Goal: Task Accomplishment & Management: Use online tool/utility

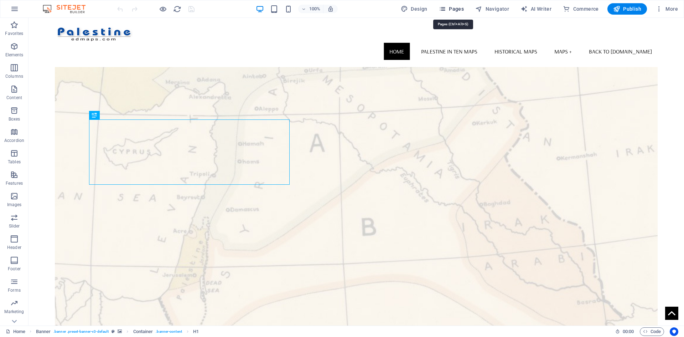
click at [446, 8] on icon "button" at bounding box center [442, 8] width 7 height 7
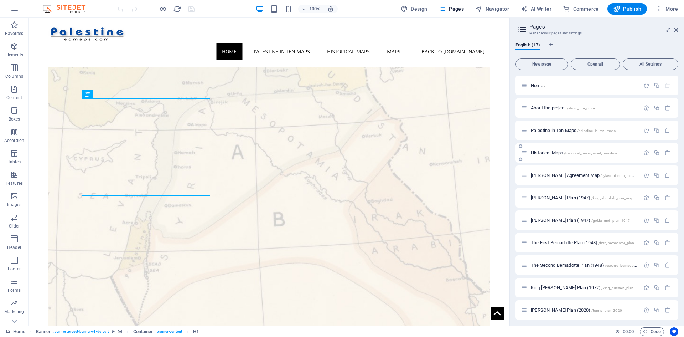
click at [525, 152] on icon at bounding box center [524, 153] width 6 height 6
click at [536, 153] on span "Historical Maps /historical_maps_israel_palestine" at bounding box center [574, 152] width 86 height 5
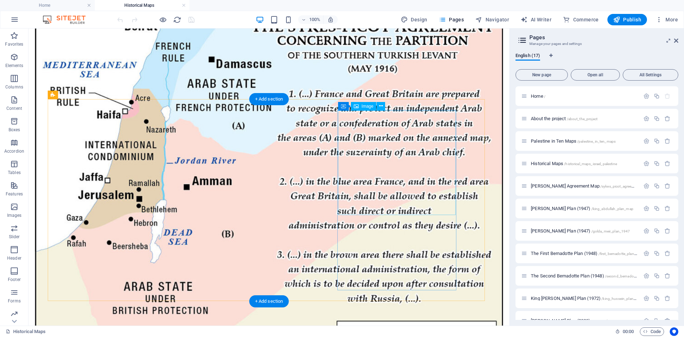
scroll to position [178, 0]
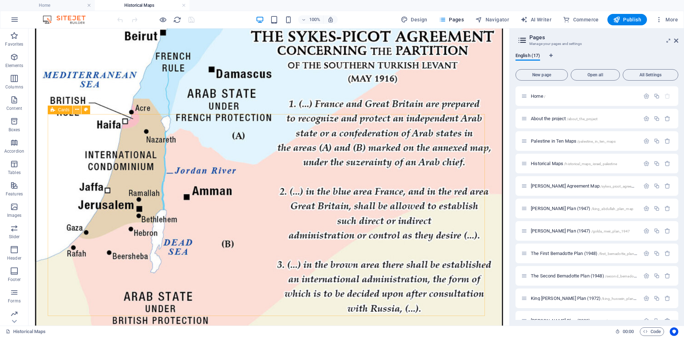
click at [77, 110] on icon at bounding box center [77, 109] width 4 height 7
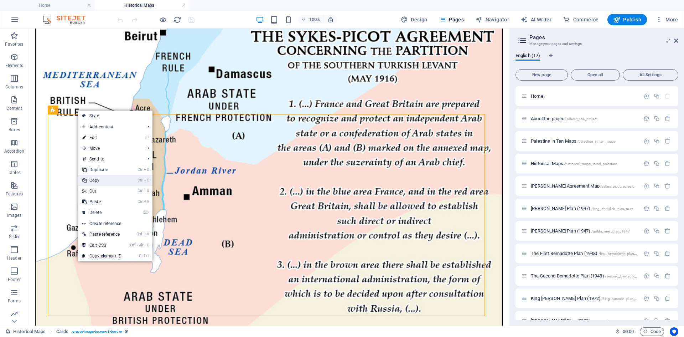
click at [94, 179] on link "Ctrl C Copy" at bounding box center [102, 180] width 48 height 11
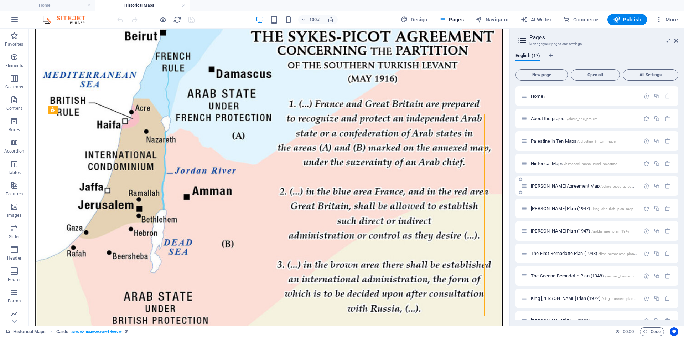
click at [535, 187] on span "[PERSON_NAME] Agreement Map /sykes_picot_agreement_plan" at bounding box center [590, 185] width 118 height 5
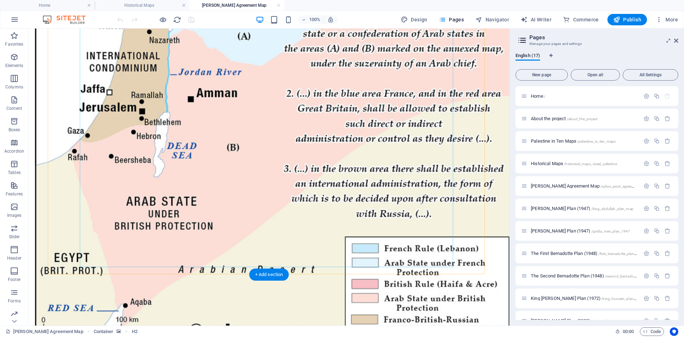
scroll to position [374, 0]
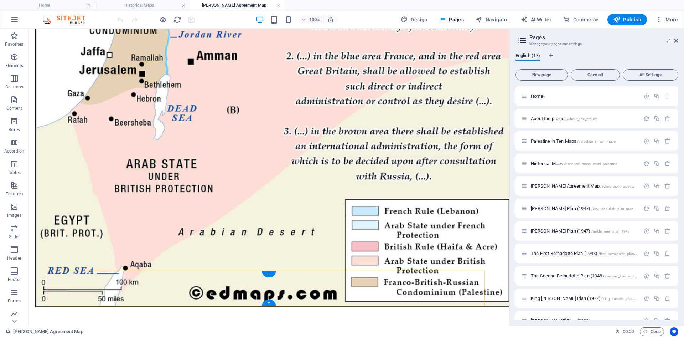
click at [269, 272] on div "+" at bounding box center [269, 274] width 14 height 6
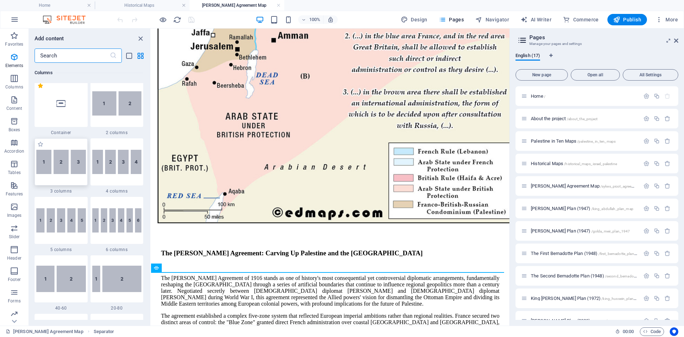
scroll to position [249, 0]
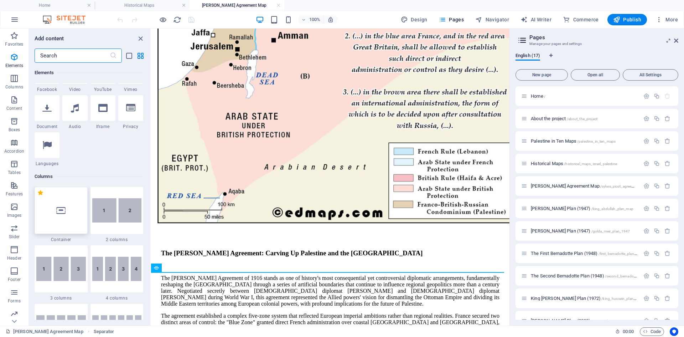
click at [52, 208] on div at bounding box center [61, 210] width 53 height 47
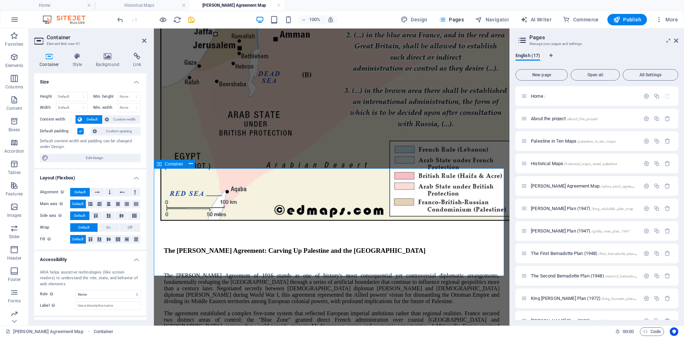
scroll to position [461, 0]
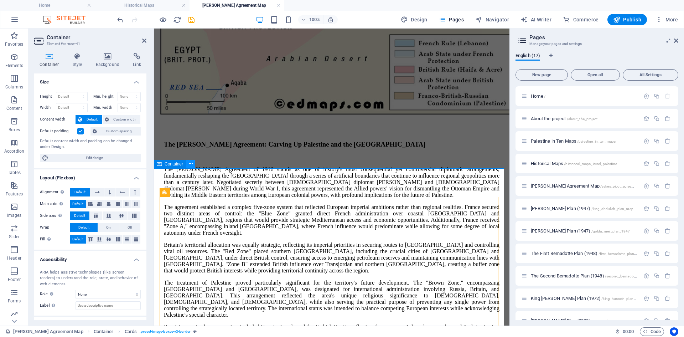
click at [190, 162] on icon at bounding box center [191, 163] width 4 height 7
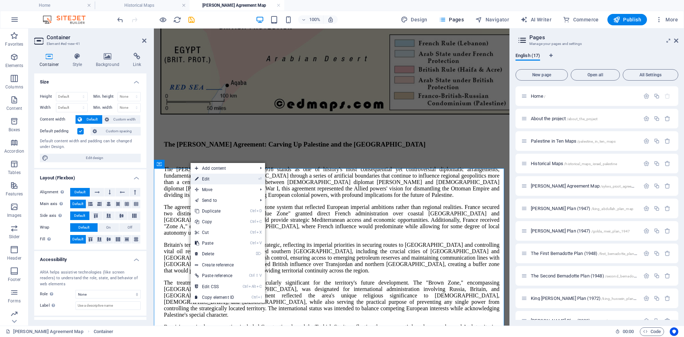
click at [206, 178] on link "⏎ Edit" at bounding box center [215, 178] width 48 height 11
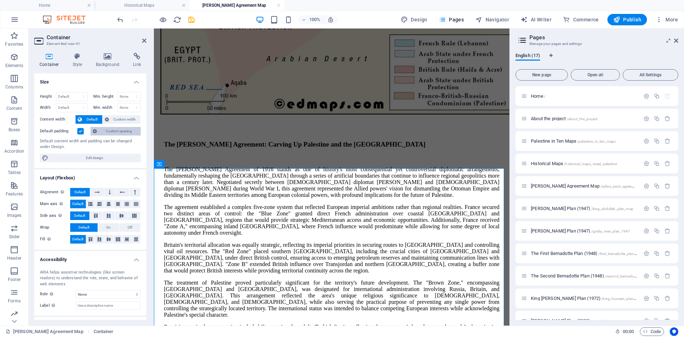
click at [115, 131] on span "Custom spacing" at bounding box center [119, 131] width 40 height 9
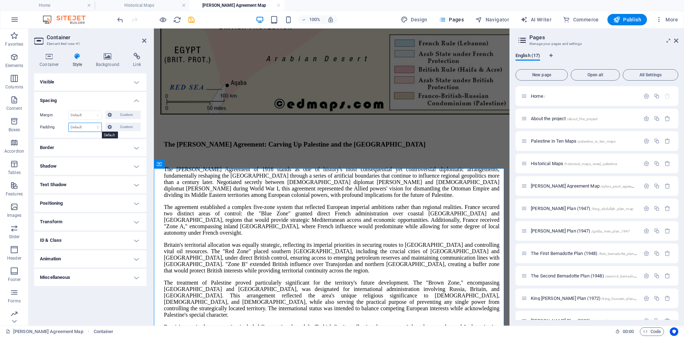
click at [98, 127] on select "Default px rem % vh vw Custom" at bounding box center [85, 127] width 33 height 9
select select "px"
click at [92, 123] on select "Default px rem % vh vw Custom" at bounding box center [85, 127] width 33 height 9
type input "20"
click at [144, 40] on icon at bounding box center [144, 41] width 4 height 6
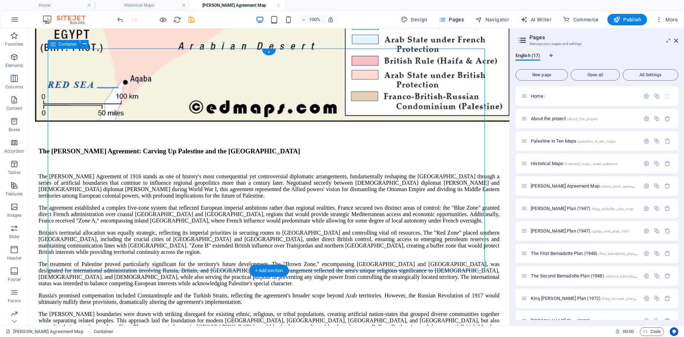
scroll to position [524, 0]
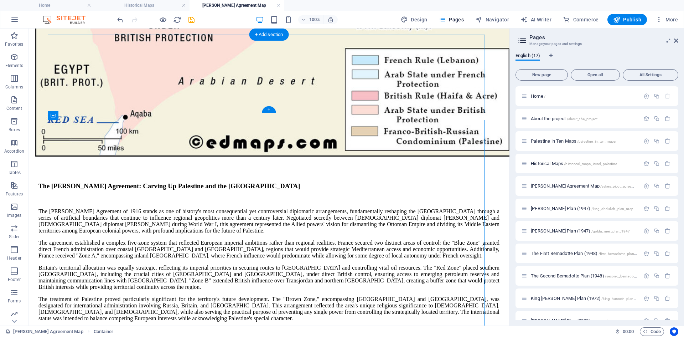
click at [270, 108] on div "+" at bounding box center [269, 109] width 14 height 6
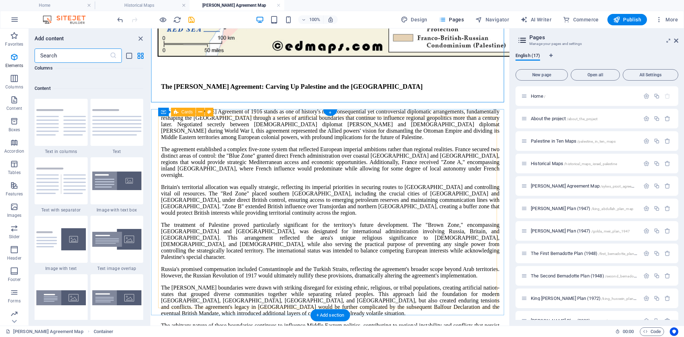
scroll to position [1246, 0]
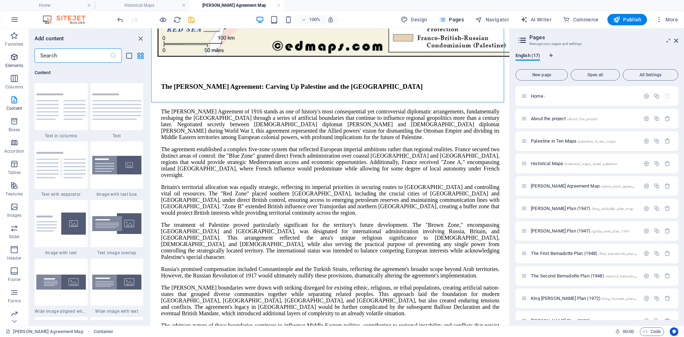
click at [12, 56] on icon "button" at bounding box center [14, 57] width 9 height 9
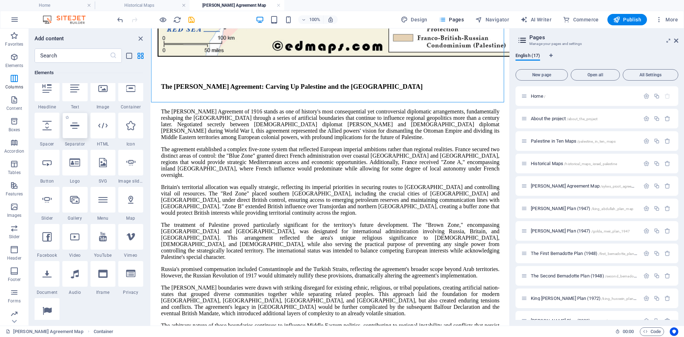
scroll to position [76, 0]
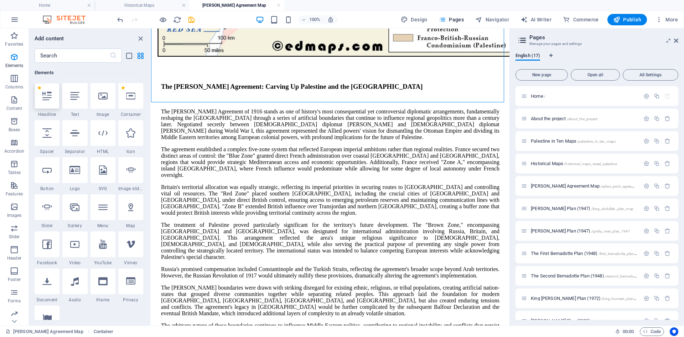
click at [49, 100] on icon at bounding box center [46, 95] width 9 height 9
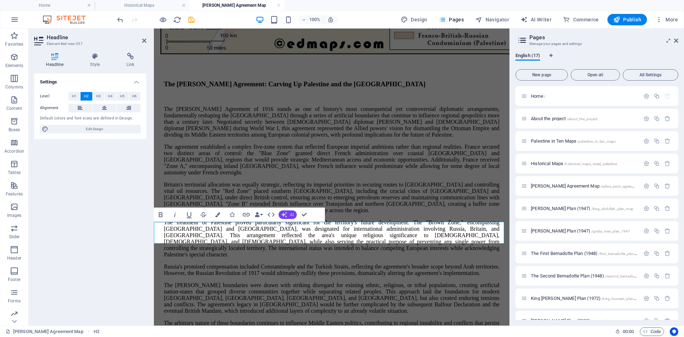
scroll to position [401, 0]
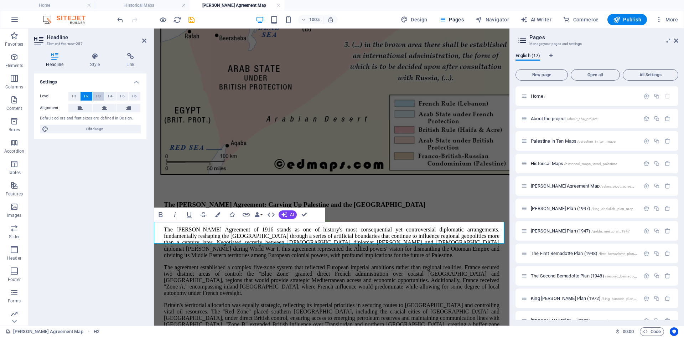
click at [98, 97] on span "H3" at bounding box center [98, 96] width 5 height 9
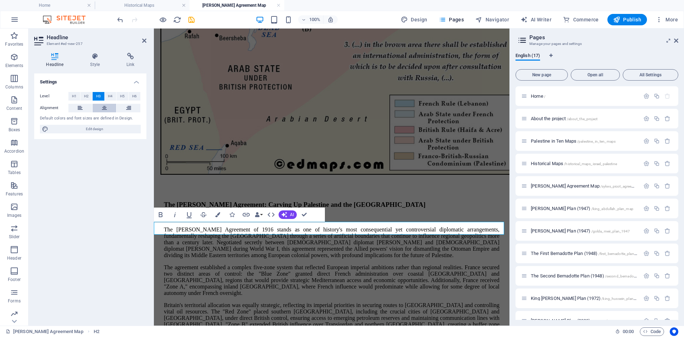
click at [104, 107] on icon at bounding box center [104, 108] width 5 height 9
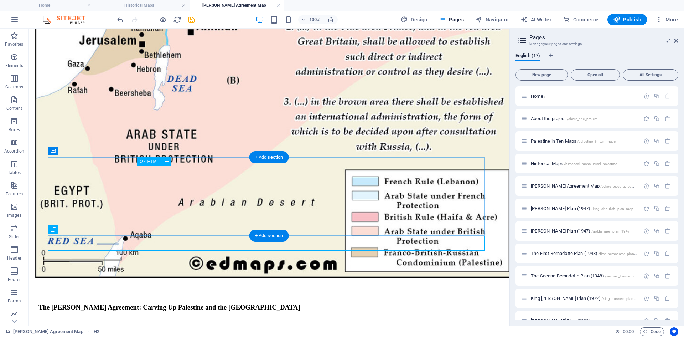
scroll to position [404, 0]
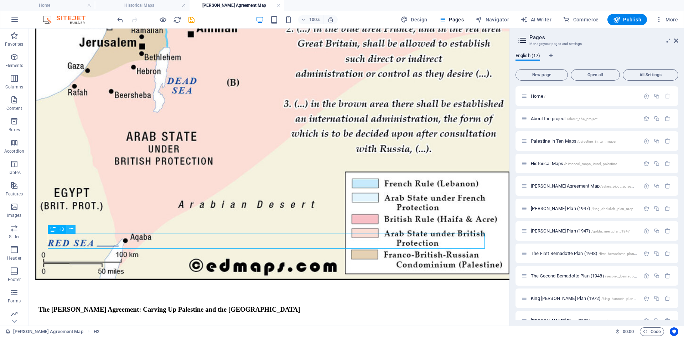
click at [72, 230] on icon at bounding box center [71, 228] width 4 height 7
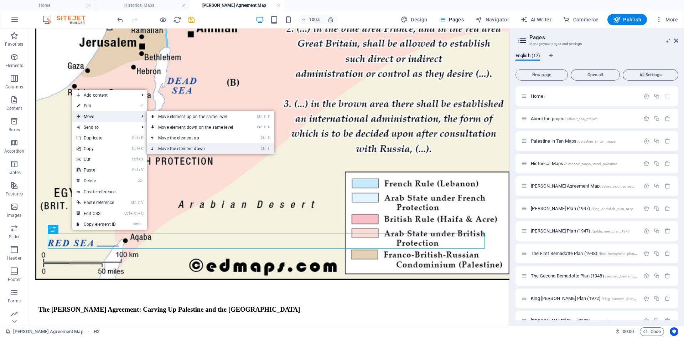
click at [168, 147] on link "Ctrl ⬇ Move the element down" at bounding box center [197, 148] width 100 height 11
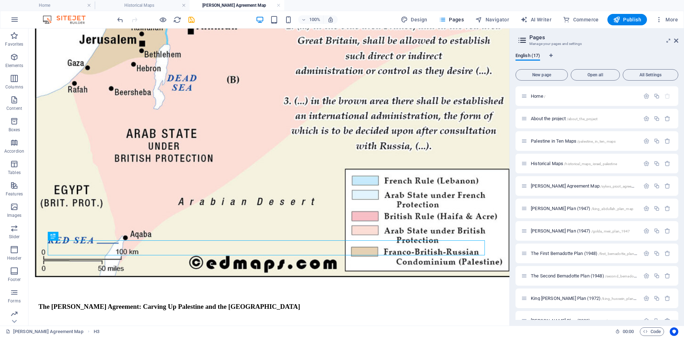
click at [70, 234] on icon at bounding box center [71, 235] width 4 height 7
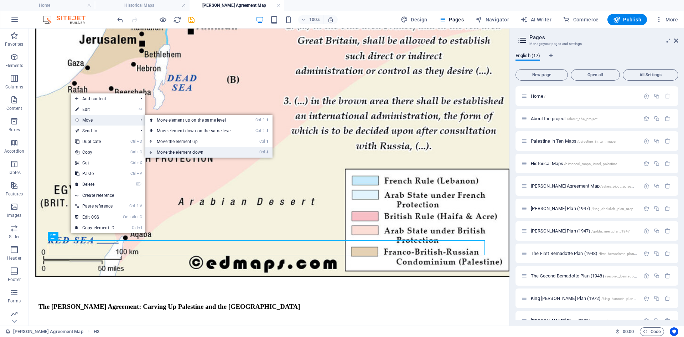
click at [164, 151] on link "Ctrl ⬇ Move the element down" at bounding box center [195, 152] width 100 height 11
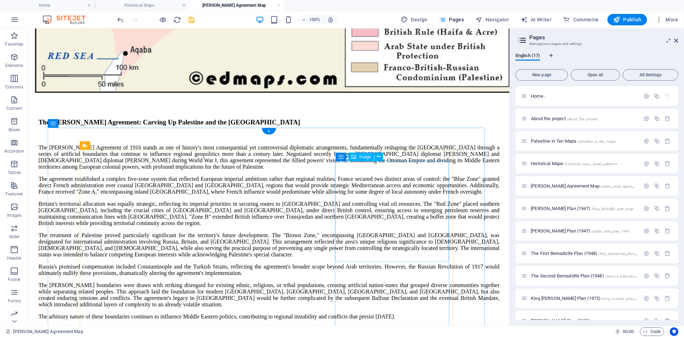
scroll to position [611, 0]
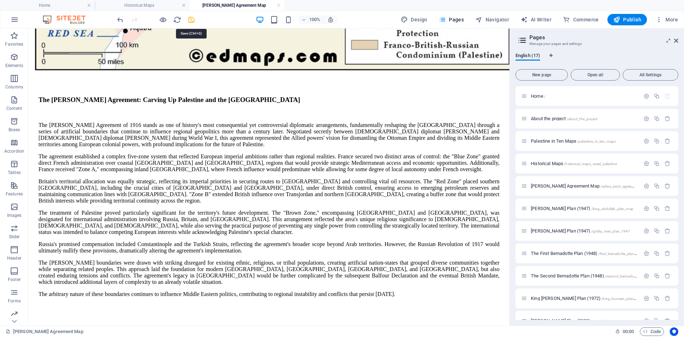
click at [190, 19] on icon "save" at bounding box center [191, 20] width 8 height 8
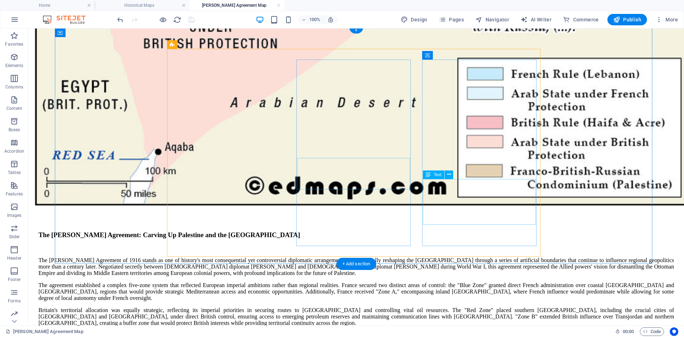
scroll to position [582, 0]
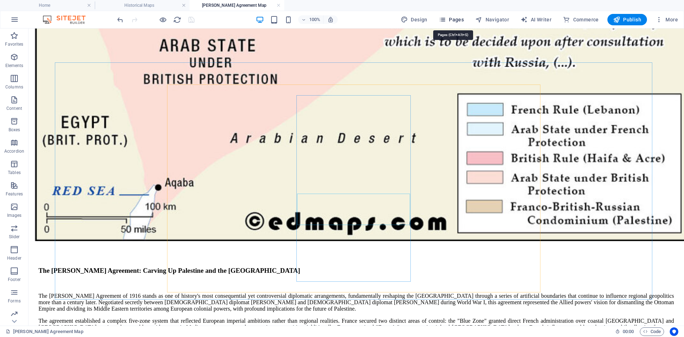
click at [444, 19] on icon "button" at bounding box center [442, 19] width 7 height 7
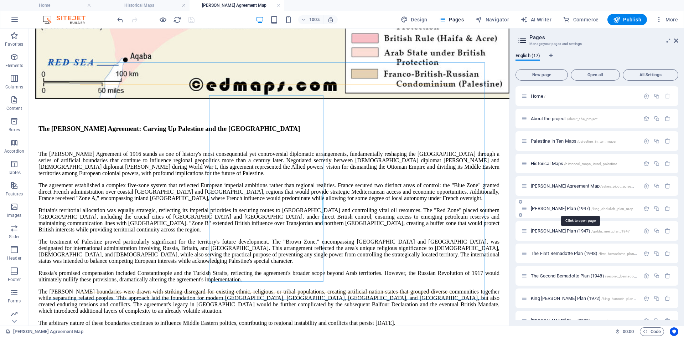
click at [535, 208] on span "[PERSON_NAME] Plan (1947) /king_abdullah_plan_map" at bounding box center [582, 208] width 103 height 5
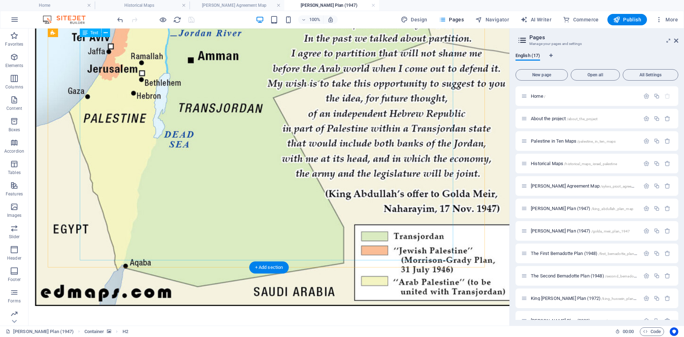
scroll to position [421, 0]
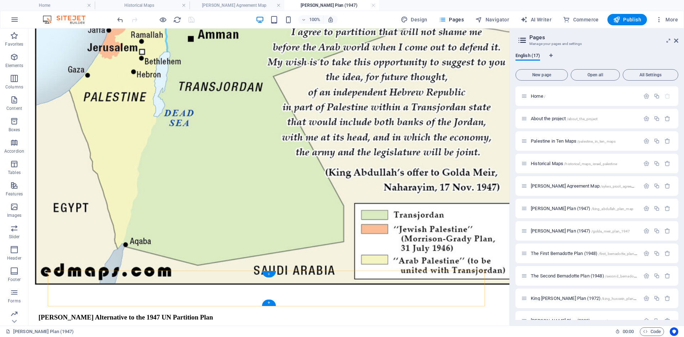
click at [267, 271] on div "+" at bounding box center [269, 274] width 14 height 6
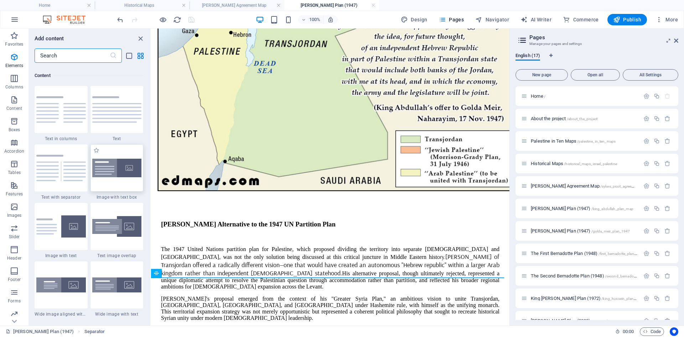
scroll to position [1246, 0]
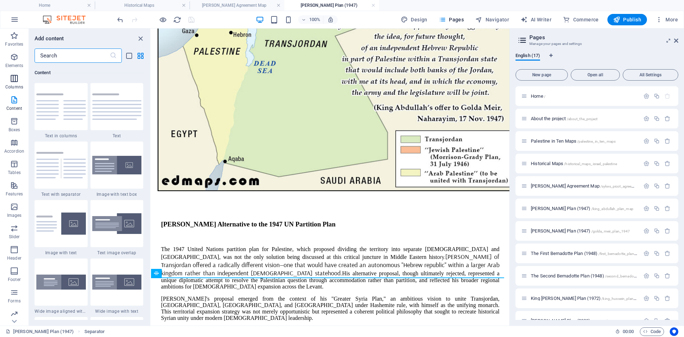
click at [12, 78] on icon "button" at bounding box center [14, 78] width 9 height 9
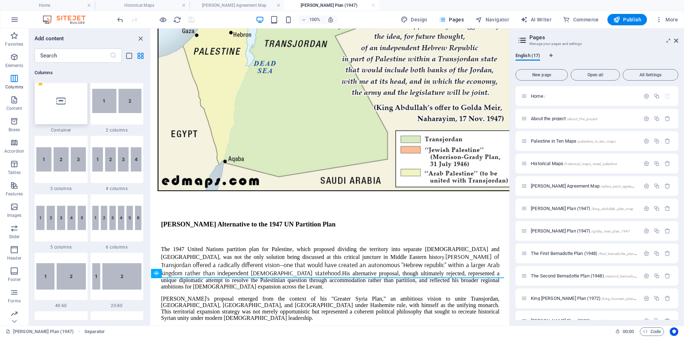
scroll to position [353, 0]
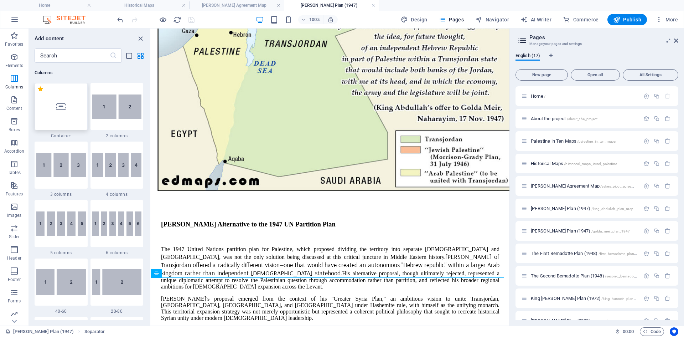
drag, startPoint x: 57, startPoint y: 108, endPoint x: 50, endPoint y: 197, distance: 88.6
click at [57, 108] on icon at bounding box center [60, 106] width 9 height 9
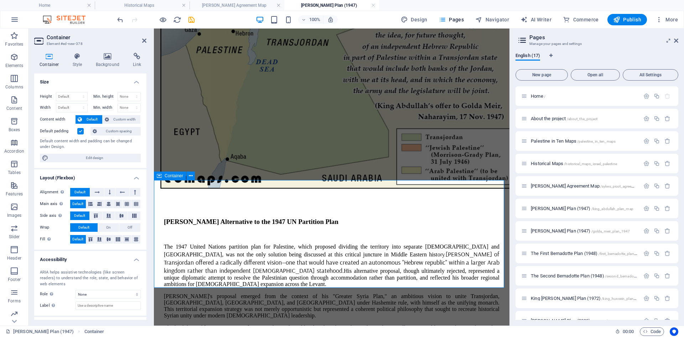
scroll to position [529, 0]
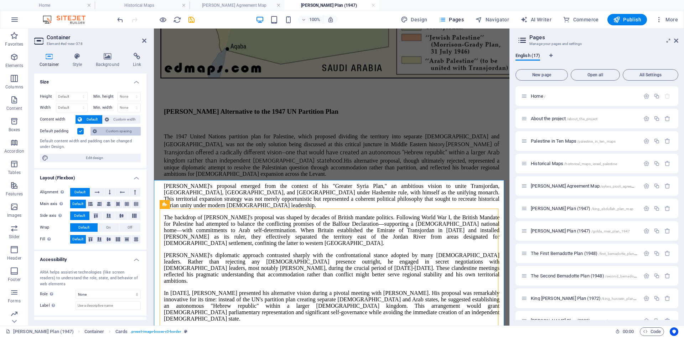
click at [113, 130] on span "Custom spacing" at bounding box center [119, 131] width 40 height 9
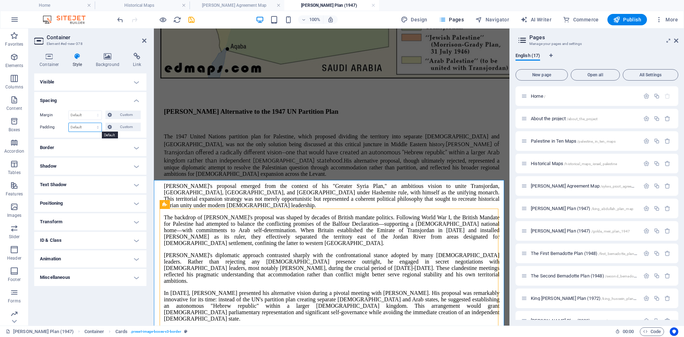
click at [99, 126] on select "Default px rem % vh vw Custom" at bounding box center [85, 127] width 33 height 9
select select "px"
click at [92, 123] on select "Default px rem % vh vw Custom" at bounding box center [85, 127] width 33 height 9
type input "20"
click at [144, 41] on icon at bounding box center [144, 41] width 4 height 6
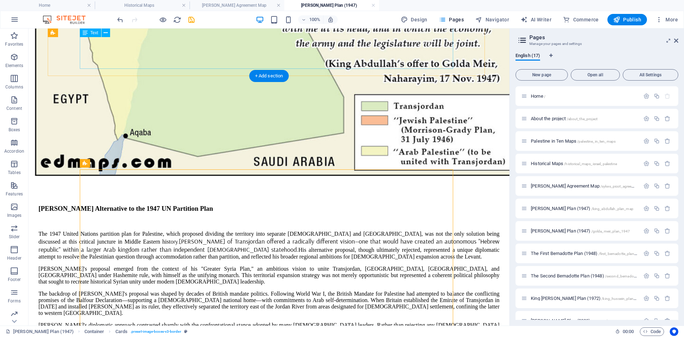
scroll to position [532, 0]
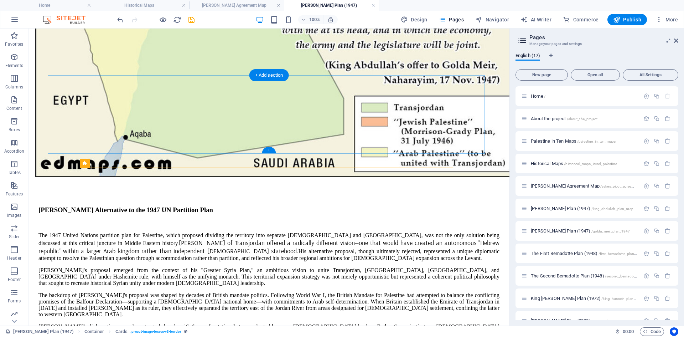
click at [269, 151] on div "+" at bounding box center [269, 150] width 14 height 6
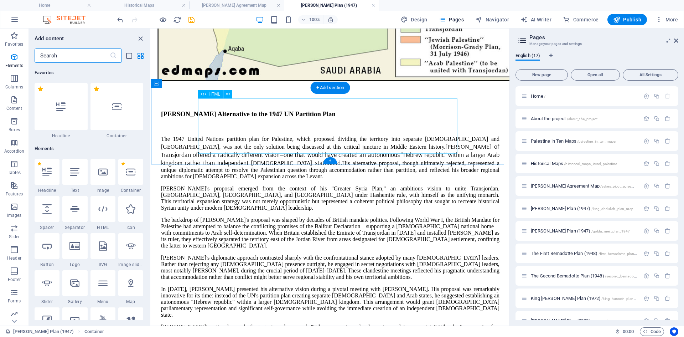
scroll to position [1246, 0]
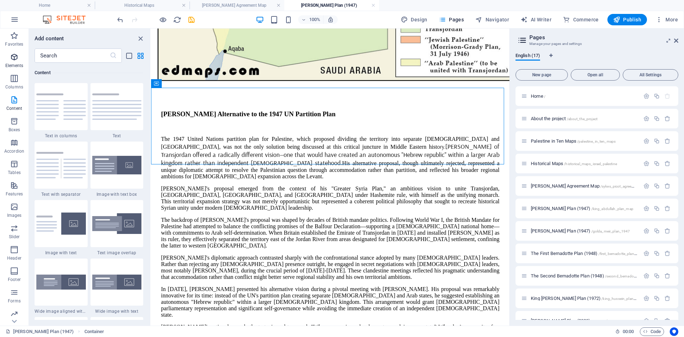
click at [14, 55] on icon "button" at bounding box center [14, 57] width 9 height 9
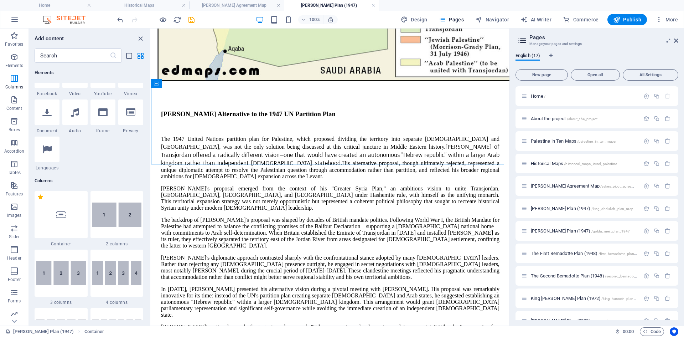
scroll to position [76, 0]
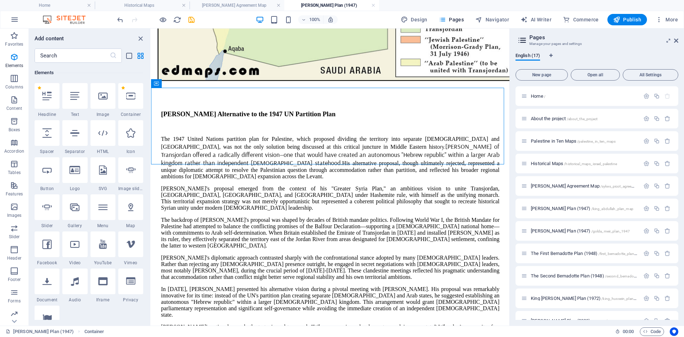
click at [47, 96] on icon at bounding box center [46, 95] width 9 height 9
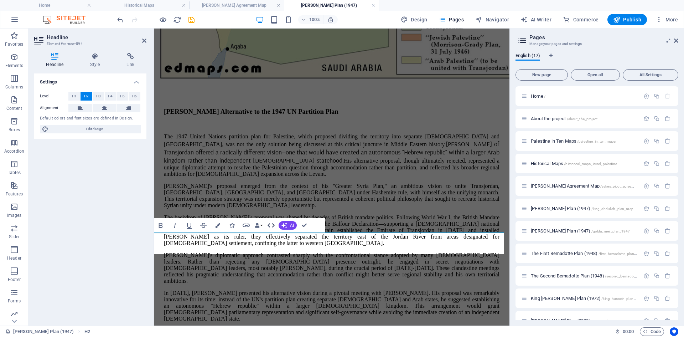
scroll to position [470, 0]
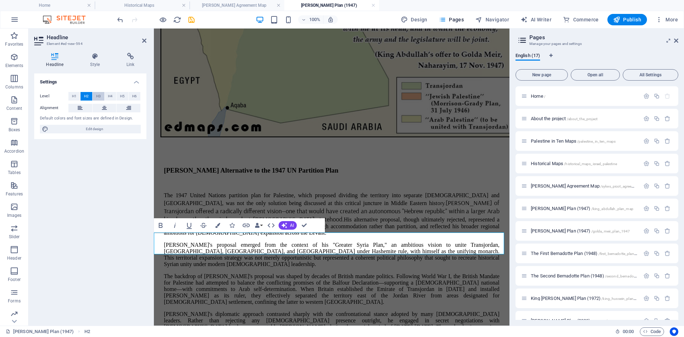
click at [97, 95] on span "H3" at bounding box center [98, 96] width 5 height 9
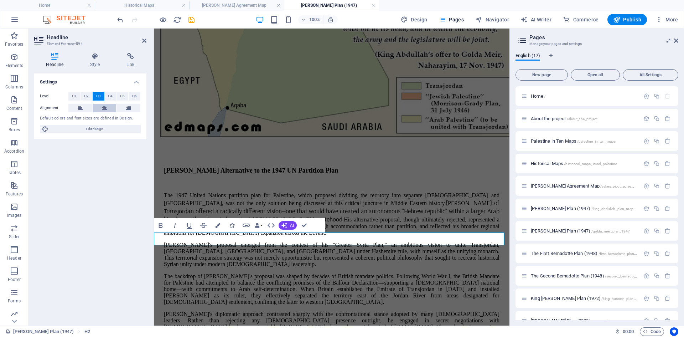
click at [103, 108] on icon at bounding box center [104, 108] width 5 height 9
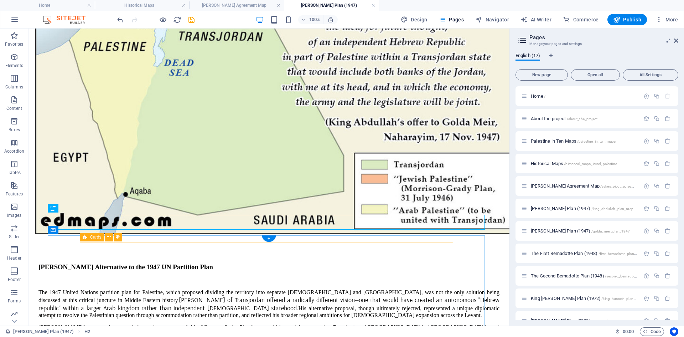
scroll to position [473, 0]
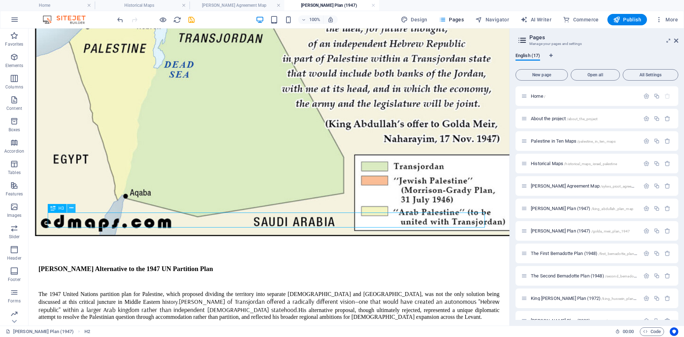
click at [70, 208] on icon at bounding box center [71, 207] width 4 height 7
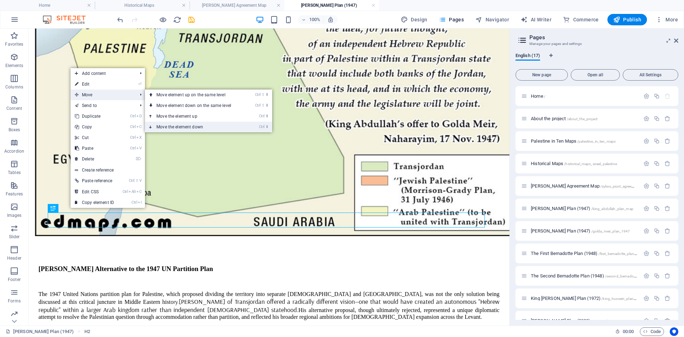
click at [163, 128] on link "Ctrl ⬇ Move the element down" at bounding box center [195, 126] width 100 height 11
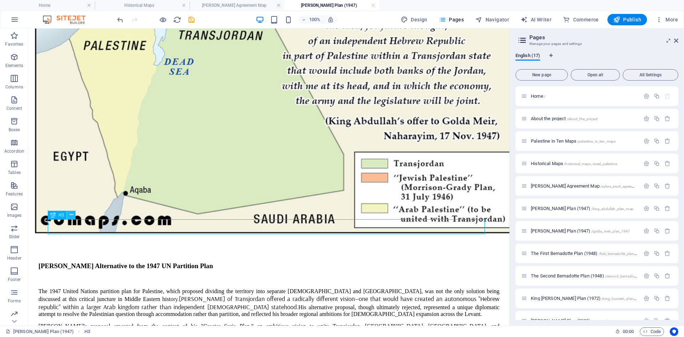
click at [71, 214] on icon at bounding box center [71, 214] width 4 height 7
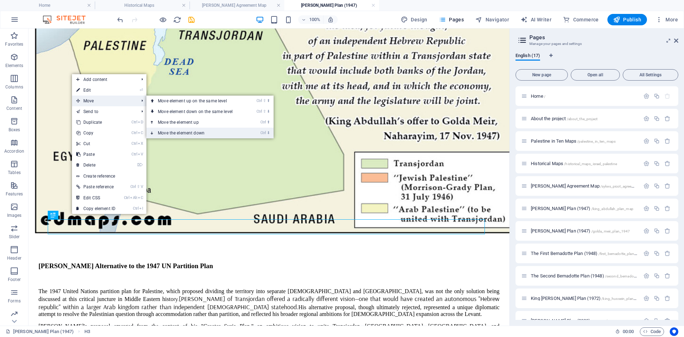
click at [165, 134] on link "Ctrl ⬇ Move the element down" at bounding box center [196, 133] width 100 height 11
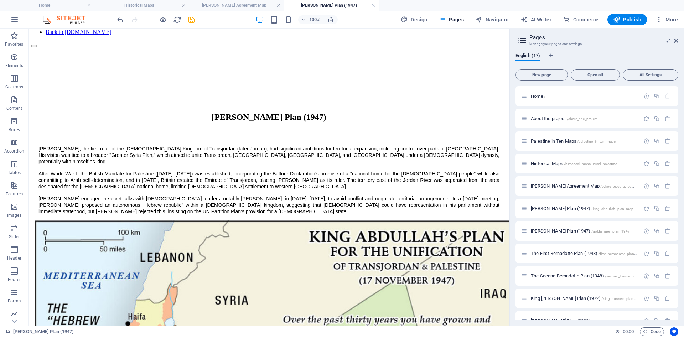
scroll to position [0, 0]
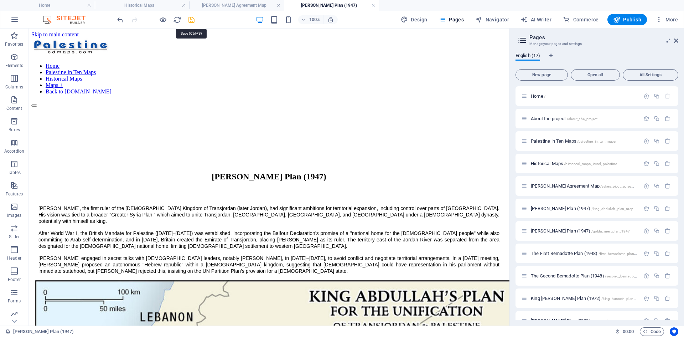
click at [192, 20] on icon "save" at bounding box center [191, 20] width 8 height 8
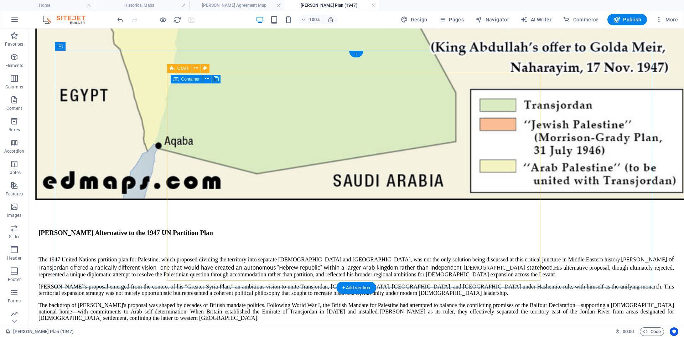
scroll to position [499, 0]
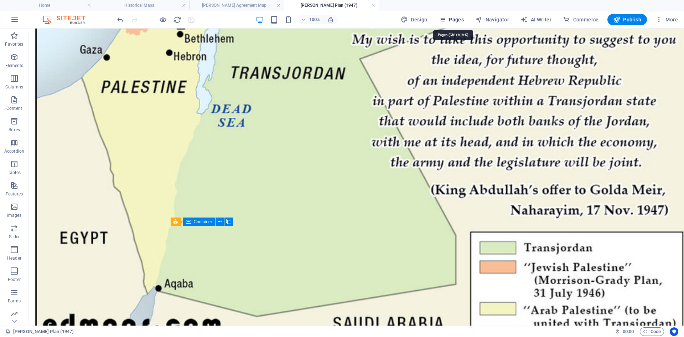
drag, startPoint x: 444, startPoint y: 18, endPoint x: 446, endPoint y: 24, distance: 6.4
click at [444, 18] on icon "button" at bounding box center [442, 19] width 7 height 7
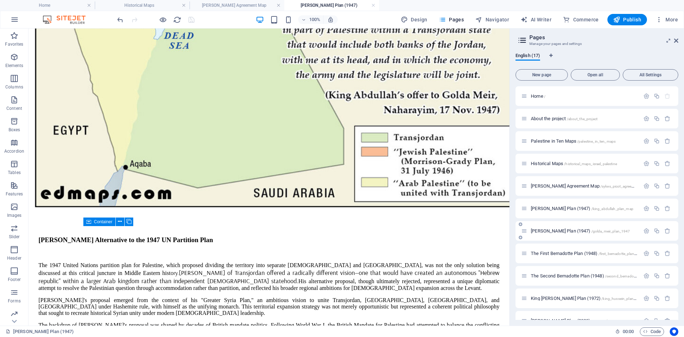
click at [538, 231] on span "[PERSON_NAME] Plan (1947) /golda_meir_plan_1947" at bounding box center [580, 230] width 99 height 5
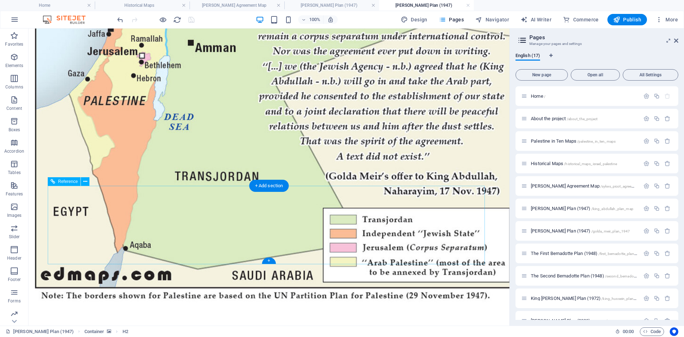
scroll to position [390, 0]
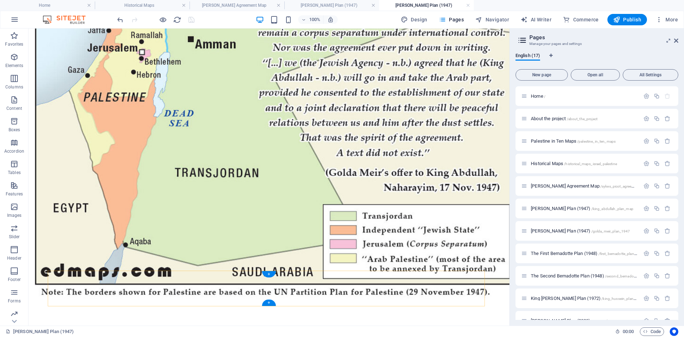
click at [266, 274] on div "+" at bounding box center [269, 274] width 14 height 6
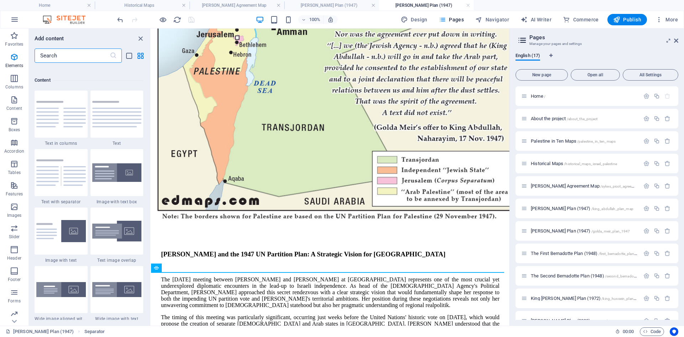
scroll to position [1246, 0]
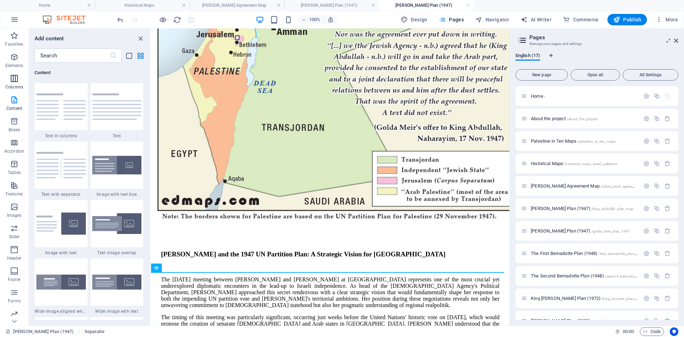
click at [13, 77] on icon "button" at bounding box center [14, 78] width 9 height 9
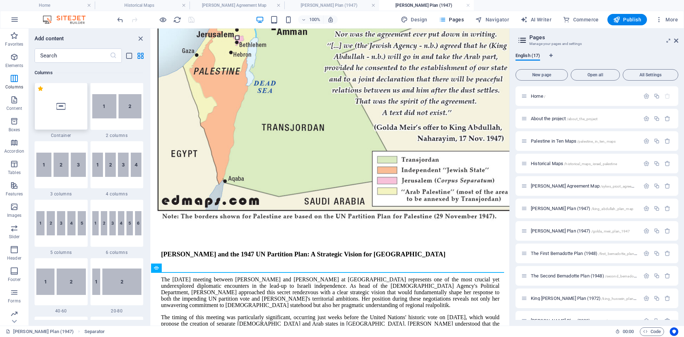
scroll to position [353, 0]
drag, startPoint x: 64, startPoint y: 114, endPoint x: 136, endPoint y: 202, distance: 114.2
click at [64, 114] on div at bounding box center [61, 106] width 53 height 47
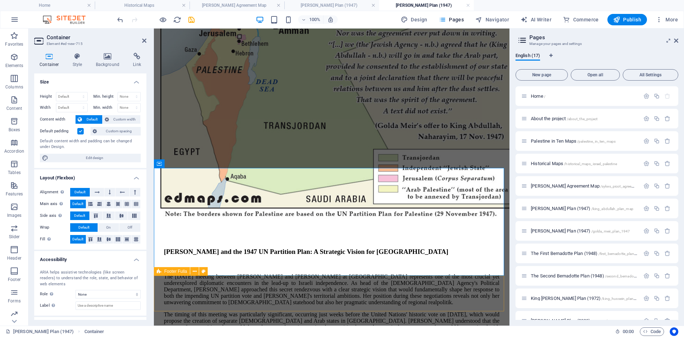
scroll to position [468, 0]
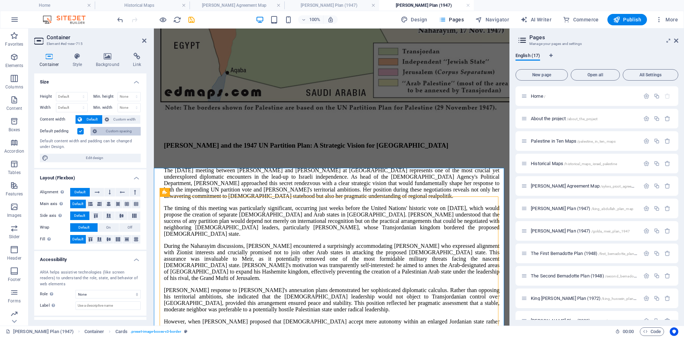
click at [116, 130] on span "Custom spacing" at bounding box center [119, 131] width 40 height 9
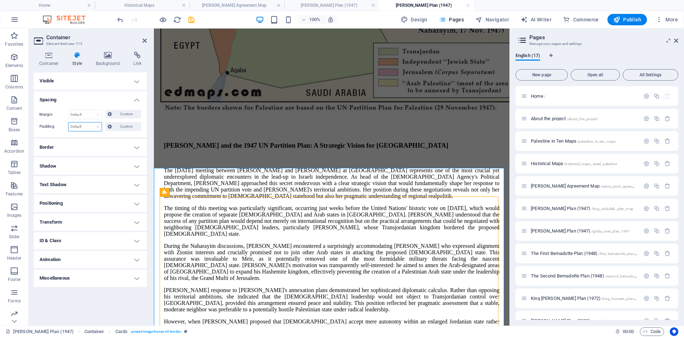
click at [99, 129] on select "Default px rem % vh vw Custom" at bounding box center [85, 127] width 33 height 9
select select "px"
click at [92, 123] on select "Default px rem % vh vw Custom" at bounding box center [85, 127] width 33 height 9
type input "20"
click at [144, 37] on h2 "Container" at bounding box center [97, 37] width 100 height 6
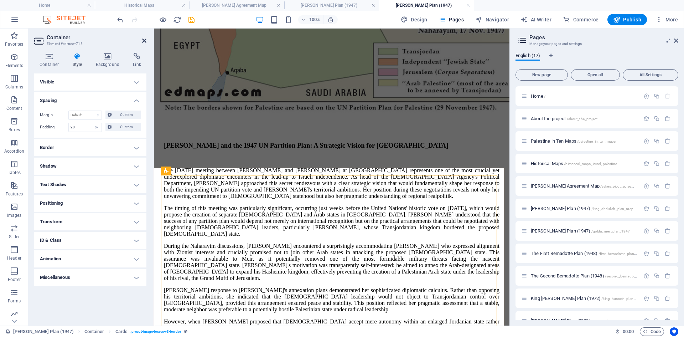
click at [143, 41] on icon at bounding box center [144, 41] width 4 height 6
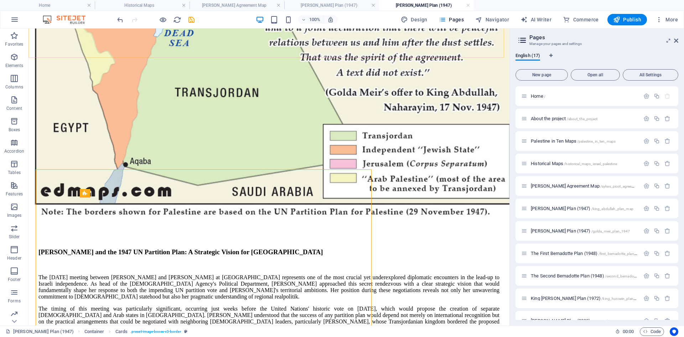
scroll to position [471, 0]
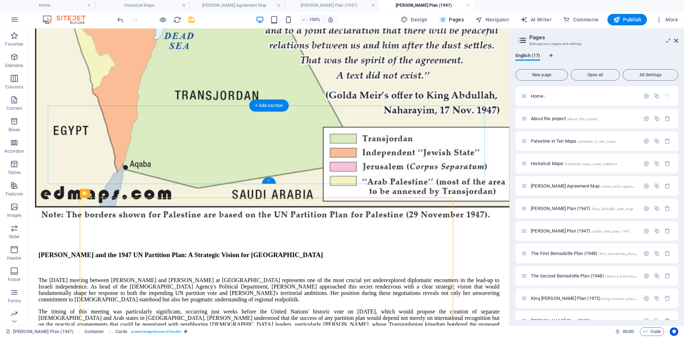
click at [270, 182] on div "+" at bounding box center [269, 180] width 14 height 6
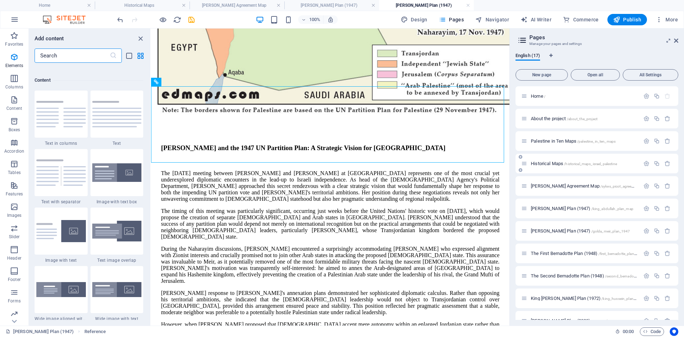
scroll to position [1246, 0]
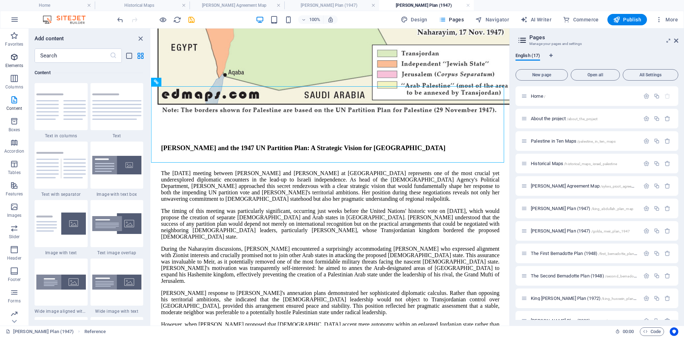
click at [14, 60] on icon "button" at bounding box center [14, 57] width 9 height 9
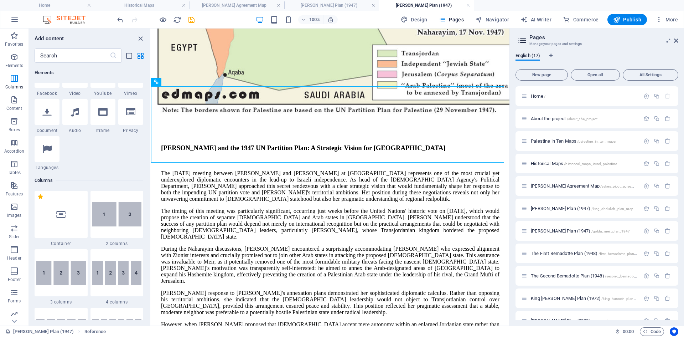
scroll to position [76, 0]
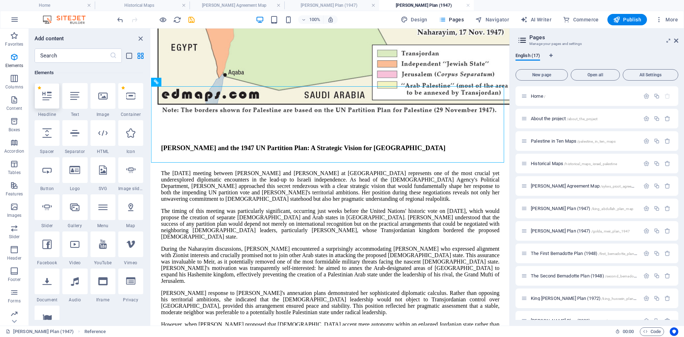
drag, startPoint x: 47, startPoint y: 96, endPoint x: 325, endPoint y: 149, distance: 282.5
click at [47, 96] on icon at bounding box center [46, 95] width 9 height 9
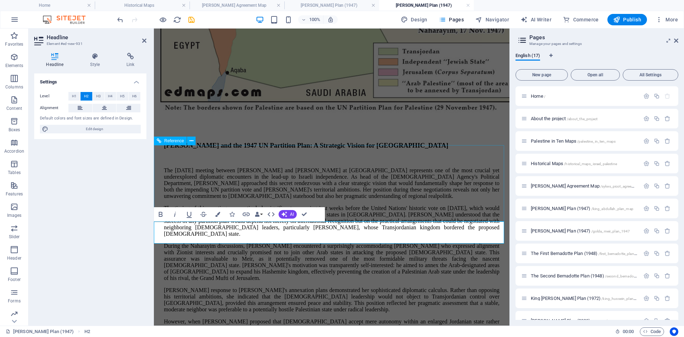
scroll to position [408, 0]
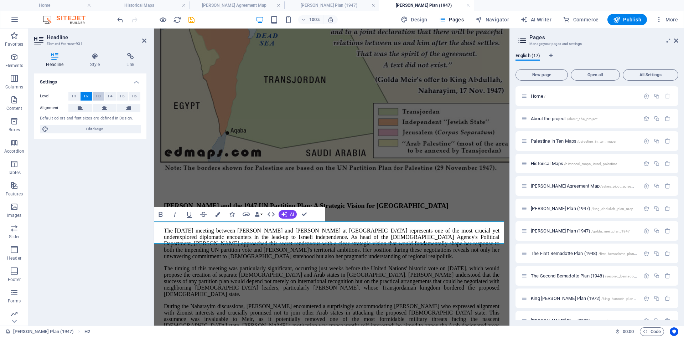
click at [98, 96] on span "H3" at bounding box center [98, 96] width 5 height 9
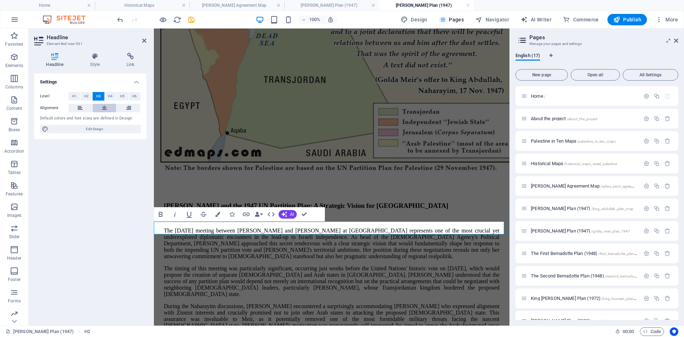
click at [103, 108] on icon at bounding box center [104, 108] width 5 height 9
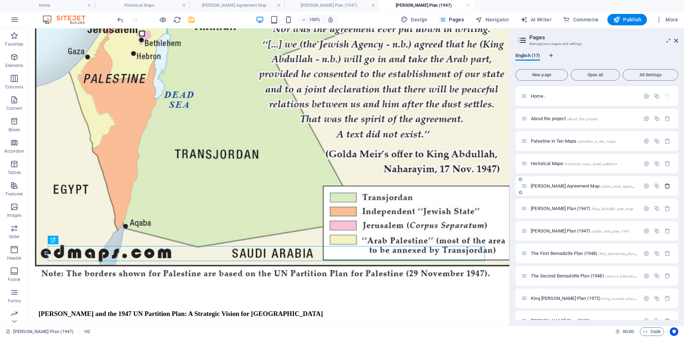
scroll to position [410, 0]
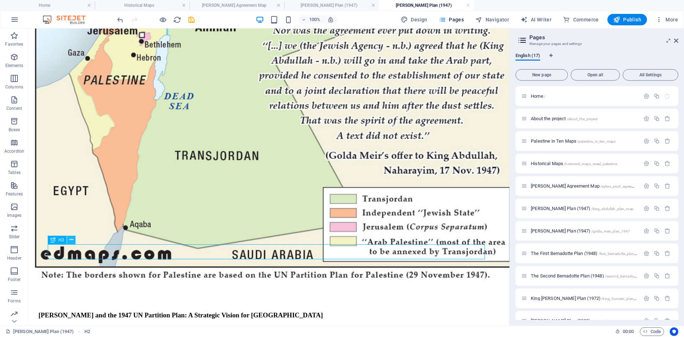
click at [72, 240] on icon at bounding box center [71, 239] width 4 height 7
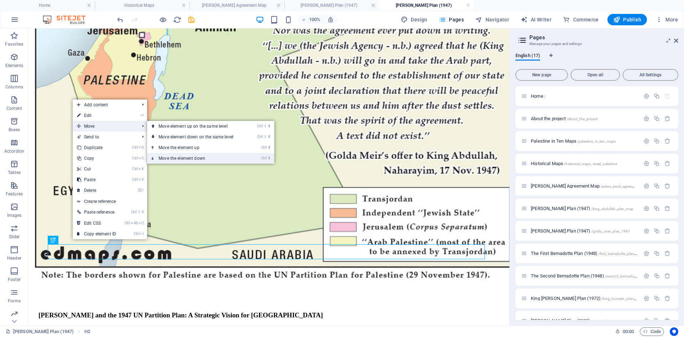
drag, startPoint x: 149, startPoint y: 130, endPoint x: 181, endPoint y: 155, distance: 40.3
click at [181, 155] on link "Ctrl ⬇ Move the element down" at bounding box center [197, 158] width 100 height 11
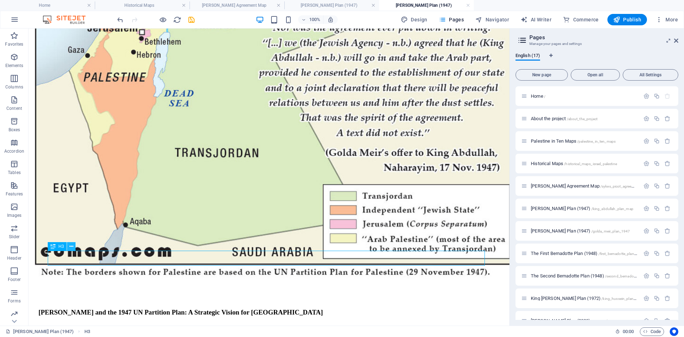
click at [72, 247] on icon at bounding box center [71, 246] width 4 height 7
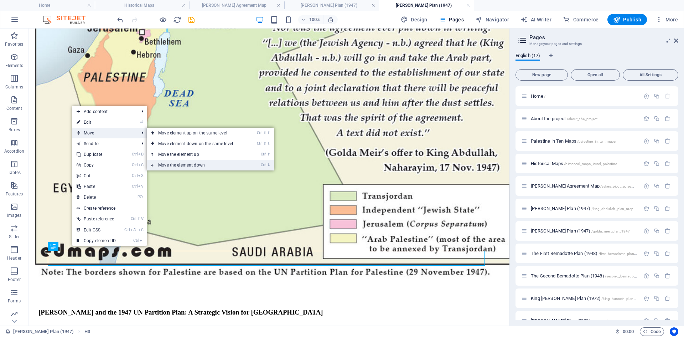
click at [171, 164] on link "Ctrl ⬇ Move the element down" at bounding box center [197, 165] width 100 height 11
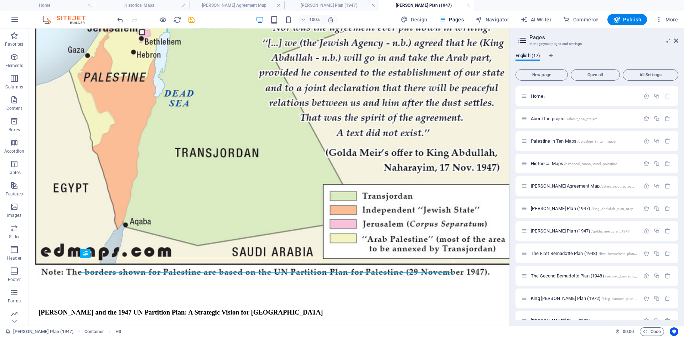
click at [190, 21] on icon "save" at bounding box center [191, 20] width 8 height 8
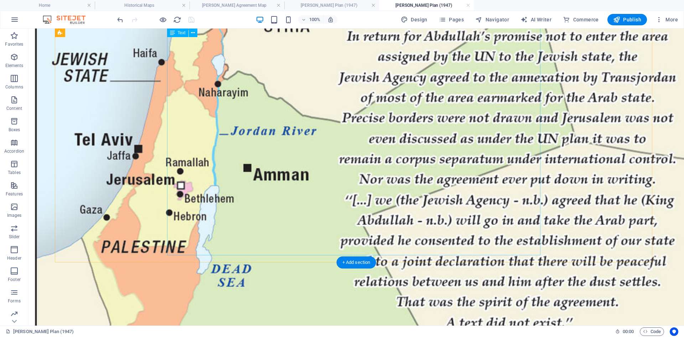
scroll to position [314, 0]
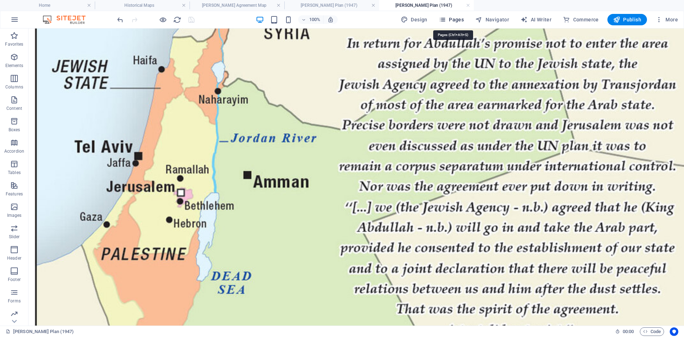
click at [445, 20] on icon "button" at bounding box center [442, 19] width 7 height 7
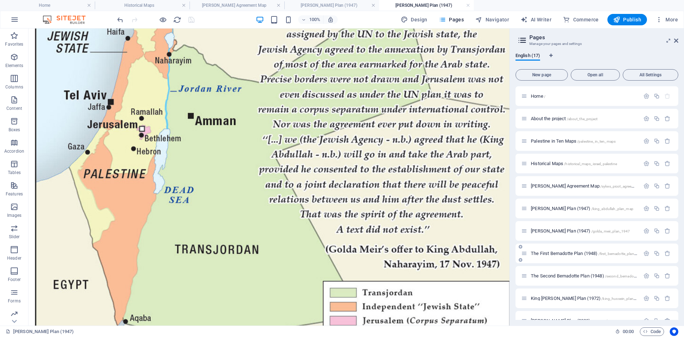
scroll to position [36, 0]
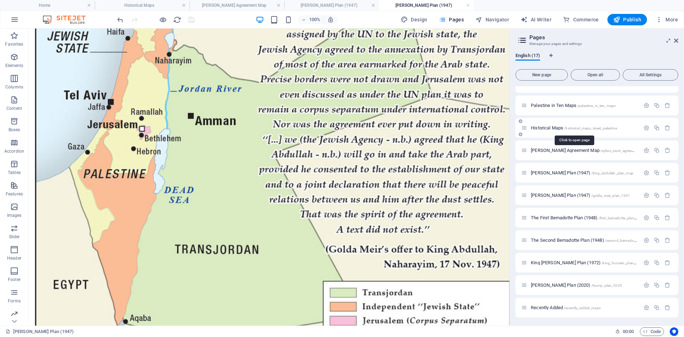
click at [538, 129] on span "Historical Maps /historical_maps_israel_palestine" at bounding box center [574, 127] width 86 height 5
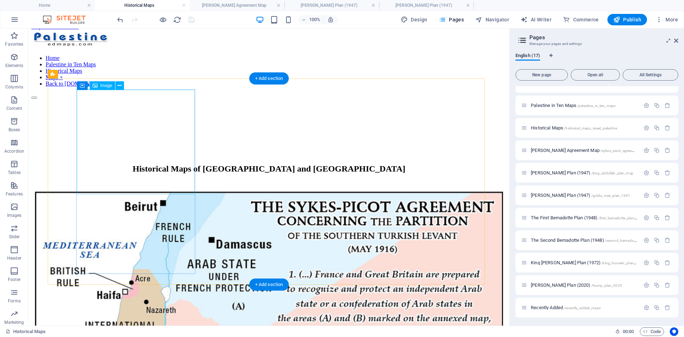
scroll to position [0, 0]
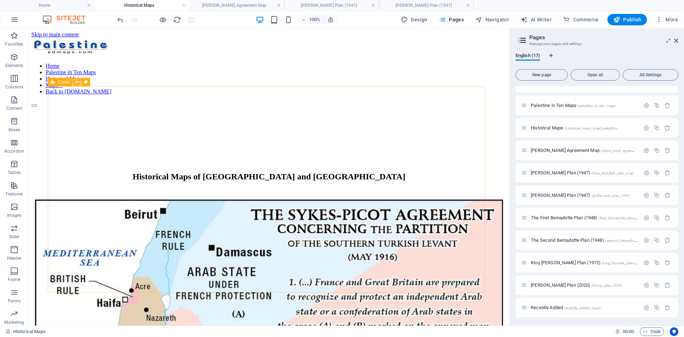
click at [77, 82] on icon at bounding box center [77, 81] width 4 height 7
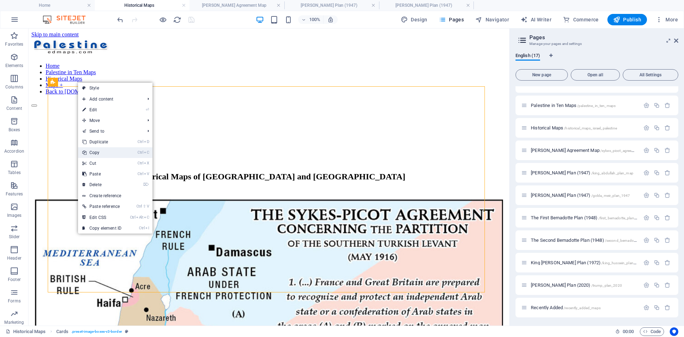
click at [95, 152] on link "Ctrl C Copy" at bounding box center [102, 152] width 48 height 11
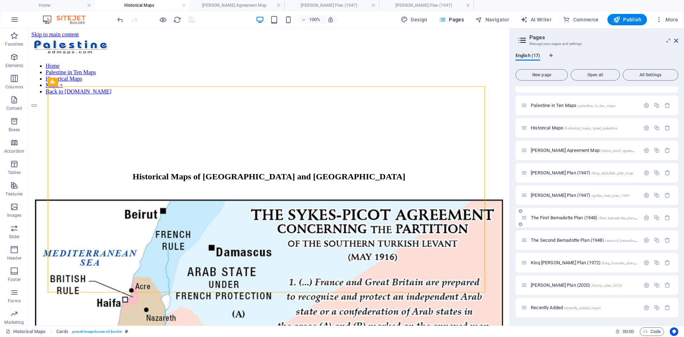
click at [540, 216] on span "The First Bernadotte Plan (1948) /first_bernadotte_plan_1948" at bounding box center [588, 217] width 114 height 5
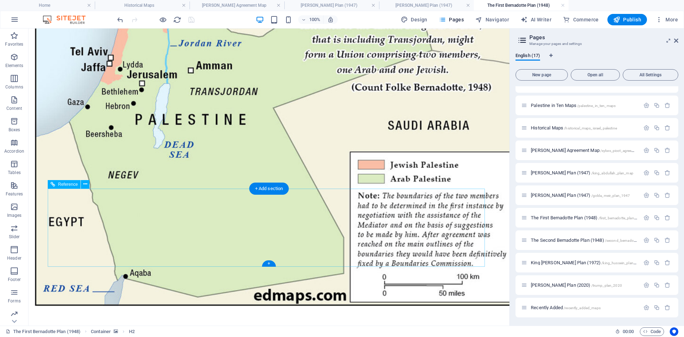
scroll to position [370, 0]
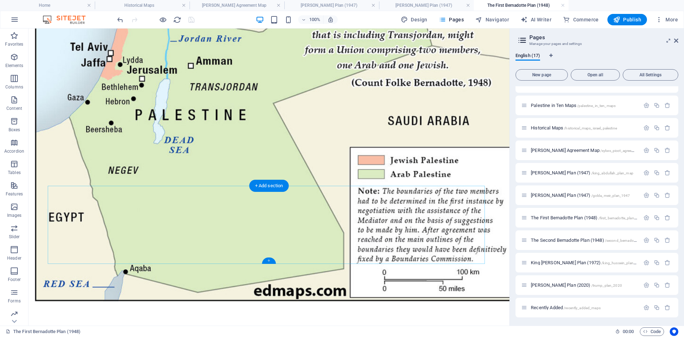
drag, startPoint x: 269, startPoint y: 261, endPoint x: 118, endPoint y: 232, distance: 153.0
click at [269, 261] on div "+" at bounding box center [269, 260] width 14 height 6
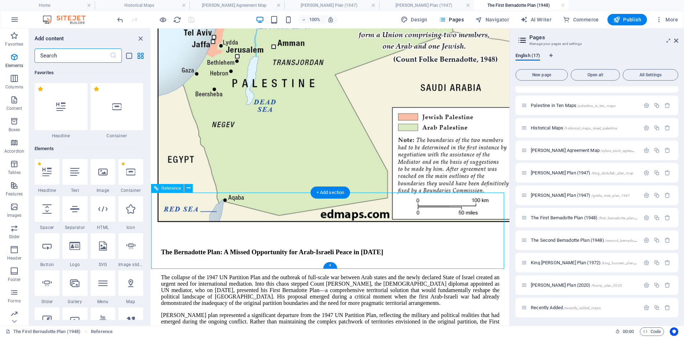
scroll to position [1246, 0]
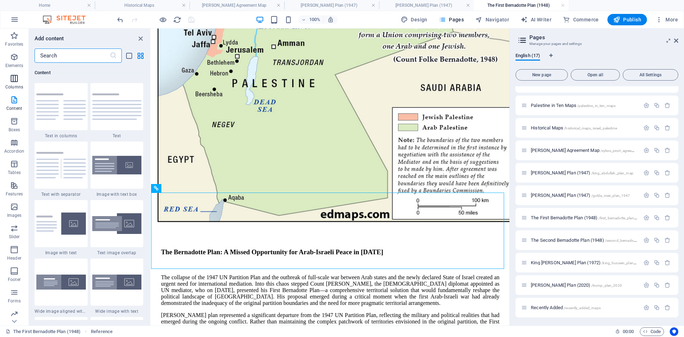
click at [15, 77] on icon "button" at bounding box center [14, 78] width 9 height 9
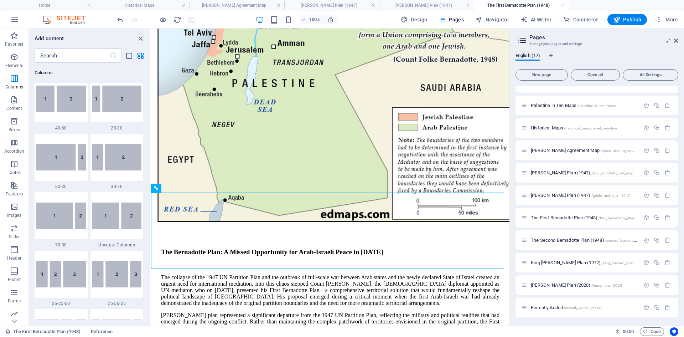
scroll to position [353, 0]
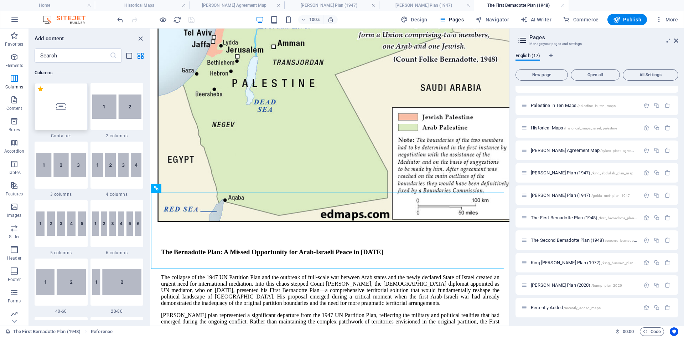
drag, startPoint x: 57, startPoint y: 105, endPoint x: 187, endPoint y: 248, distance: 193.2
click at [57, 105] on icon at bounding box center [60, 106] width 9 height 9
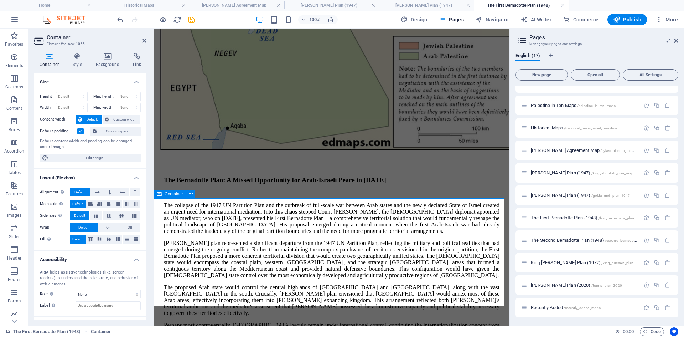
scroll to position [432, 0]
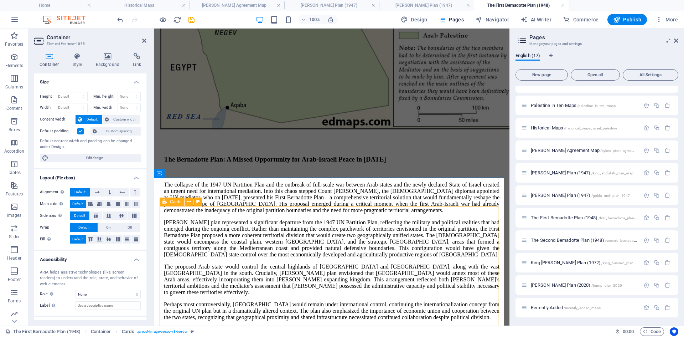
click at [109, 130] on span "Custom spacing" at bounding box center [119, 131] width 40 height 9
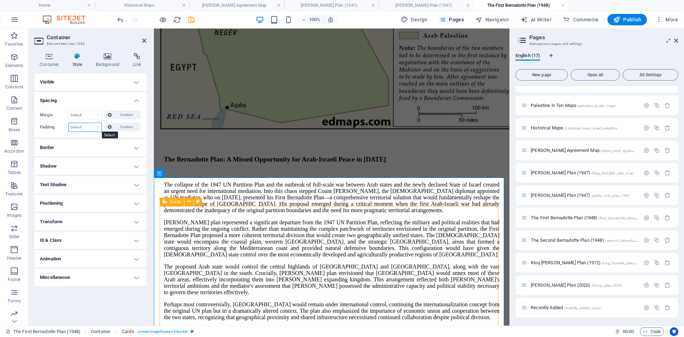
click at [99, 128] on select "Default px rem % vh vw Custom" at bounding box center [85, 127] width 33 height 9
select select "px"
click at [92, 123] on select "Default px rem % vh vw Custom" at bounding box center [85, 127] width 33 height 9
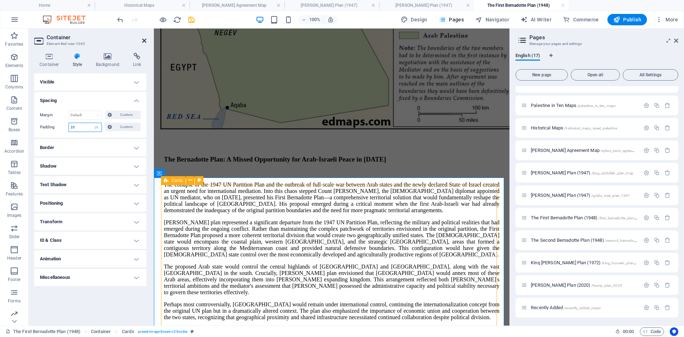
type input "20"
click at [142, 39] on icon at bounding box center [144, 41] width 4 height 6
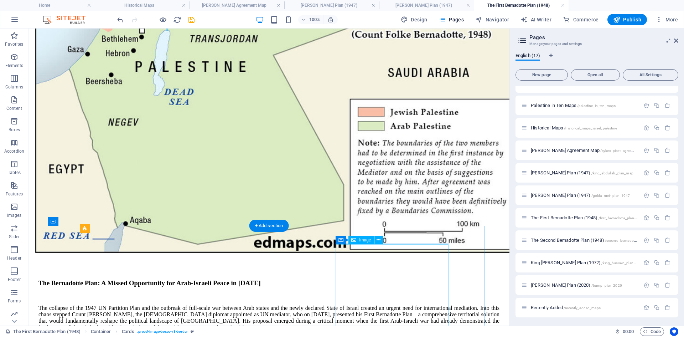
scroll to position [452, 0]
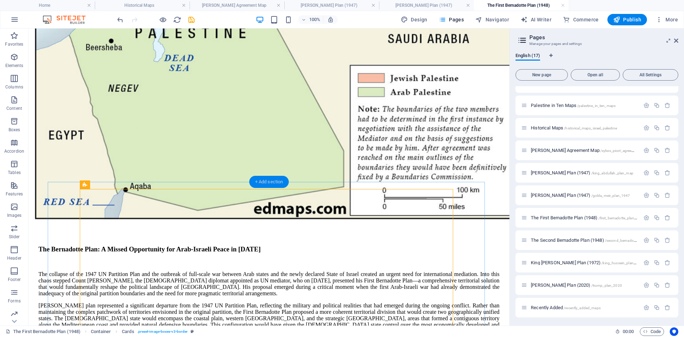
click at [268, 181] on div "+ Add section" at bounding box center [269, 182] width 40 height 12
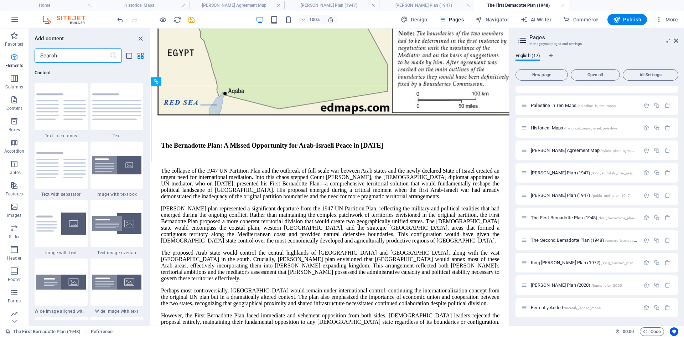
scroll to position [1246, 0]
click at [13, 57] on icon "button" at bounding box center [14, 57] width 9 height 9
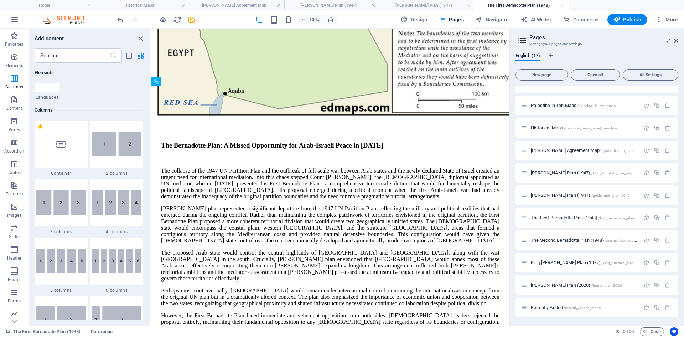
scroll to position [76, 0]
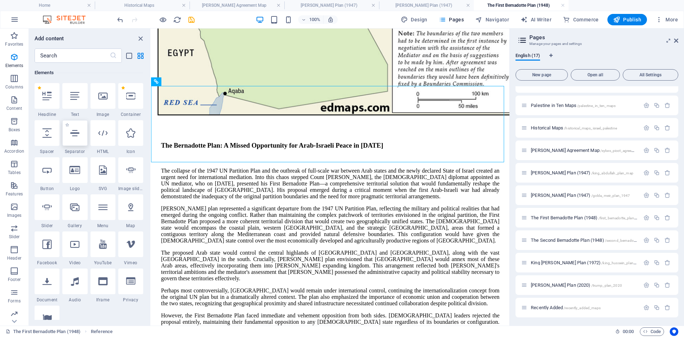
click at [76, 136] on icon at bounding box center [74, 132] width 9 height 9
select select "%"
select select "px"
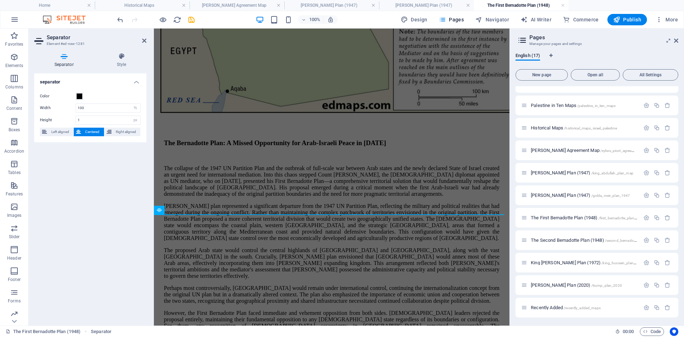
scroll to position [399, 0]
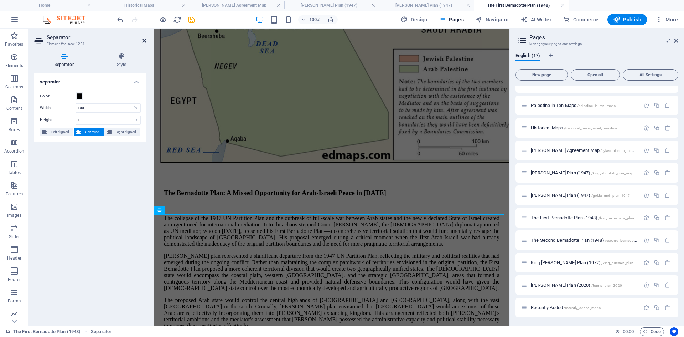
click at [145, 42] on icon at bounding box center [144, 41] width 4 height 6
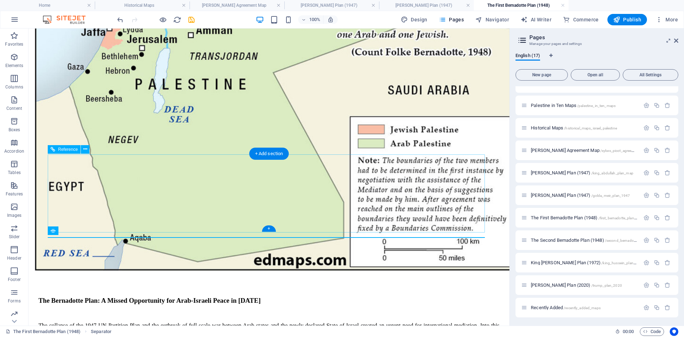
scroll to position [402, 0]
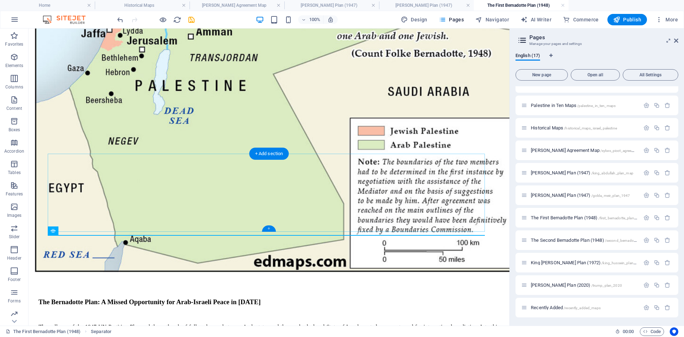
drag, startPoint x: 269, startPoint y: 228, endPoint x: 122, endPoint y: 207, distance: 148.7
click at [269, 228] on div "+" at bounding box center [269, 228] width 14 height 6
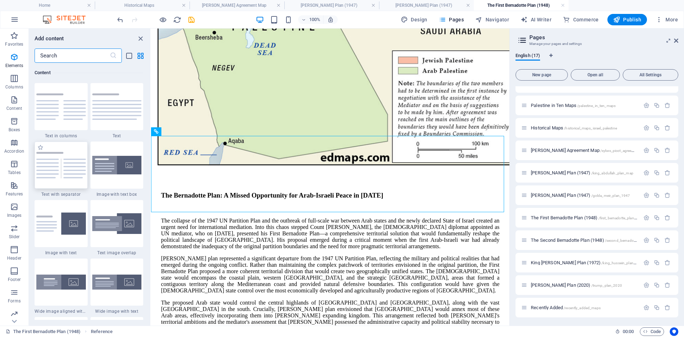
scroll to position [1246, 0]
click at [11, 57] on icon "button" at bounding box center [14, 57] width 9 height 9
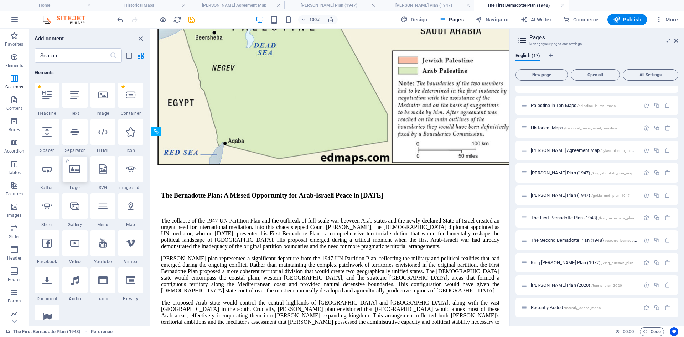
scroll to position [76, 0]
click at [43, 100] on icon at bounding box center [46, 95] width 9 height 9
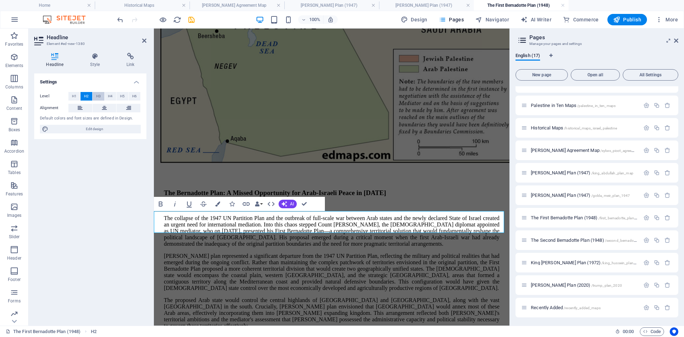
click at [99, 95] on span "H3" at bounding box center [98, 96] width 5 height 9
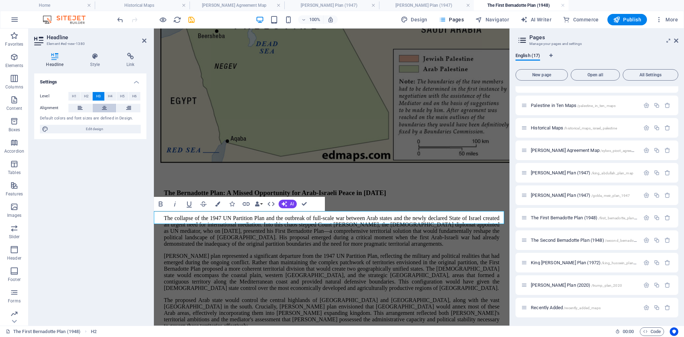
click at [105, 108] on icon at bounding box center [104, 108] width 5 height 9
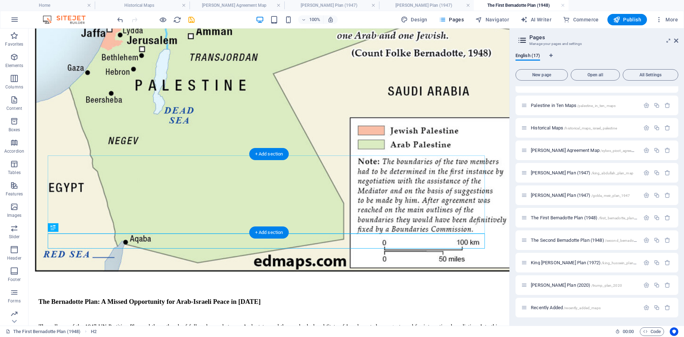
scroll to position [402, 0]
click at [73, 227] on icon at bounding box center [71, 227] width 4 height 7
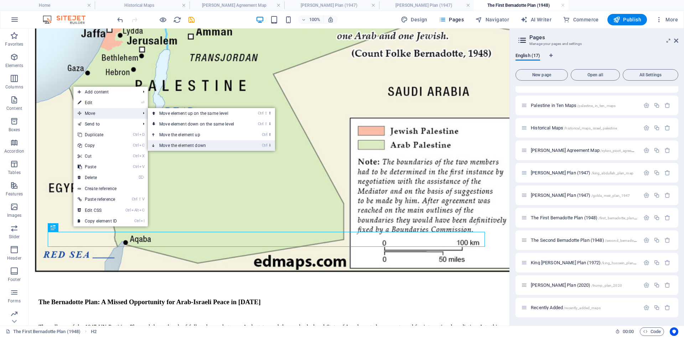
click at [178, 143] on link "Ctrl ⬇ Move the element down" at bounding box center [198, 145] width 100 height 11
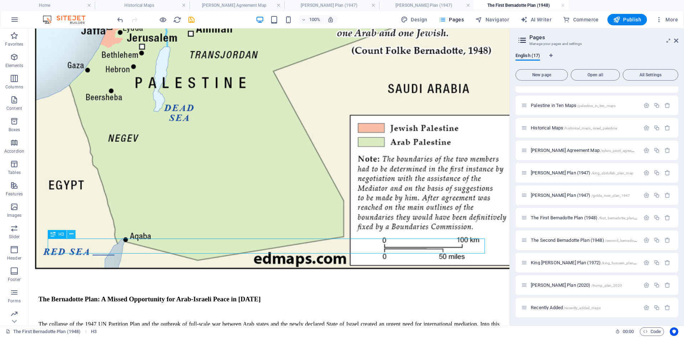
click at [72, 233] on icon at bounding box center [71, 233] width 4 height 7
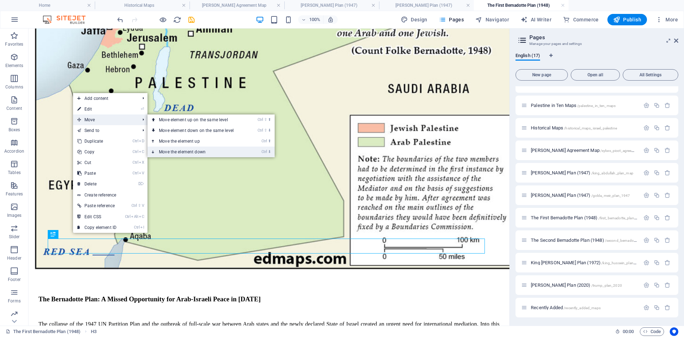
click at [164, 150] on link "Ctrl ⬇ Move the element down" at bounding box center [197, 151] width 100 height 11
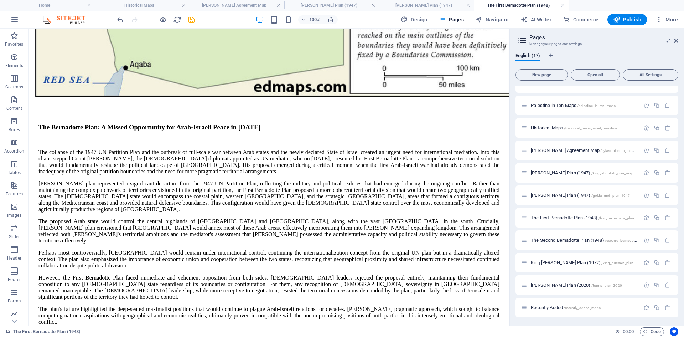
scroll to position [616, 0]
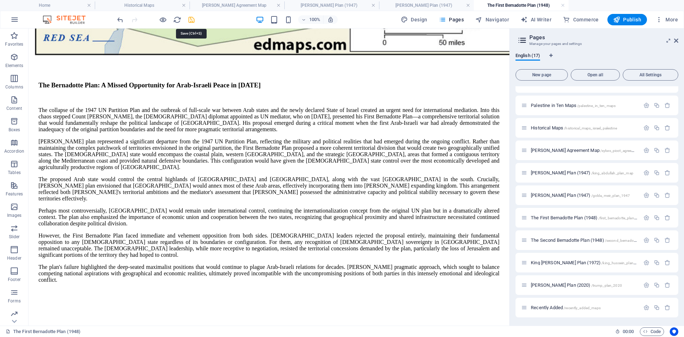
click at [191, 19] on icon "save" at bounding box center [191, 20] width 8 height 8
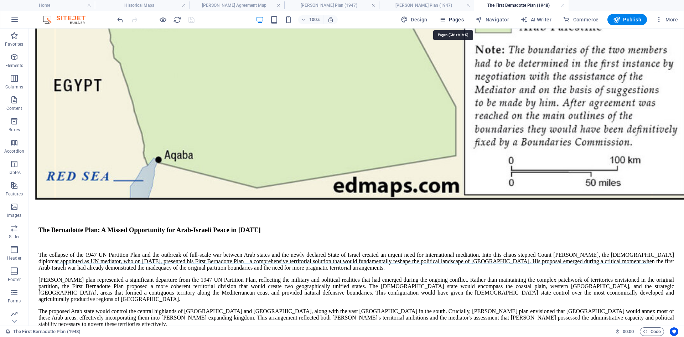
click at [444, 18] on icon "button" at bounding box center [442, 19] width 7 height 7
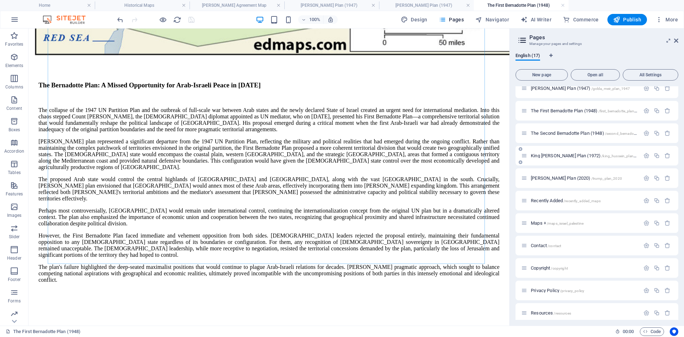
scroll to position [107, 0]
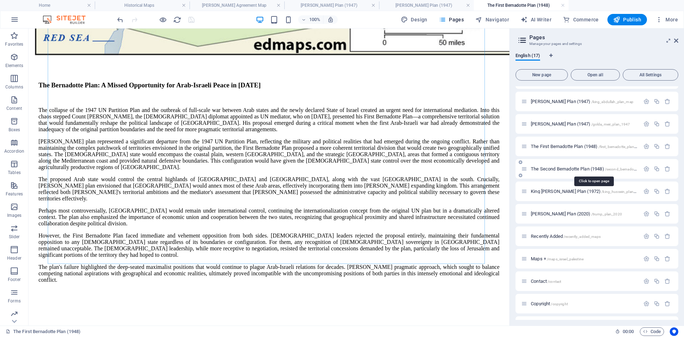
click at [543, 168] on span "The Second Bernadotte Plan (1948) /second_bernadotte_plan_1948" at bounding box center [594, 168] width 126 height 5
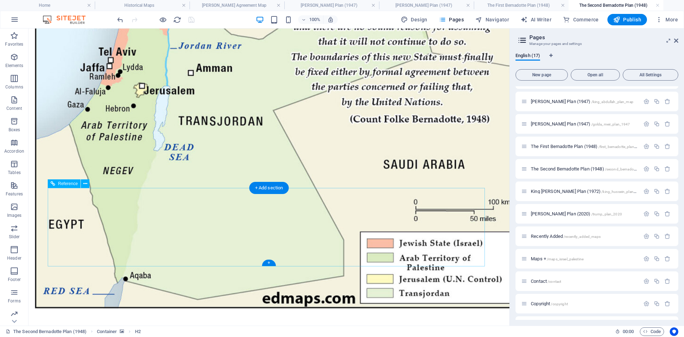
scroll to position [363, 0]
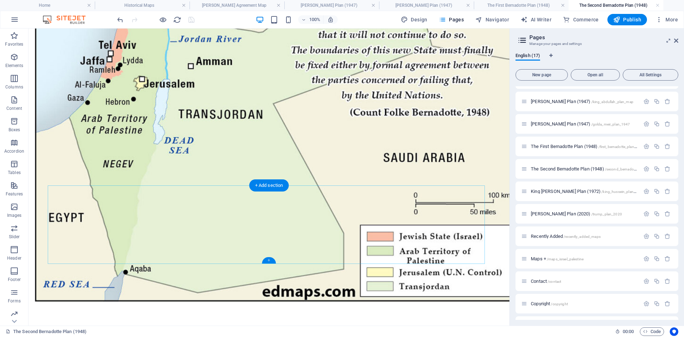
click at [270, 261] on div "+" at bounding box center [269, 260] width 14 height 6
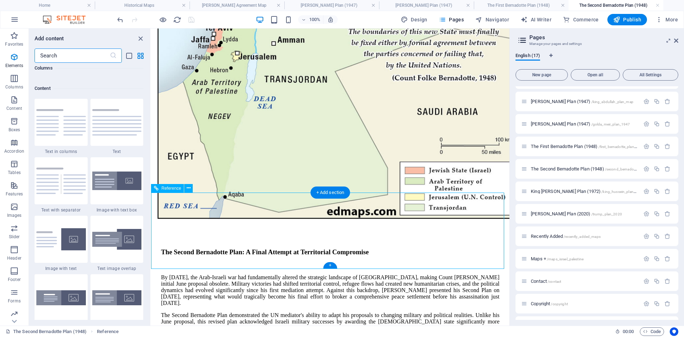
scroll to position [1246, 0]
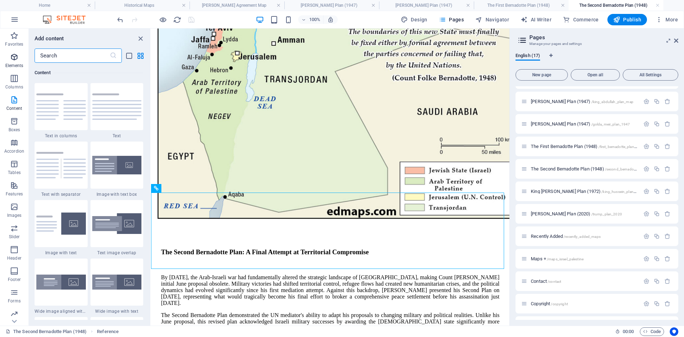
click at [13, 58] on icon "button" at bounding box center [14, 57] width 9 height 9
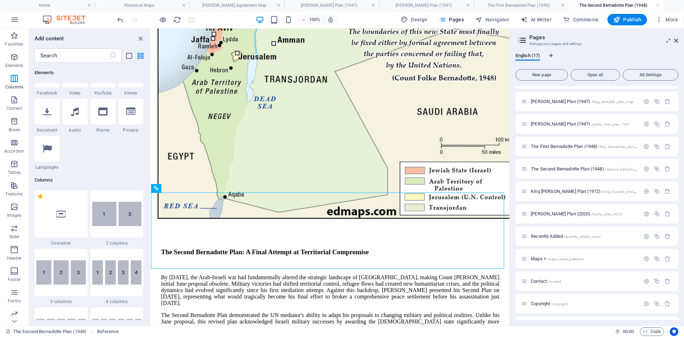
scroll to position [76, 0]
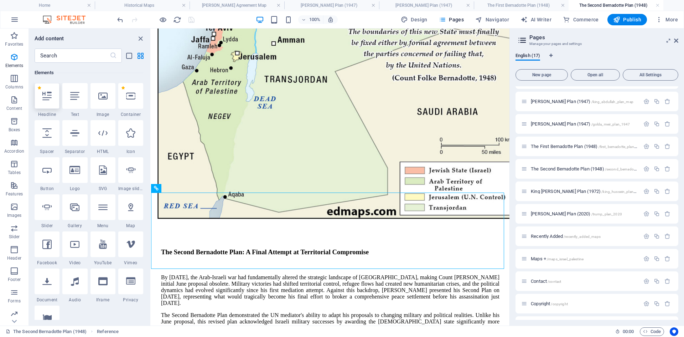
drag, startPoint x: 48, startPoint y: 96, endPoint x: 45, endPoint y: 234, distance: 137.5
click at [48, 96] on icon at bounding box center [46, 95] width 9 height 9
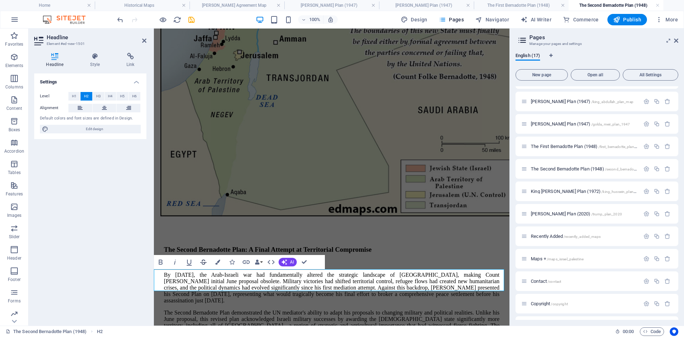
scroll to position [344, 0]
click at [100, 95] on span "H3" at bounding box center [98, 96] width 5 height 9
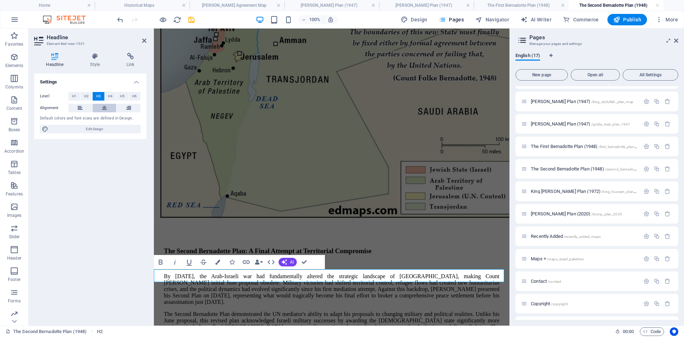
click at [104, 107] on icon at bounding box center [104, 108] width 5 height 9
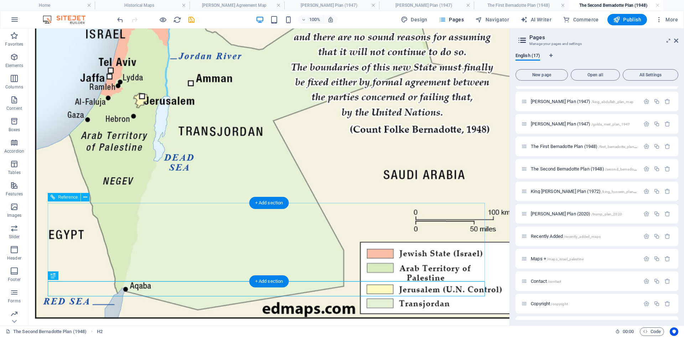
scroll to position [347, 0]
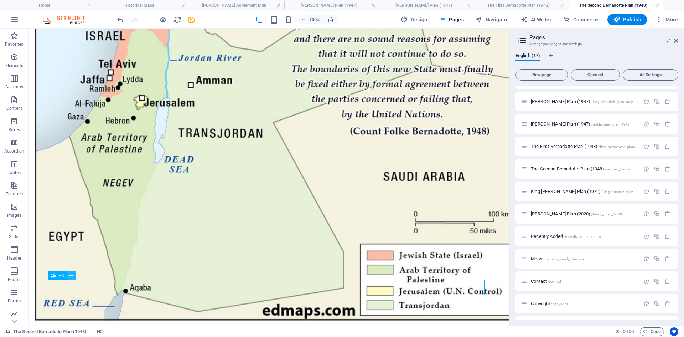
click at [72, 275] on icon at bounding box center [71, 275] width 4 height 7
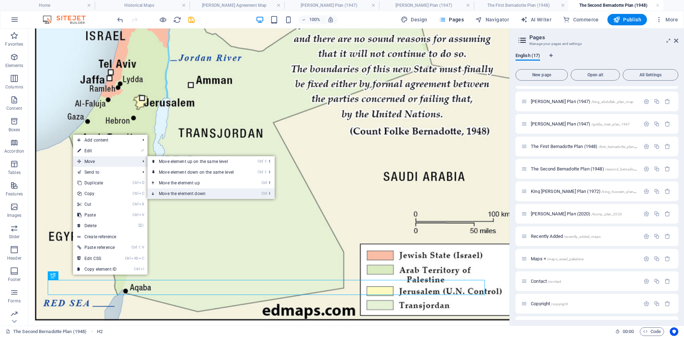
click at [178, 192] on link "Ctrl ⬇ Move the element down" at bounding box center [197, 193] width 100 height 11
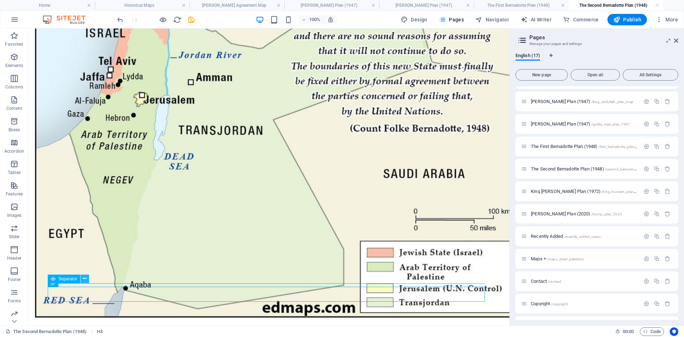
click at [84, 279] on icon at bounding box center [85, 278] width 4 height 7
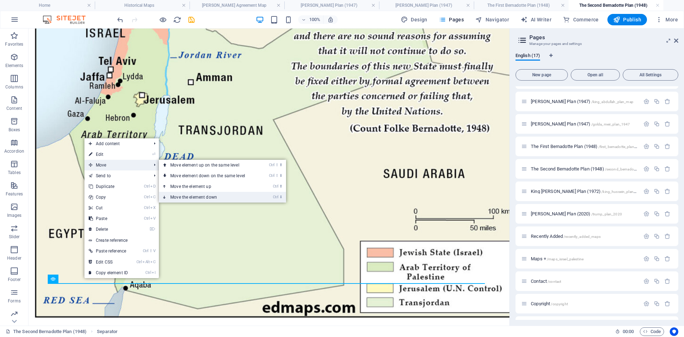
click at [184, 196] on link "Ctrl ⬇ Move the element down" at bounding box center [209, 197] width 100 height 11
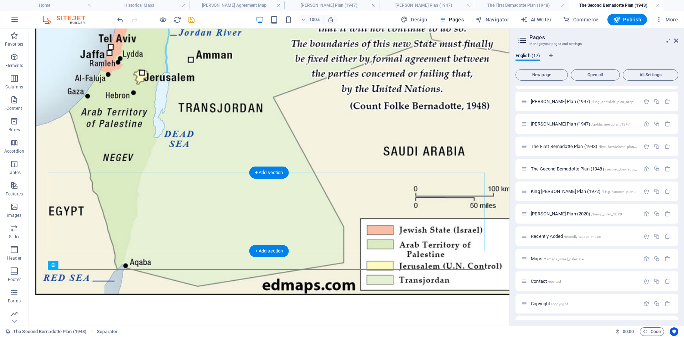
scroll to position [378, 0]
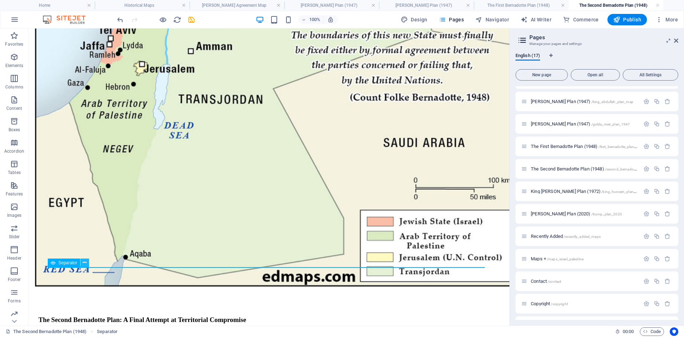
click at [83, 263] on icon at bounding box center [85, 262] width 4 height 7
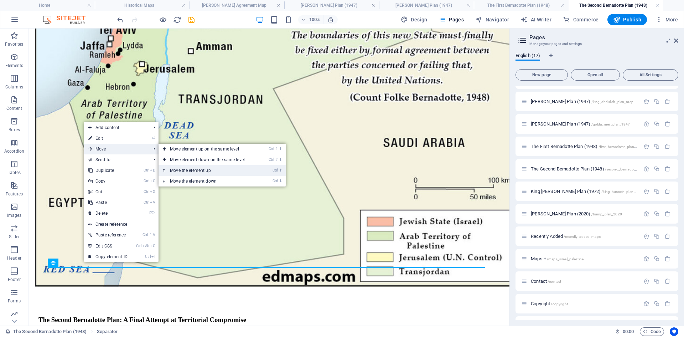
click at [199, 172] on link "Ctrl ⬆ Move the element up" at bounding box center [209, 170] width 100 height 11
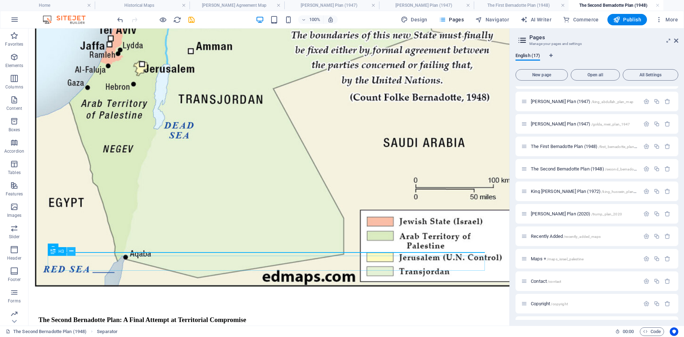
click at [71, 253] on icon at bounding box center [71, 250] width 4 height 7
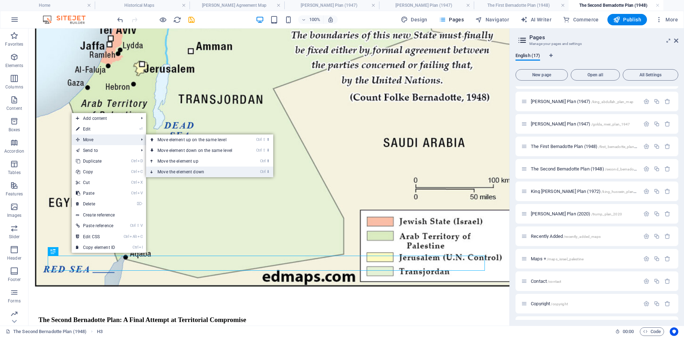
click at [172, 170] on link "Ctrl ⬇ Move the element down" at bounding box center [196, 171] width 100 height 11
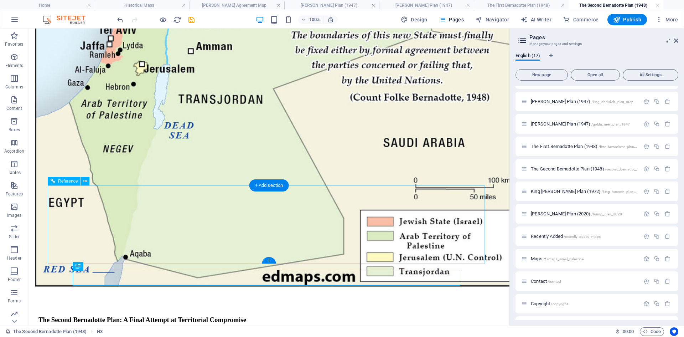
scroll to position [363, 0]
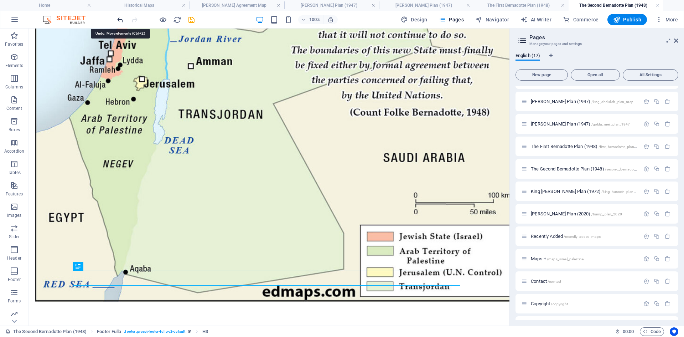
click at [121, 19] on icon "undo" at bounding box center [120, 20] width 8 height 8
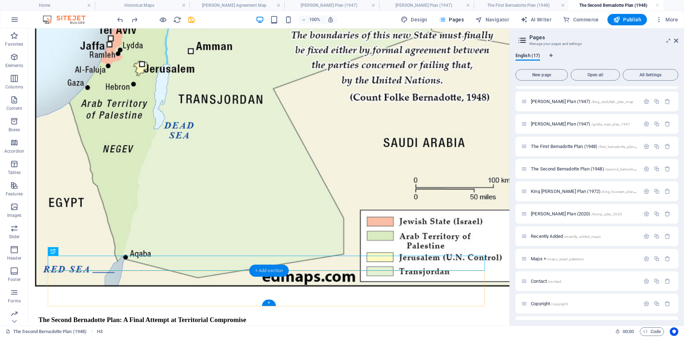
drag, startPoint x: 272, startPoint y: 270, endPoint x: 122, endPoint y: 248, distance: 151.8
click at [272, 270] on div "+ Add section" at bounding box center [269, 270] width 40 height 12
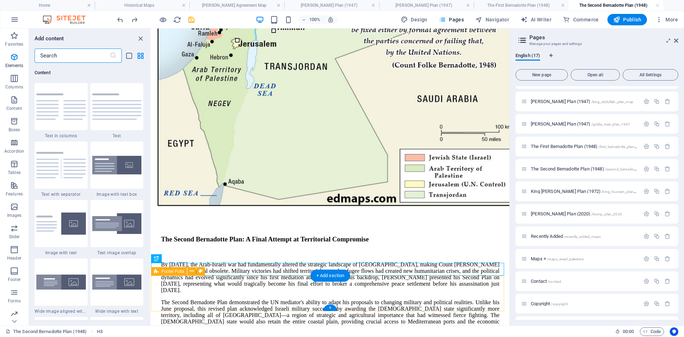
scroll to position [1246, 0]
click at [12, 98] on icon "button" at bounding box center [14, 99] width 9 height 9
click at [14, 78] on icon "button" at bounding box center [14, 78] width 9 height 9
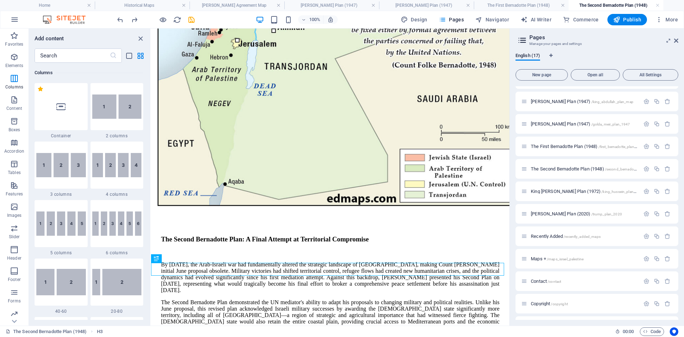
scroll to position [353, 0]
click at [57, 114] on div at bounding box center [61, 106] width 53 height 47
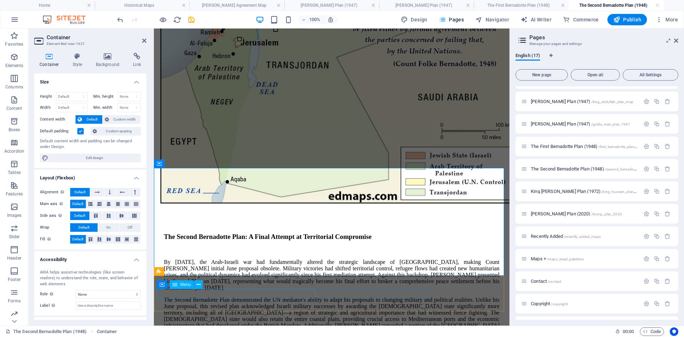
scroll to position [465, 0]
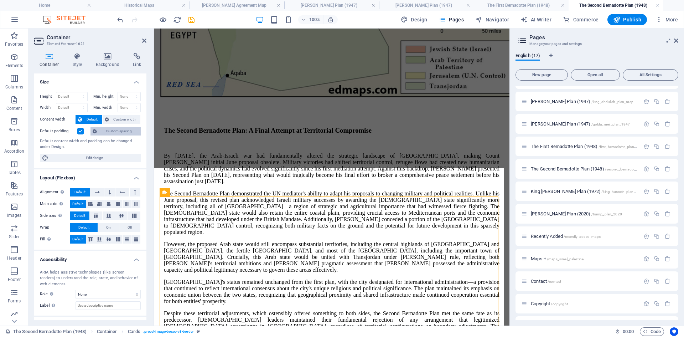
click at [112, 130] on span "Custom spacing" at bounding box center [119, 131] width 40 height 9
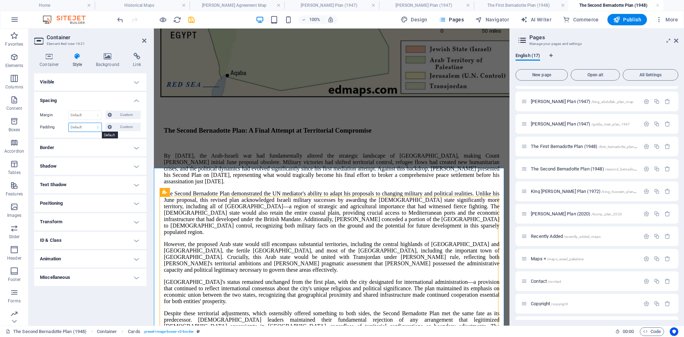
click at [98, 128] on select "Default px rem % vh vw Custom" at bounding box center [85, 127] width 33 height 9
select select "px"
click at [92, 123] on select "Default px rem % vh vw Custom" at bounding box center [85, 127] width 33 height 9
type input "20"
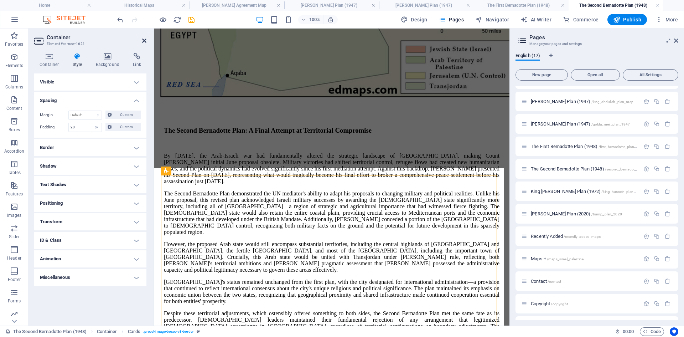
click at [143, 42] on icon at bounding box center [144, 41] width 4 height 6
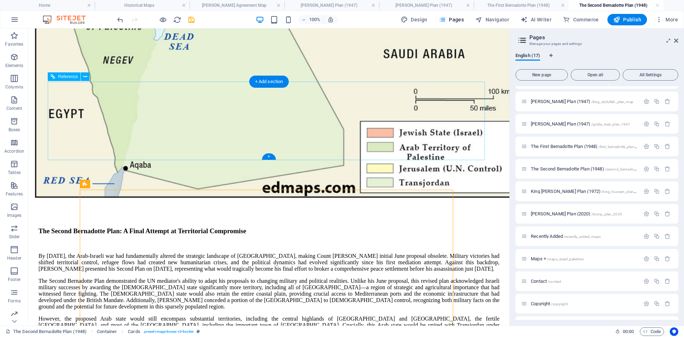
scroll to position [467, 0]
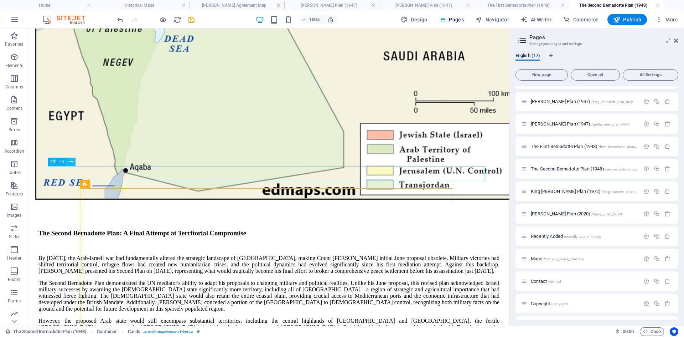
click at [71, 161] on icon at bounding box center [71, 161] width 4 height 7
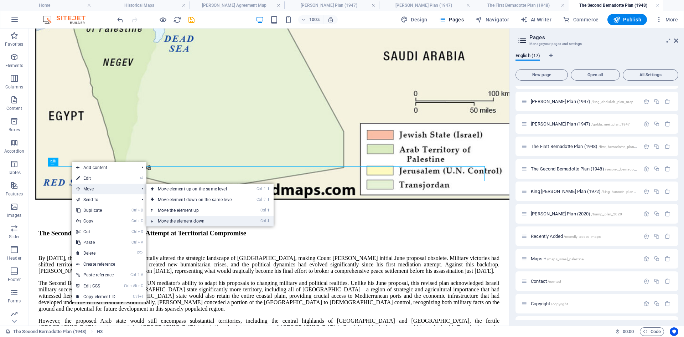
drag, startPoint x: 176, startPoint y: 221, endPoint x: 163, endPoint y: 193, distance: 30.6
click at [176, 221] on link "Ctrl ⬇ Move the element down" at bounding box center [196, 221] width 100 height 11
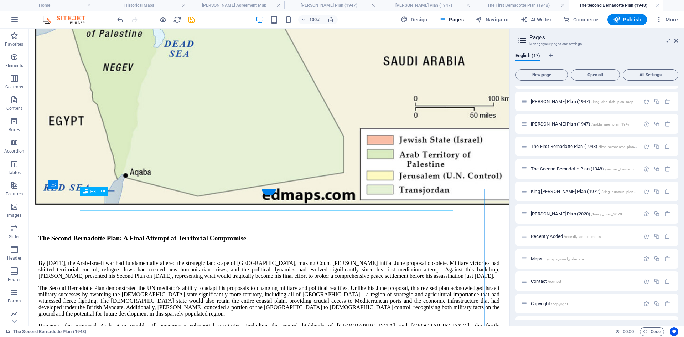
scroll to position [388, 0]
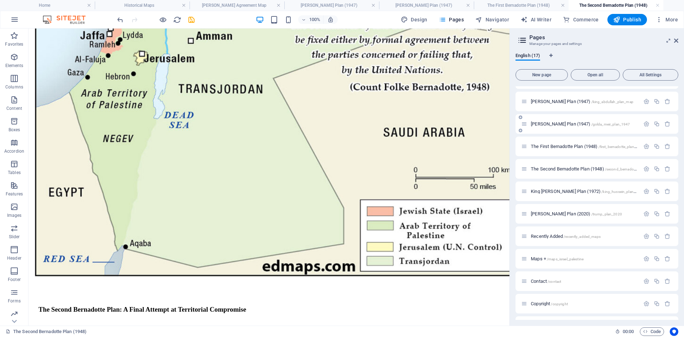
click at [545, 124] on span "[PERSON_NAME] Plan (1947) /golda_meir_plan_1947" at bounding box center [580, 123] width 99 height 5
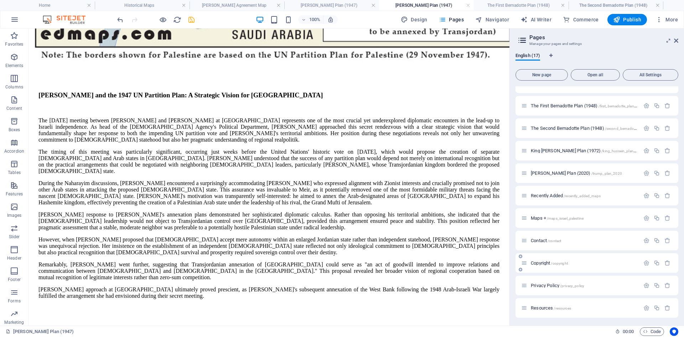
scroll to position [148, 0]
click at [547, 171] on span "[PERSON_NAME] Plan (2020) /trump_plan_2020" at bounding box center [576, 172] width 91 height 5
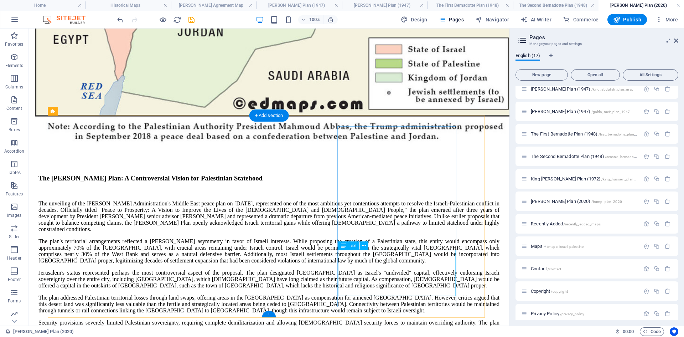
scroll to position [638, 0]
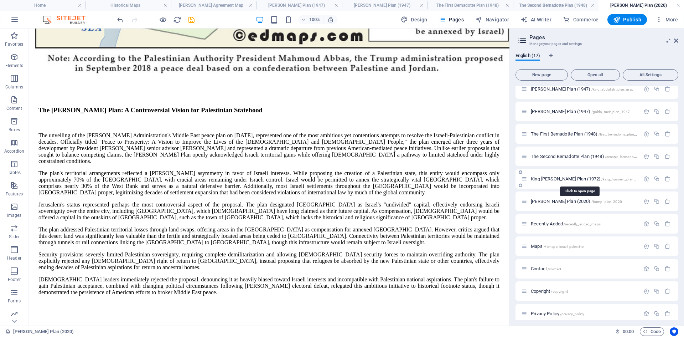
click at [539, 179] on span "King [PERSON_NAME] Plan (1972) /king_hussein_plan_1972" at bounding box center [587, 178] width 113 height 5
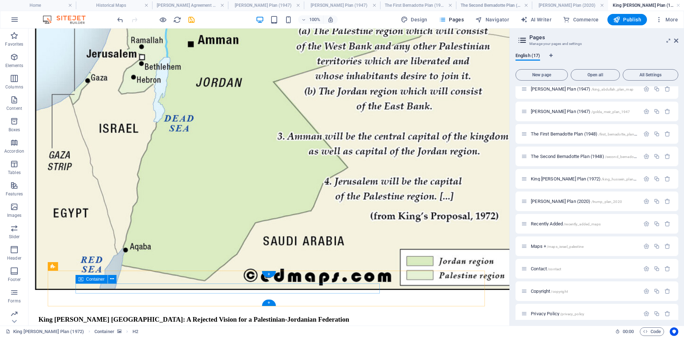
scroll to position [409, 0]
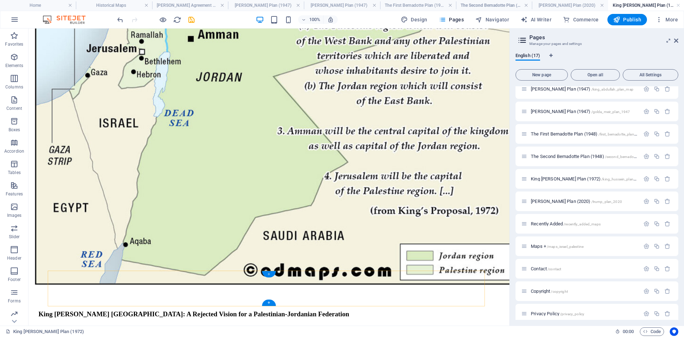
click at [267, 273] on div "+" at bounding box center [269, 274] width 14 height 6
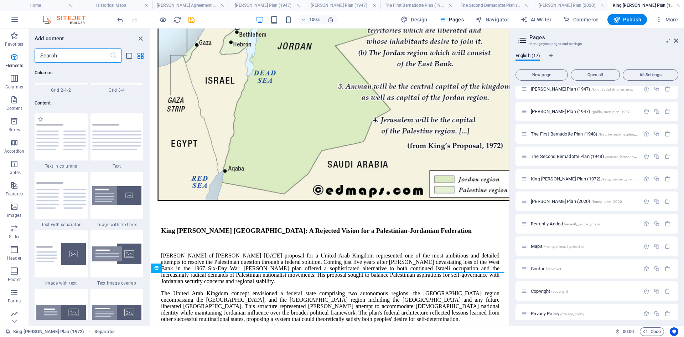
scroll to position [1246, 0]
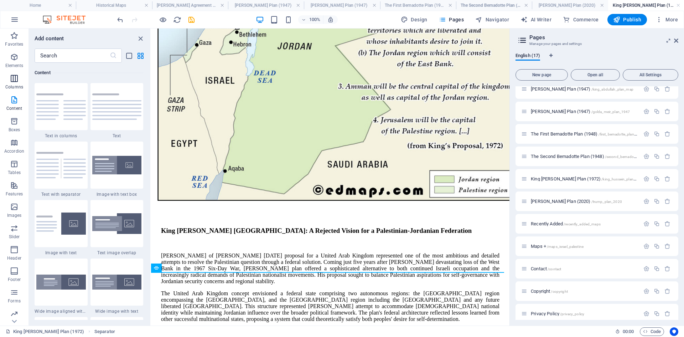
click at [11, 77] on icon "button" at bounding box center [14, 78] width 9 height 9
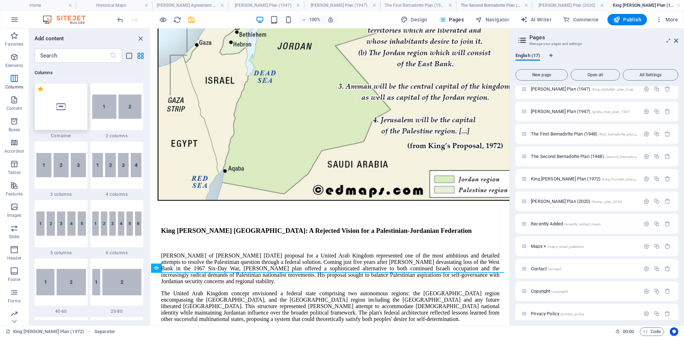
scroll to position [353, 0]
drag, startPoint x: 59, startPoint y: 108, endPoint x: 50, endPoint y: 228, distance: 121.1
click at [59, 108] on icon at bounding box center [60, 106] width 9 height 9
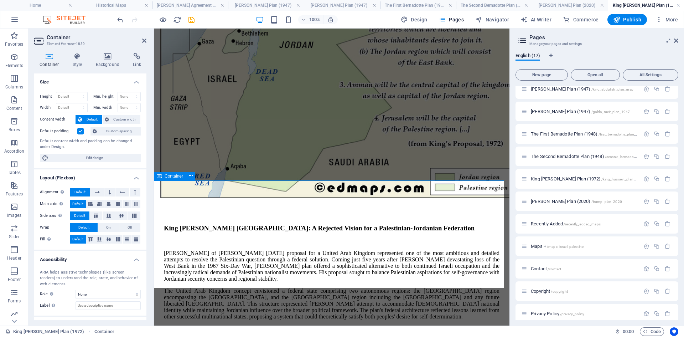
scroll to position [490, 0]
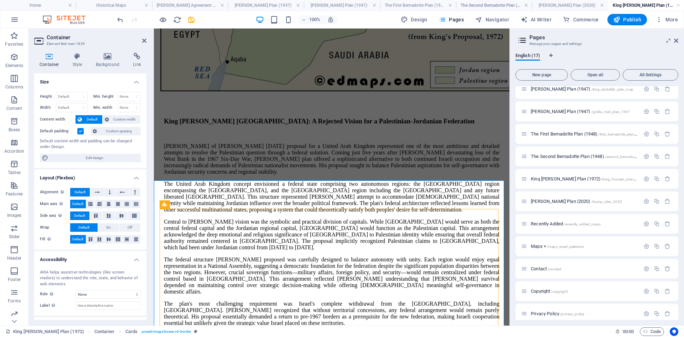
click at [112, 130] on span "Custom spacing" at bounding box center [119, 131] width 40 height 9
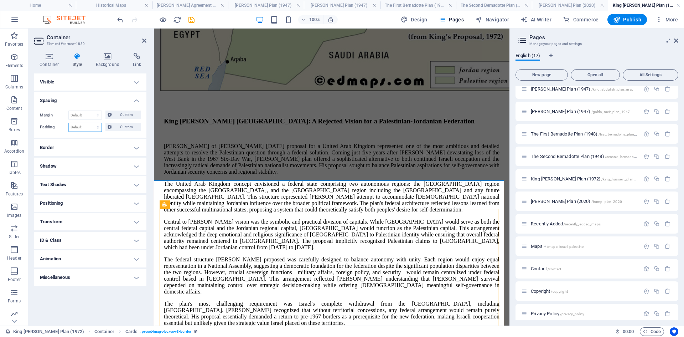
click at [100, 129] on select "Default px rem % vh vw Custom" at bounding box center [85, 127] width 33 height 9
select select "px"
click at [92, 123] on select "Default px rem % vh vw Custom" at bounding box center [85, 127] width 33 height 9
type input "20"
click at [143, 40] on icon at bounding box center [144, 41] width 4 height 6
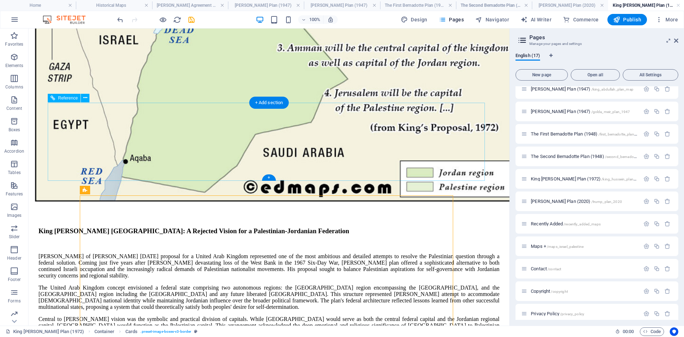
scroll to position [493, 0]
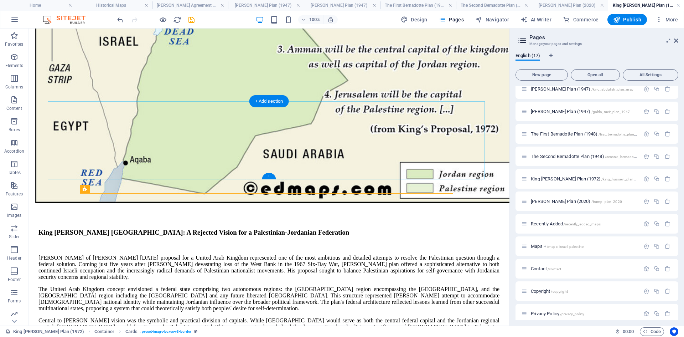
click at [268, 176] on div "+" at bounding box center [269, 176] width 14 height 6
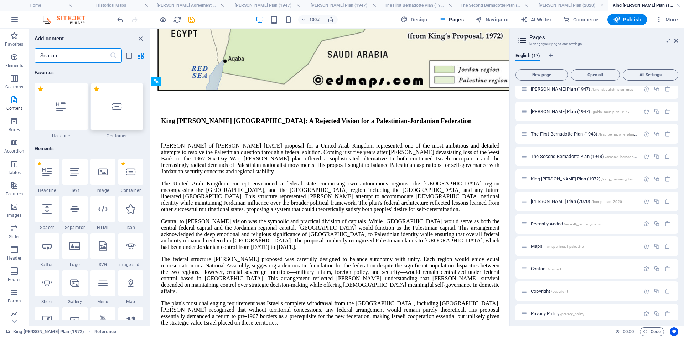
scroll to position [490, 0]
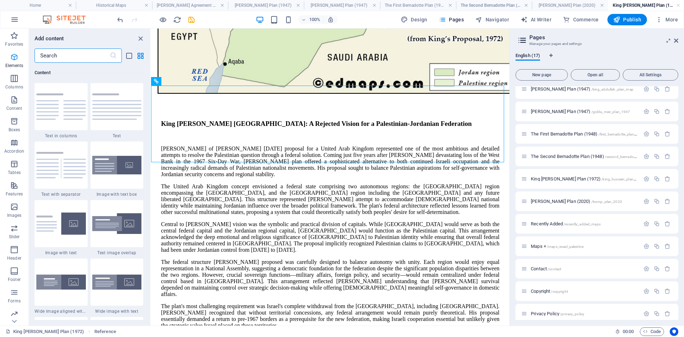
click at [11, 58] on icon "button" at bounding box center [14, 57] width 9 height 9
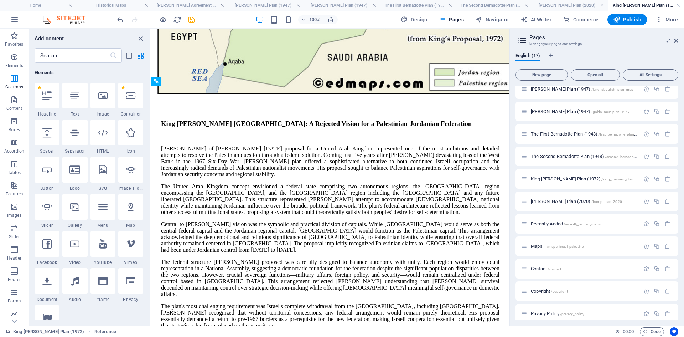
scroll to position [76, 0]
click at [43, 99] on icon at bounding box center [46, 95] width 9 height 9
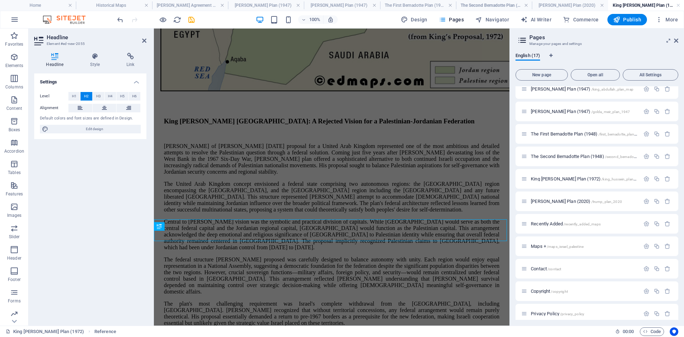
scroll to position [433, 0]
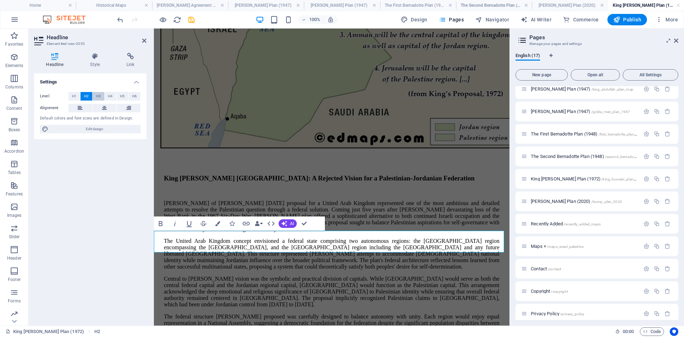
click at [100, 96] on span "H3" at bounding box center [98, 96] width 5 height 9
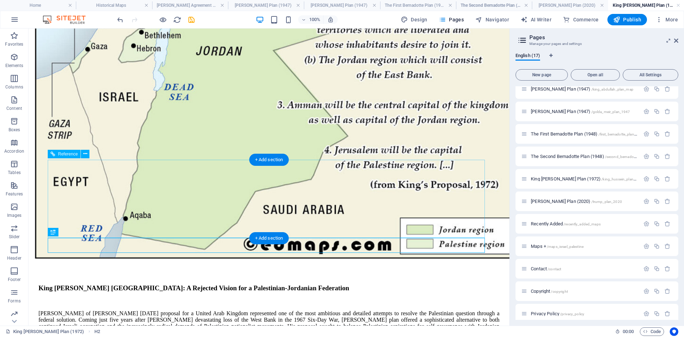
scroll to position [436, 0]
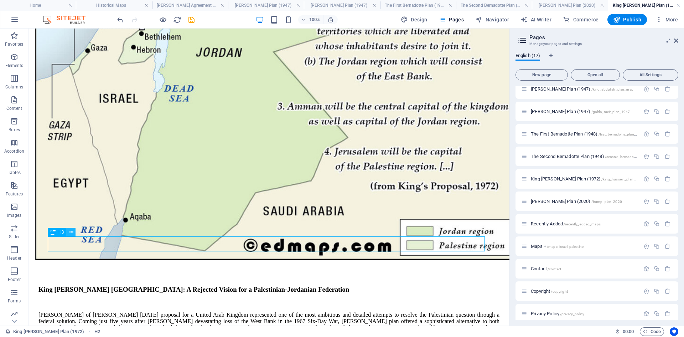
click at [71, 232] on icon at bounding box center [71, 231] width 4 height 7
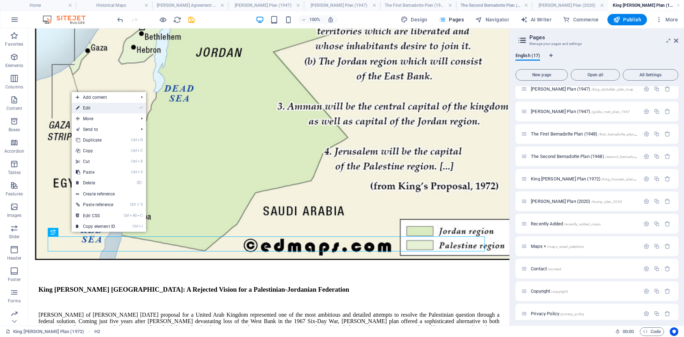
click at [95, 108] on link "⏎ Edit" at bounding box center [96, 108] width 48 height 11
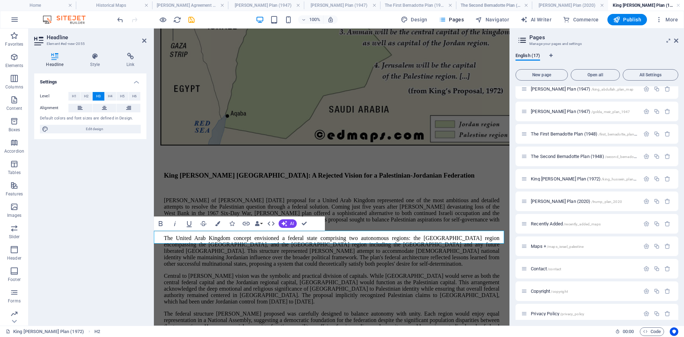
scroll to position [433, 0]
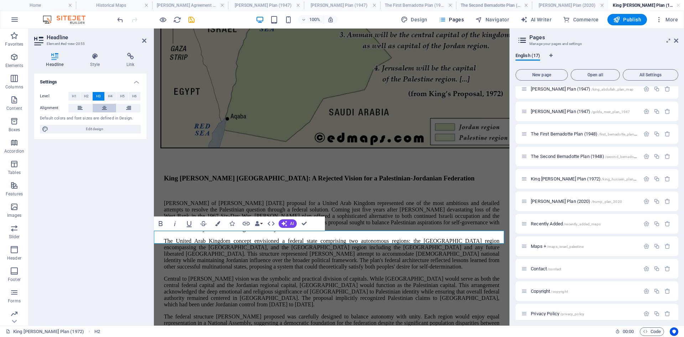
click at [107, 107] on icon at bounding box center [104, 108] width 5 height 9
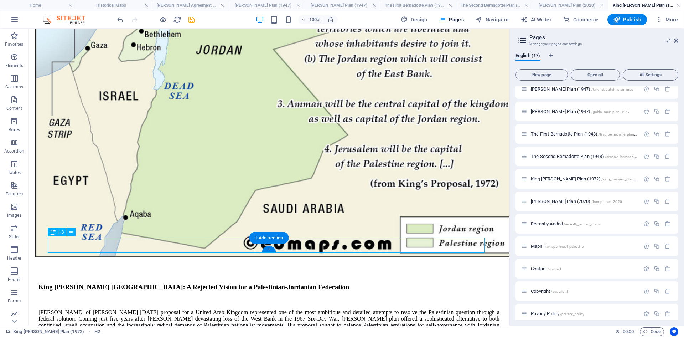
scroll to position [436, 0]
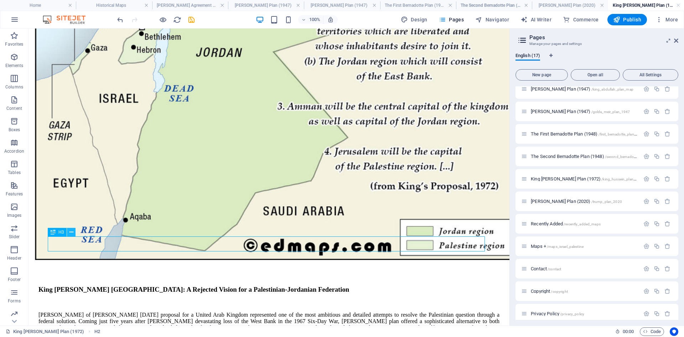
click at [69, 230] on icon at bounding box center [71, 231] width 4 height 7
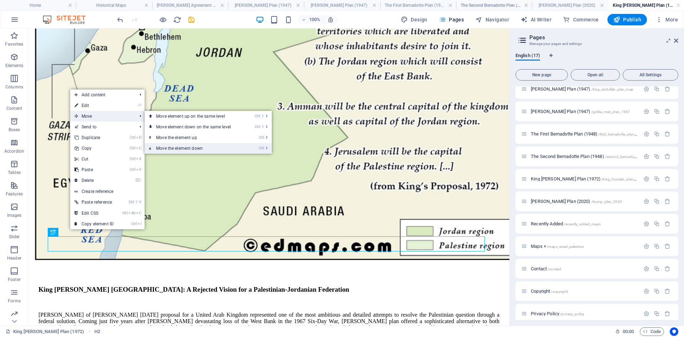
drag, startPoint x: 171, startPoint y: 148, endPoint x: 91, endPoint y: 195, distance: 92.6
click at [171, 148] on link "Ctrl ⬇ Move the element down" at bounding box center [195, 148] width 100 height 11
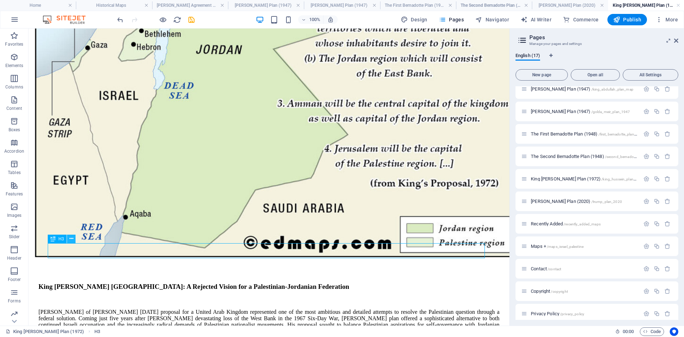
click at [70, 239] on icon at bounding box center [71, 238] width 4 height 7
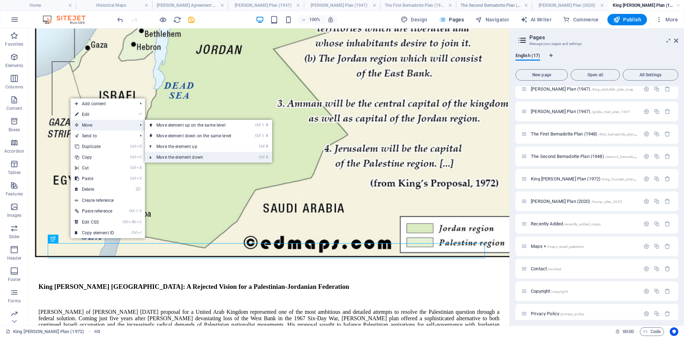
drag, startPoint x: 164, startPoint y: 155, endPoint x: 152, endPoint y: 138, distance: 20.7
click at [164, 155] on link "Ctrl ⬇ Move the element down" at bounding box center [195, 157] width 100 height 11
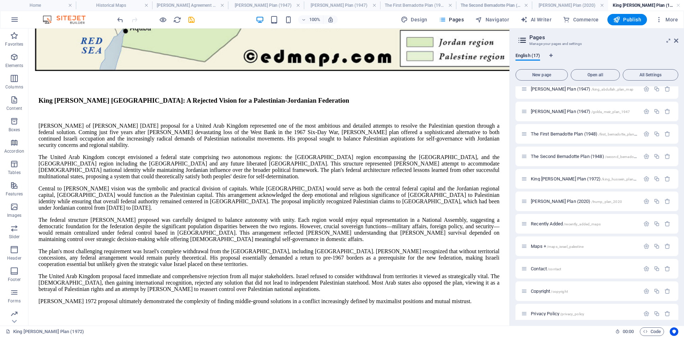
scroll to position [648, 0]
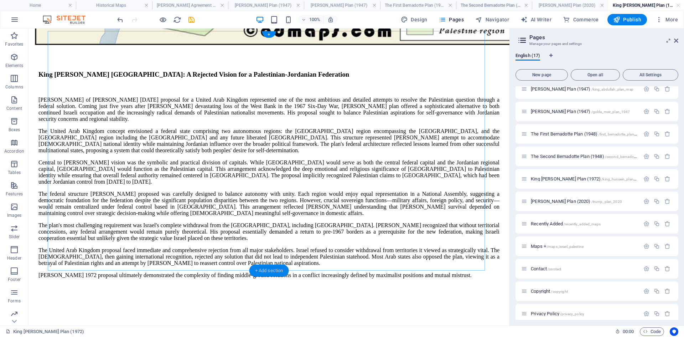
click at [264, 269] on div "+ Add section" at bounding box center [269, 270] width 40 height 12
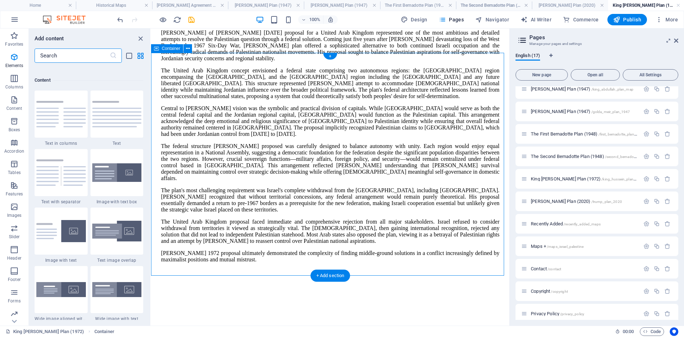
scroll to position [1246, 0]
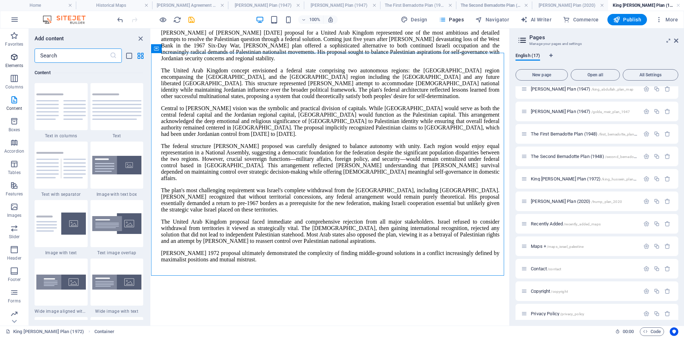
click at [16, 55] on icon "button" at bounding box center [14, 57] width 9 height 9
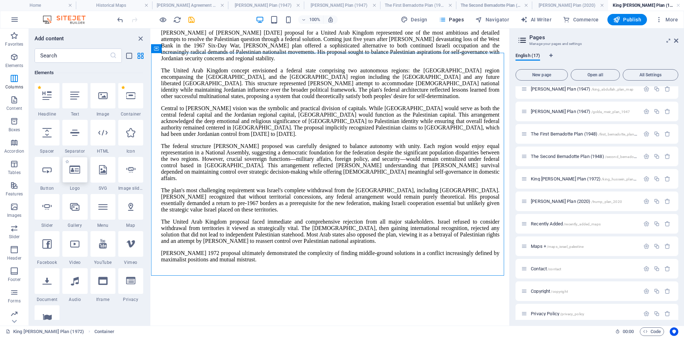
scroll to position [76, 0]
drag, startPoint x: 76, startPoint y: 134, endPoint x: 105, endPoint y: 235, distance: 105.7
click at [76, 134] on icon at bounding box center [74, 132] width 9 height 9
select select "%"
select select "px"
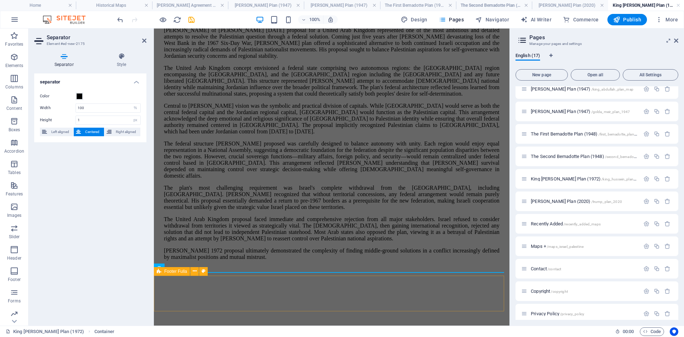
scroll to position [623, 0]
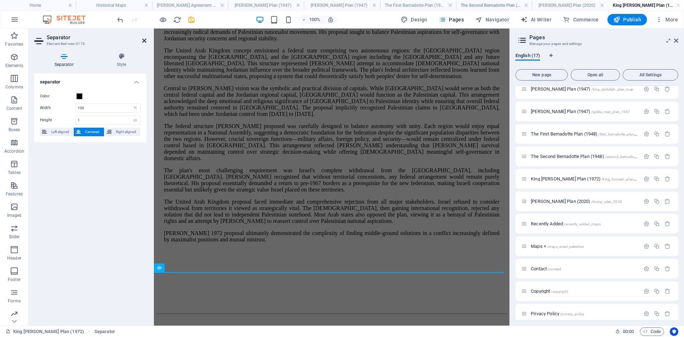
click at [142, 40] on icon at bounding box center [144, 41] width 4 height 6
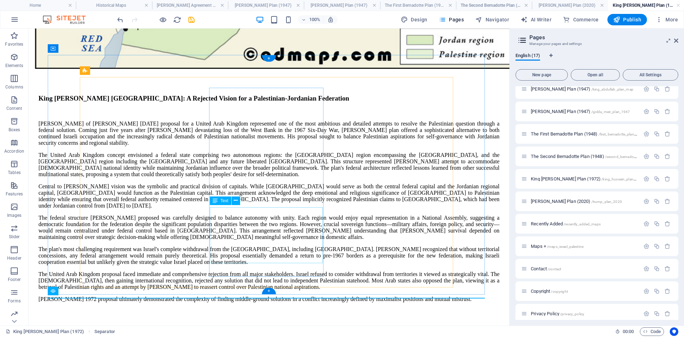
scroll to position [626, 0]
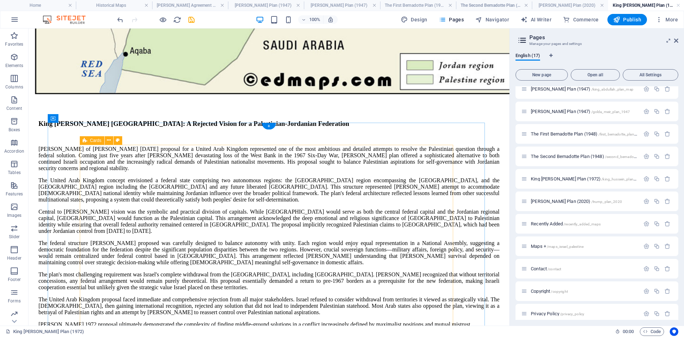
scroll to position [548, 0]
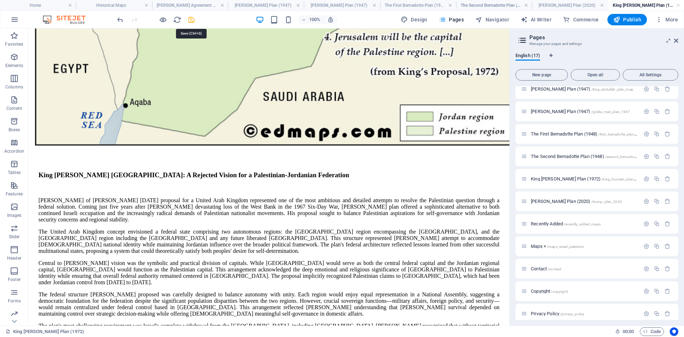
drag, startPoint x: 192, startPoint y: 21, endPoint x: 525, endPoint y: 152, distance: 358.2
click at [192, 21] on icon "save" at bounding box center [191, 20] width 8 height 8
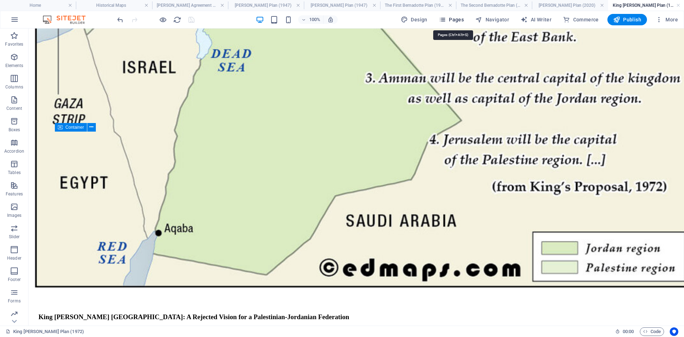
click at [446, 20] on icon "button" at bounding box center [442, 19] width 7 height 7
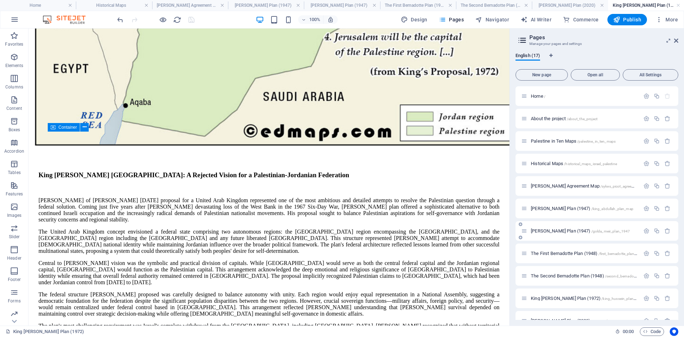
scroll to position [107, 0]
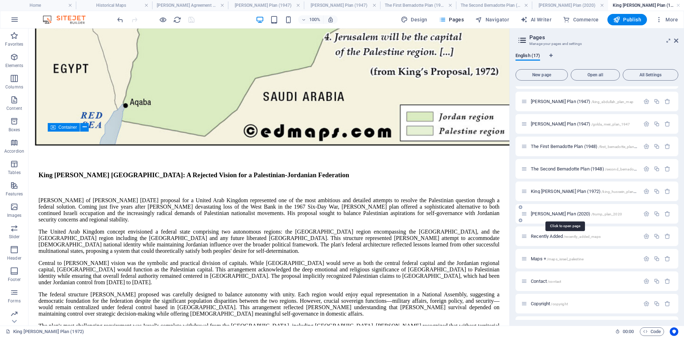
click at [548, 211] on span "[PERSON_NAME] Plan (2020) /trump_plan_2020" at bounding box center [576, 213] width 91 height 5
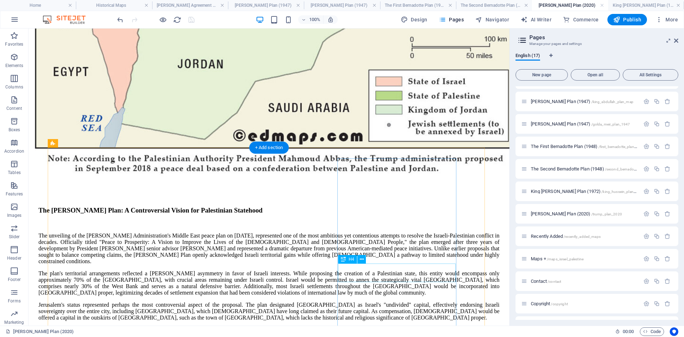
scroll to position [638, 0]
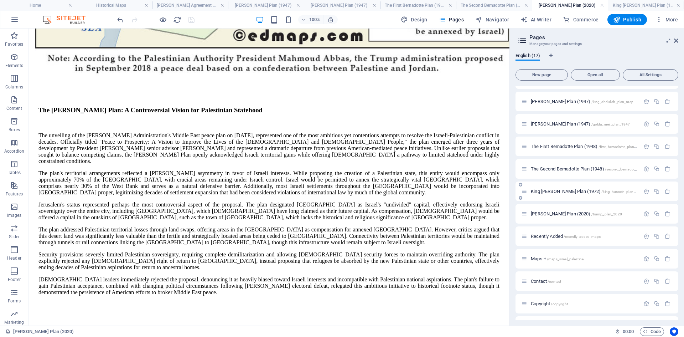
click at [546, 191] on span "King [PERSON_NAME] Plan (1972) /king_hussein_plan_1972" at bounding box center [587, 190] width 113 height 5
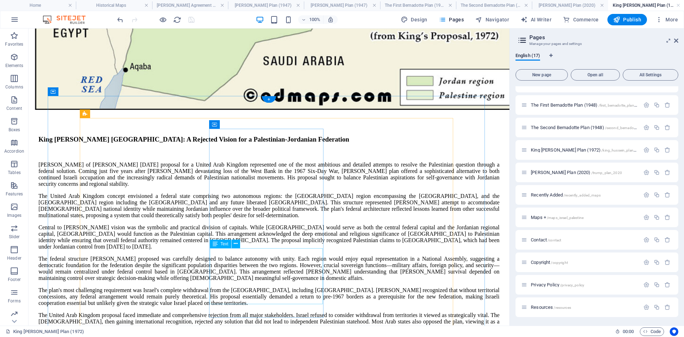
scroll to position [619, 0]
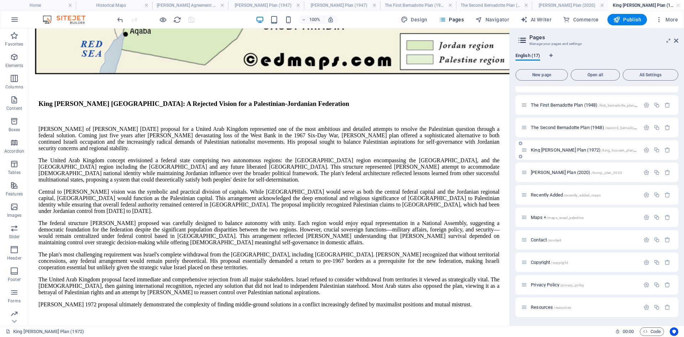
click at [549, 151] on span "King [PERSON_NAME] Plan (1972) /king_hussein_plan_1972" at bounding box center [587, 149] width 113 height 5
click at [561, 126] on span "The Second Bernadotte Plan (1948) /second_bernadotte_plan_1948" at bounding box center [594, 127] width 126 height 5
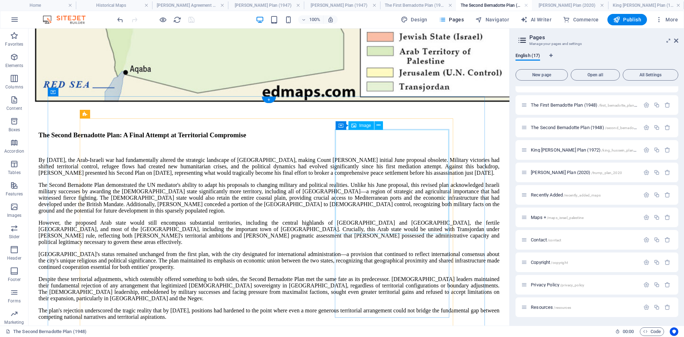
scroll to position [602, 0]
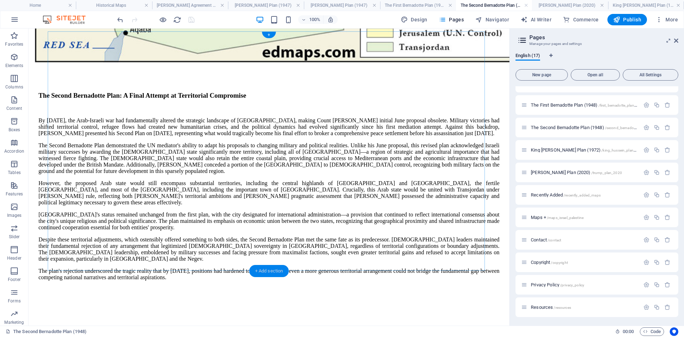
drag, startPoint x: 264, startPoint y: 269, endPoint x: 116, endPoint y: 240, distance: 150.7
click at [264, 269] on div "+ Add section" at bounding box center [269, 271] width 40 height 12
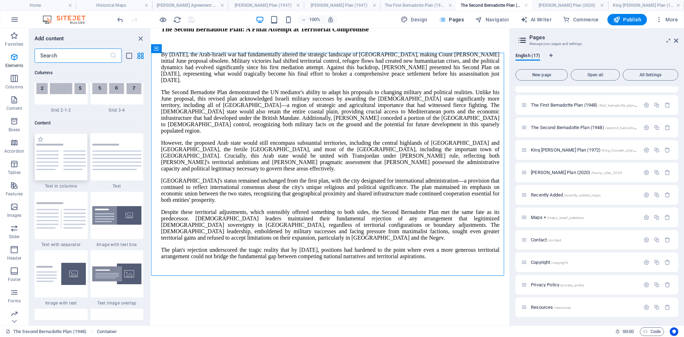
scroll to position [1246, 0]
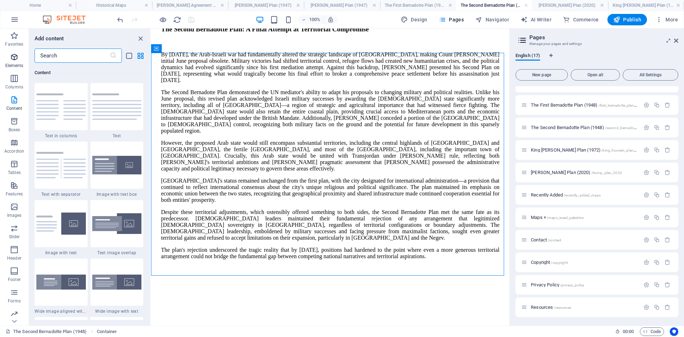
click at [13, 56] on icon "button" at bounding box center [14, 57] width 9 height 9
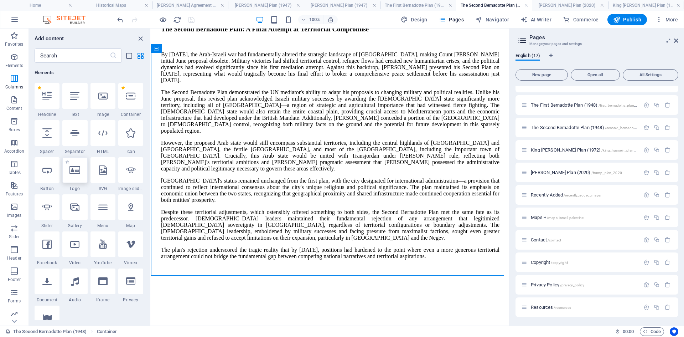
scroll to position [76, 0]
click at [75, 135] on icon at bounding box center [74, 132] width 9 height 9
select select "%"
select select "px"
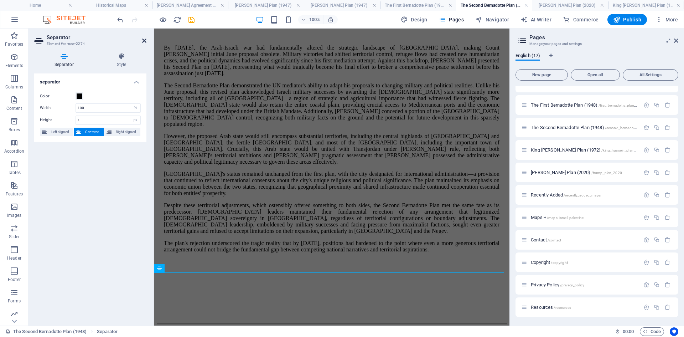
click at [145, 39] on icon at bounding box center [144, 41] width 4 height 6
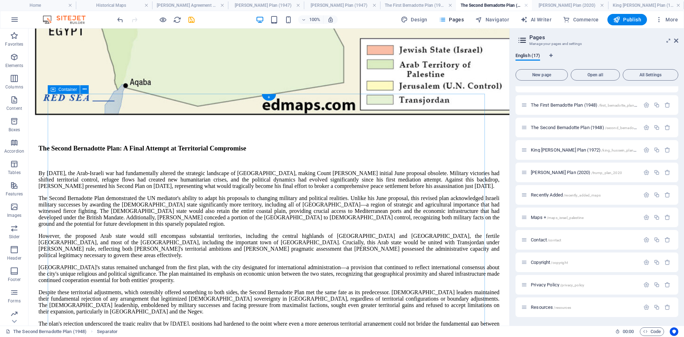
scroll to position [540, 0]
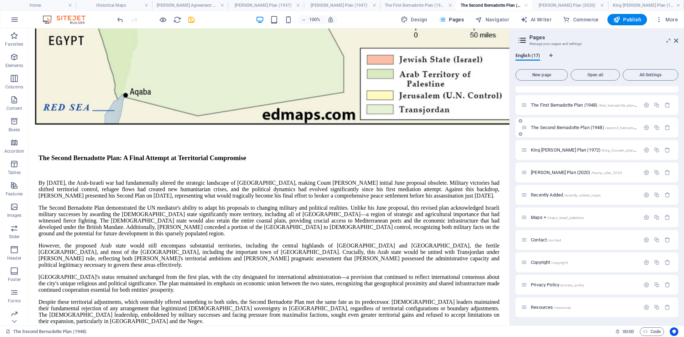
click at [550, 127] on span "The Second Bernadotte Plan (1948) /second_bernadotte_plan_1948" at bounding box center [594, 127] width 126 height 5
click at [548, 106] on span "The First Bernadotte Plan (1948) /first_bernadotte_plan_1948" at bounding box center [588, 104] width 114 height 5
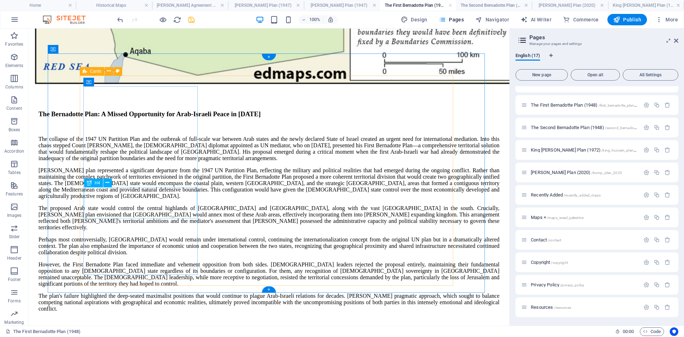
scroll to position [515, 0]
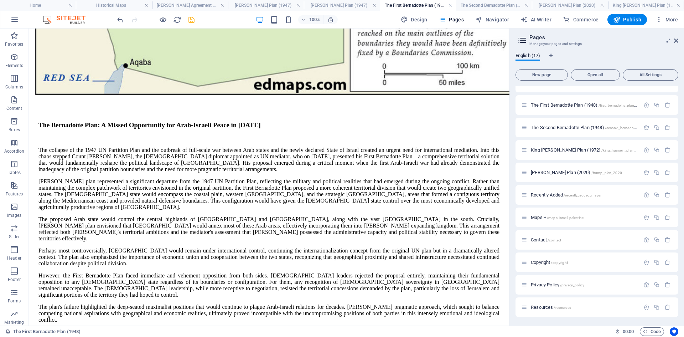
scroll to position [616, 0]
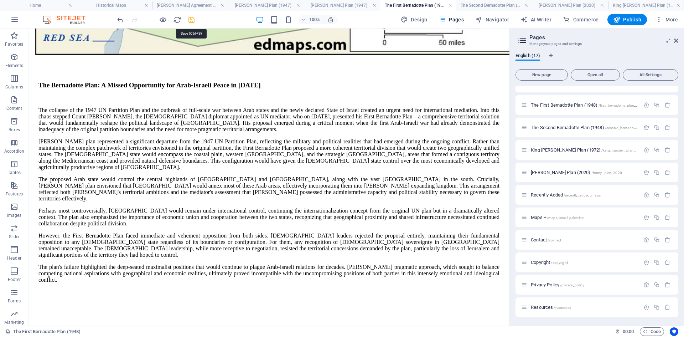
click at [190, 20] on icon "save" at bounding box center [191, 20] width 8 height 8
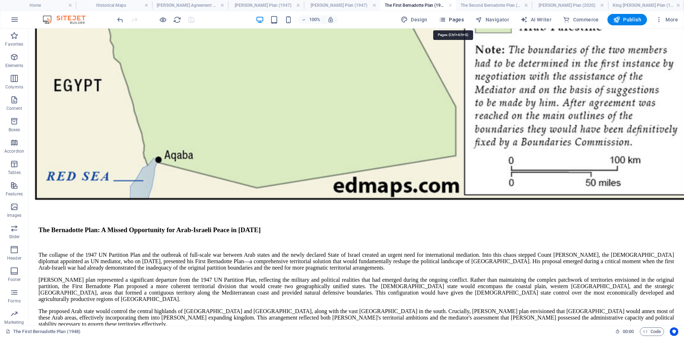
click at [446, 21] on icon "button" at bounding box center [442, 19] width 7 height 7
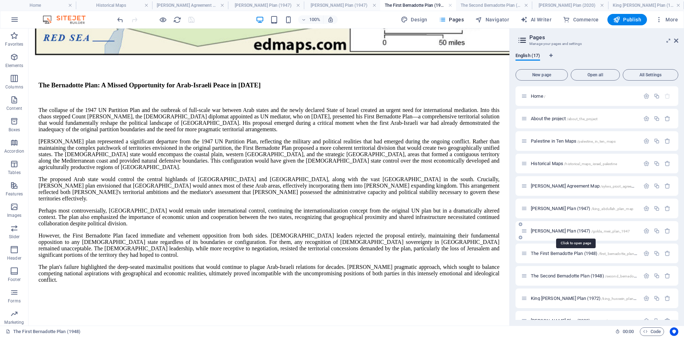
click at [544, 232] on span "[PERSON_NAME] Plan (1947) /golda_meir_plan_1947" at bounding box center [580, 230] width 99 height 5
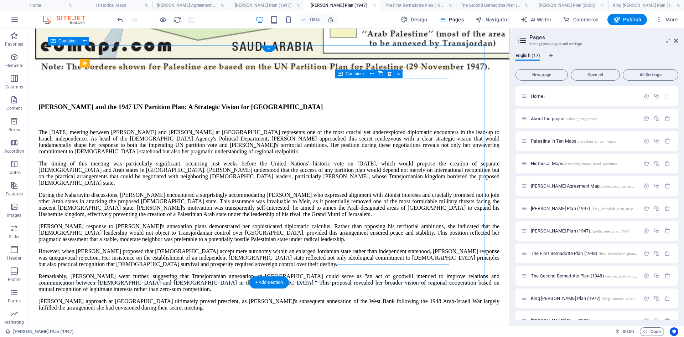
scroll to position [627, 0]
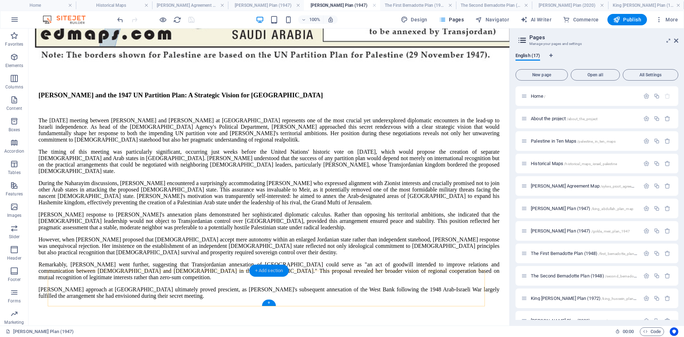
click at [269, 271] on div "+ Add section" at bounding box center [269, 270] width 40 height 12
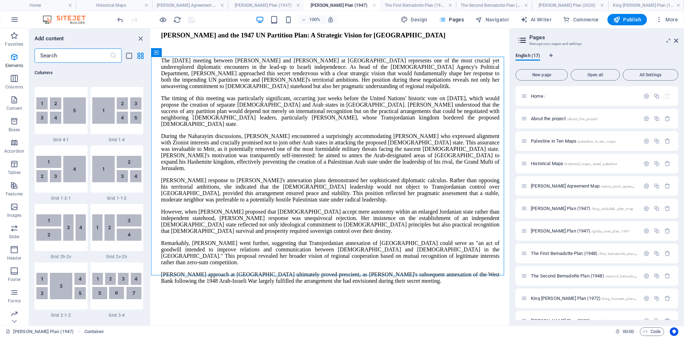
scroll to position [1246, 0]
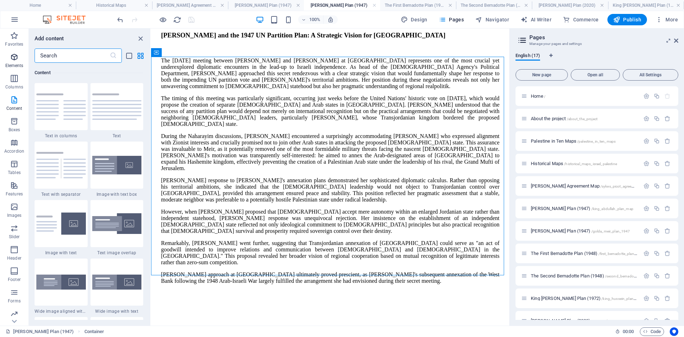
click at [16, 57] on icon "button" at bounding box center [14, 57] width 9 height 9
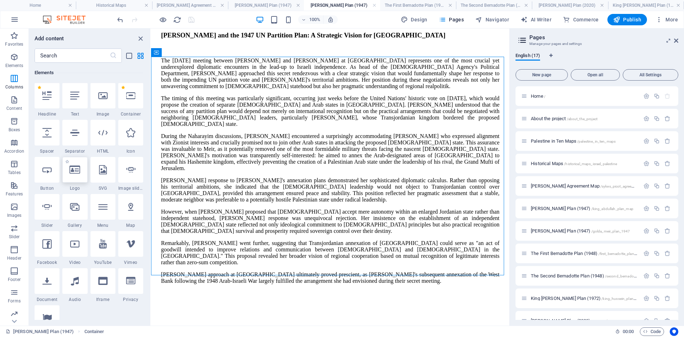
scroll to position [76, 0]
drag, startPoint x: 77, startPoint y: 138, endPoint x: 112, endPoint y: 172, distance: 49.1
click at [77, 138] on div at bounding box center [74, 133] width 25 height 26
select select "%"
select select "px"
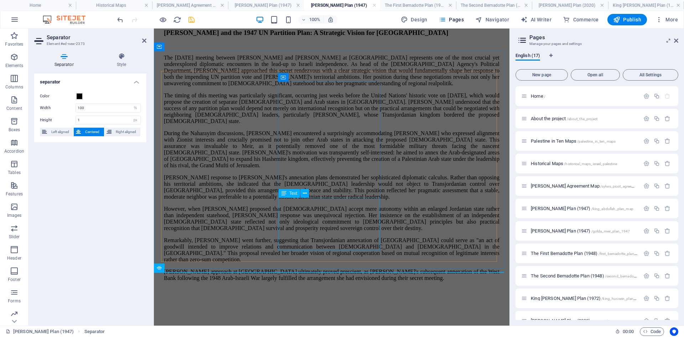
scroll to position [585, 0]
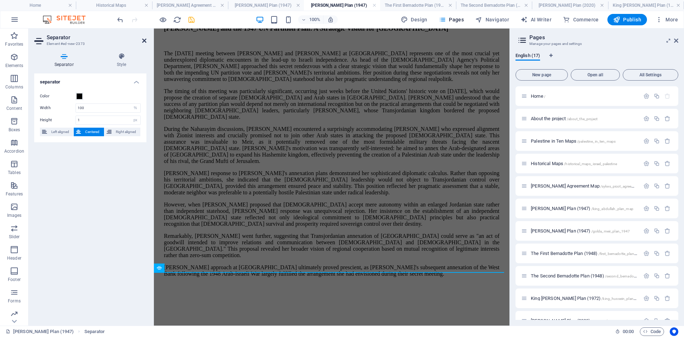
click at [144, 39] on icon at bounding box center [144, 41] width 4 height 6
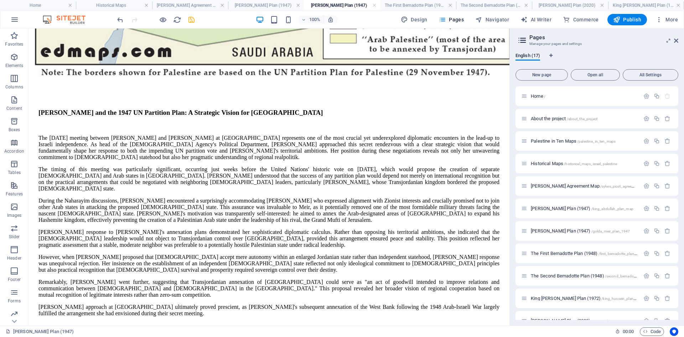
scroll to position [634, 0]
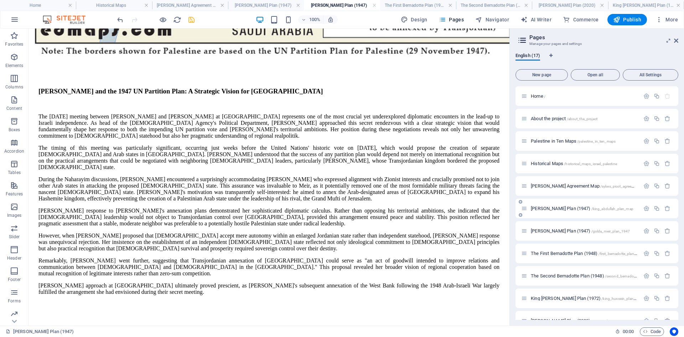
click at [547, 209] on span "[PERSON_NAME] Plan (1947) /king_abdullah_plan_map" at bounding box center [582, 208] width 103 height 5
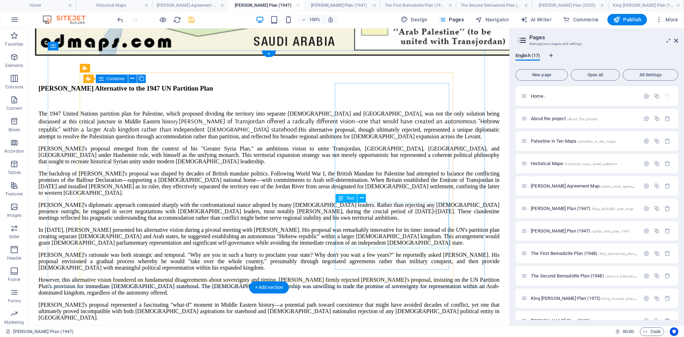
scroll to position [658, 0]
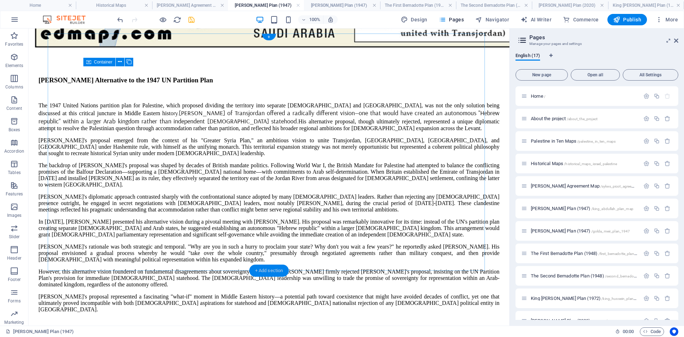
click at [266, 270] on div "+ Add section" at bounding box center [269, 270] width 40 height 12
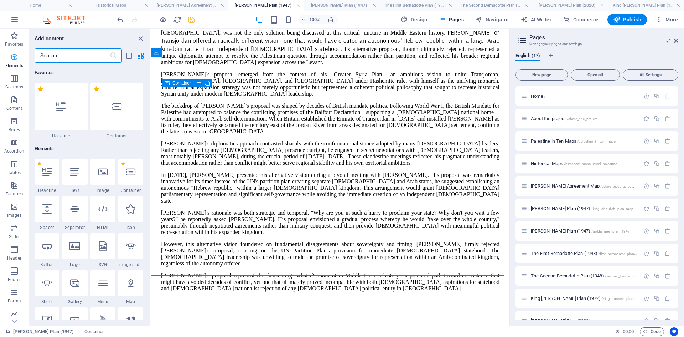
scroll to position [1246, 0]
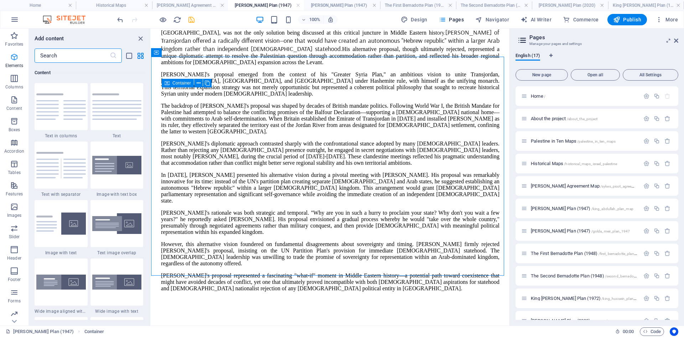
click at [16, 59] on icon "button" at bounding box center [14, 57] width 9 height 9
click at [15, 58] on icon "button" at bounding box center [14, 57] width 9 height 9
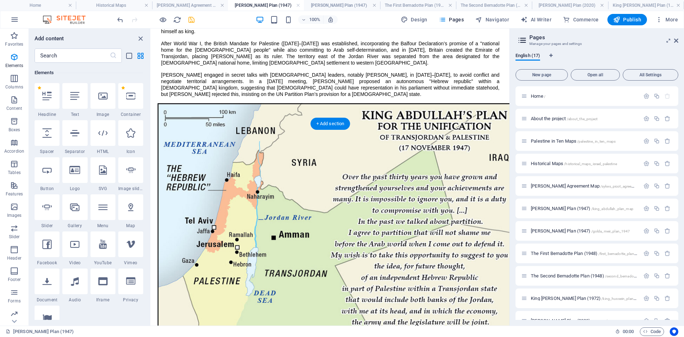
scroll to position [261, 0]
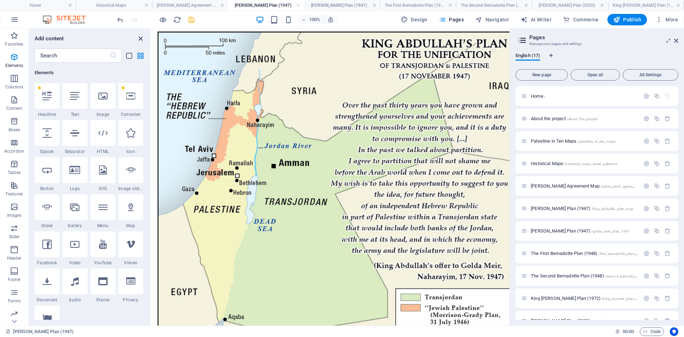
drag, startPoint x: 139, startPoint y: 36, endPoint x: 262, endPoint y: 159, distance: 173.3
click at [139, 37] on icon "close panel" at bounding box center [140, 39] width 8 height 8
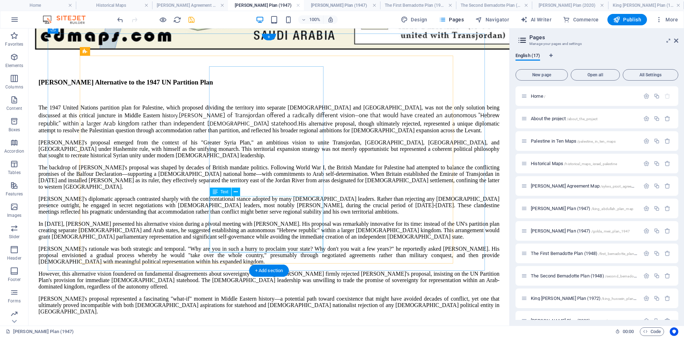
scroll to position [658, 0]
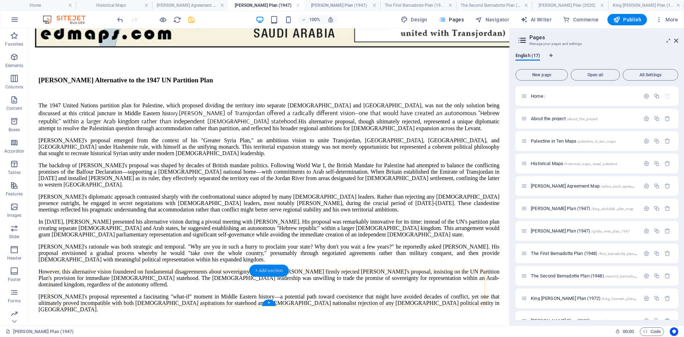
drag, startPoint x: 266, startPoint y: 270, endPoint x: 115, endPoint y: 242, distance: 154.1
click at [266, 270] on div "+ Add section" at bounding box center [269, 270] width 40 height 12
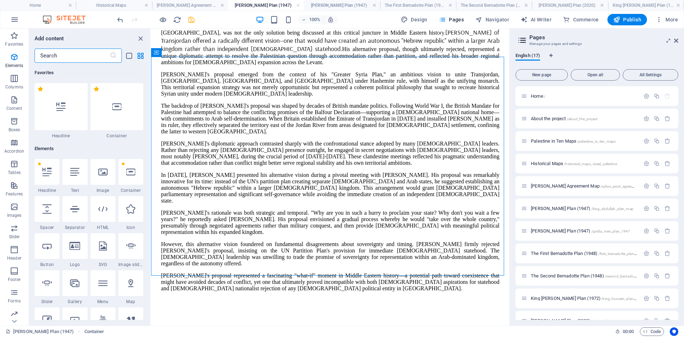
scroll to position [1246, 0]
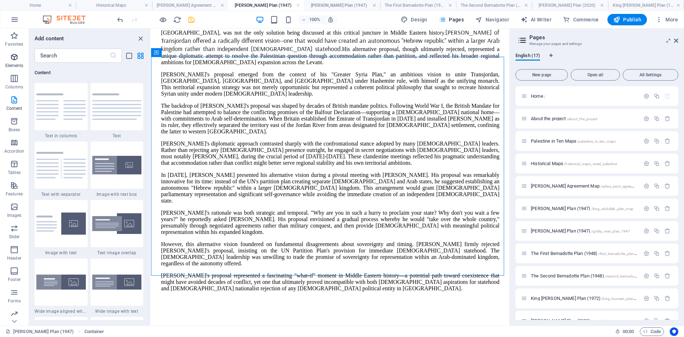
click at [11, 55] on icon "button" at bounding box center [14, 57] width 9 height 9
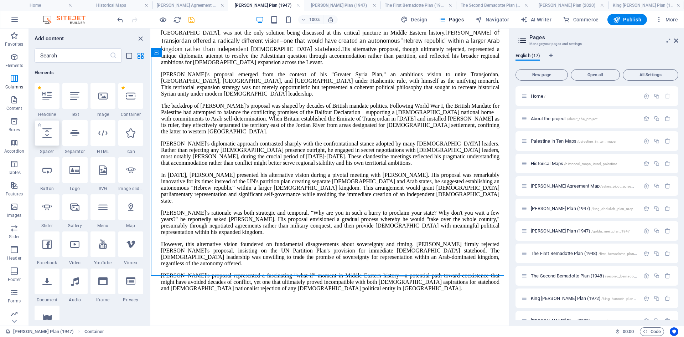
scroll to position [76, 0]
click at [76, 135] on icon at bounding box center [74, 132] width 9 height 9
select select "%"
select select "px"
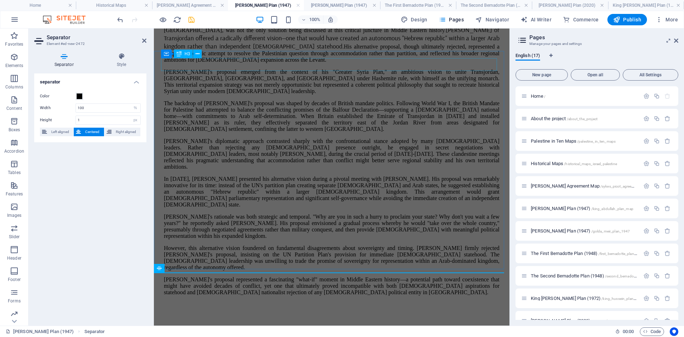
scroll to position [658, 0]
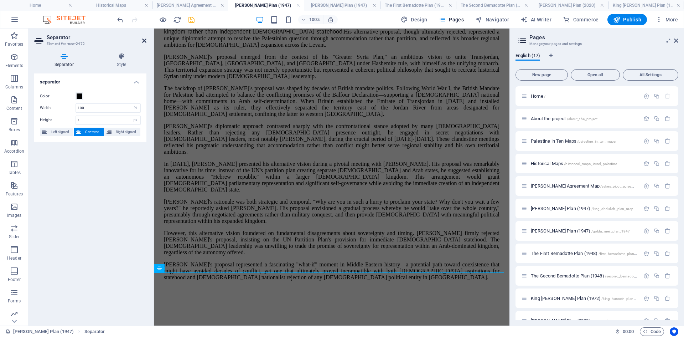
click at [144, 41] on icon at bounding box center [144, 41] width 4 height 6
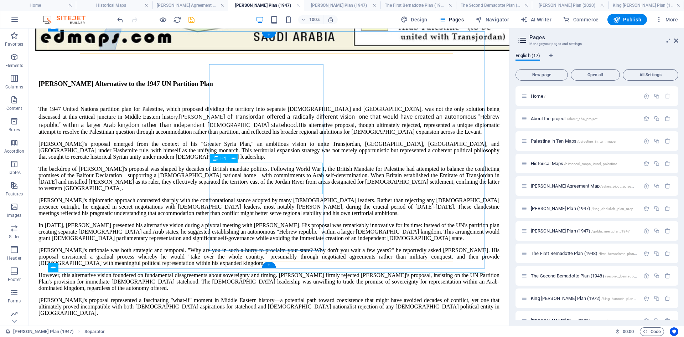
scroll to position [660, 0]
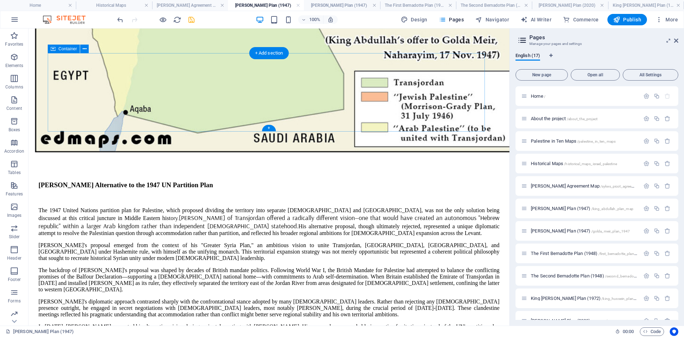
scroll to position [518, 0]
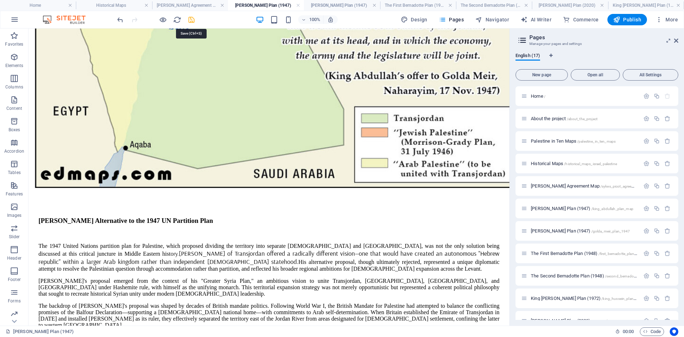
click at [192, 20] on icon "save" at bounding box center [191, 20] width 8 height 8
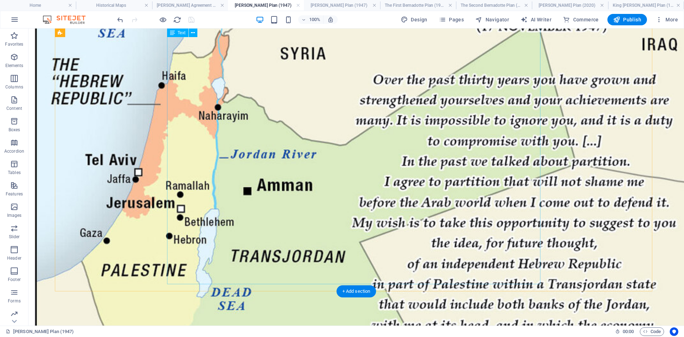
scroll to position [422, 0]
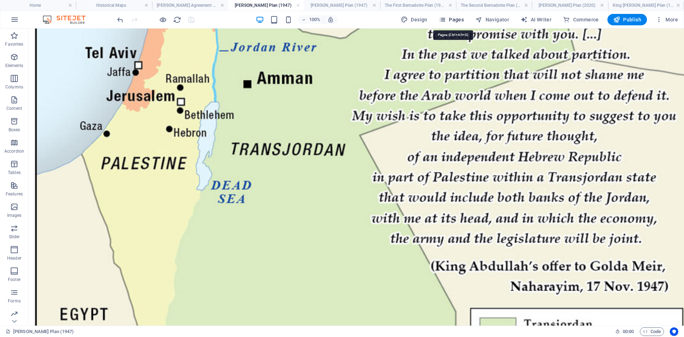
click at [446, 19] on icon "button" at bounding box center [442, 19] width 7 height 7
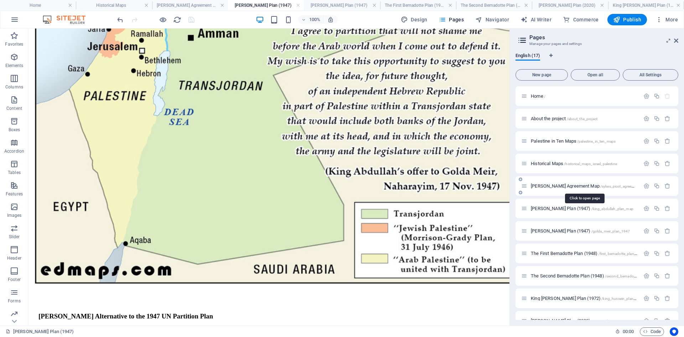
click at [543, 184] on span "[PERSON_NAME] Agreement Map /sykes_picot_agreement_plan" at bounding box center [590, 185] width 118 height 5
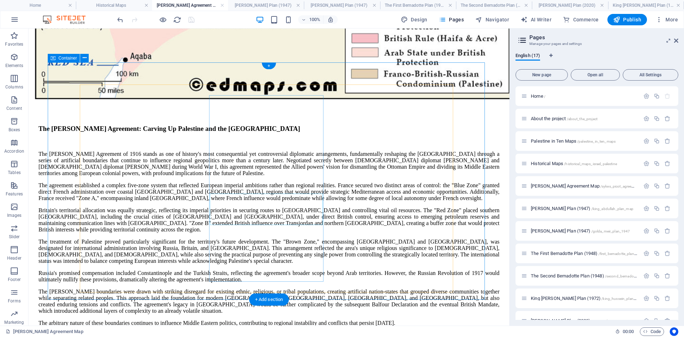
scroll to position [611, 0]
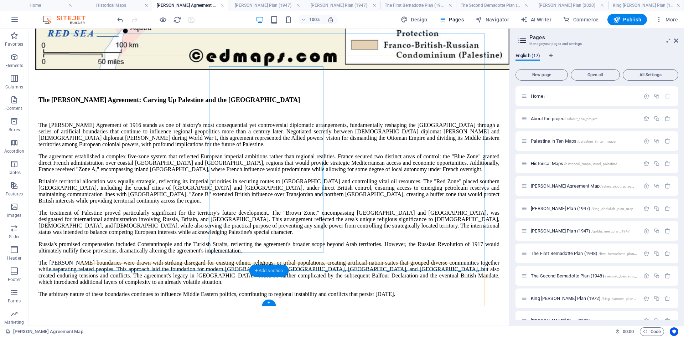
click at [265, 269] on div "+ Add section" at bounding box center [269, 270] width 40 height 12
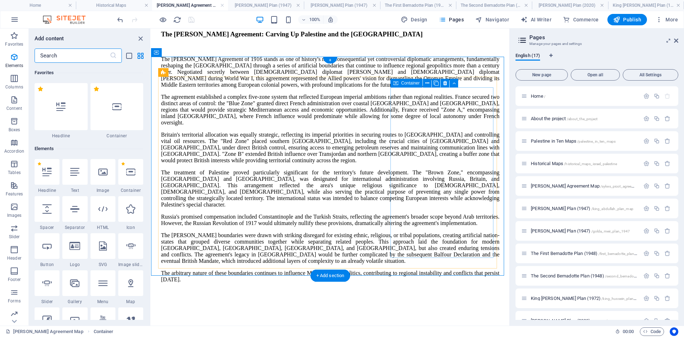
scroll to position [1246, 0]
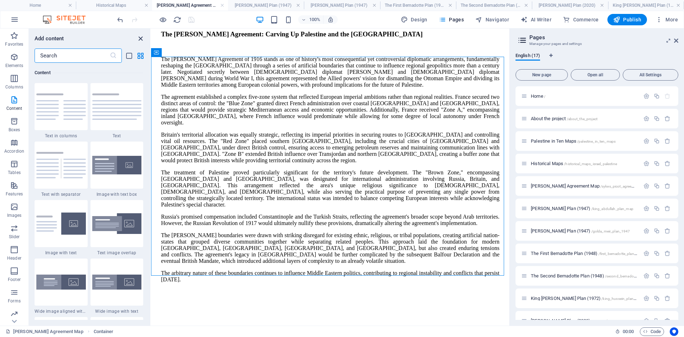
click at [139, 41] on icon "close panel" at bounding box center [140, 39] width 8 height 8
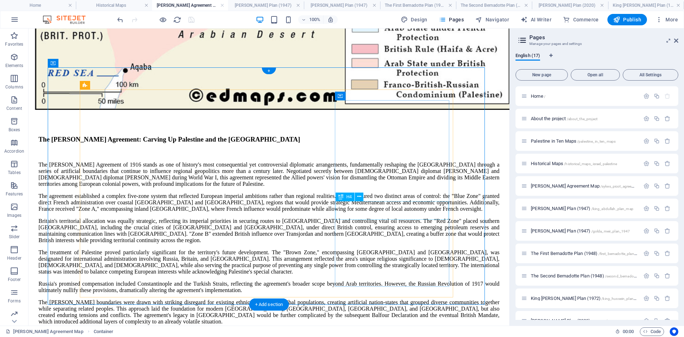
scroll to position [577, 0]
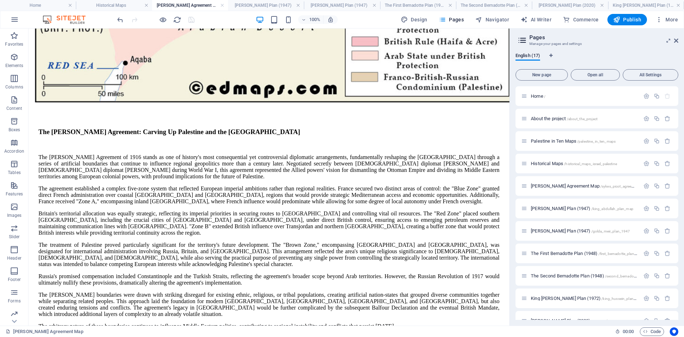
scroll to position [611, 0]
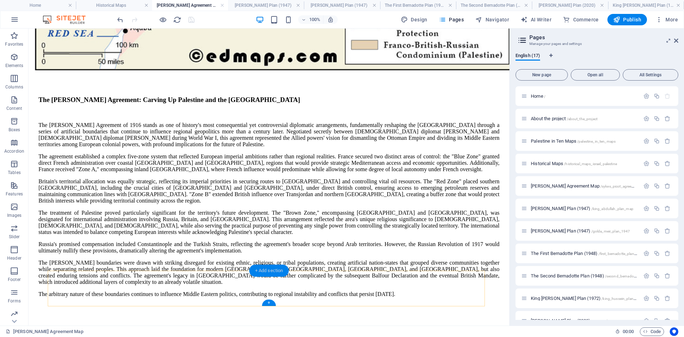
click at [270, 274] on div "+ Add section" at bounding box center [269, 270] width 40 height 12
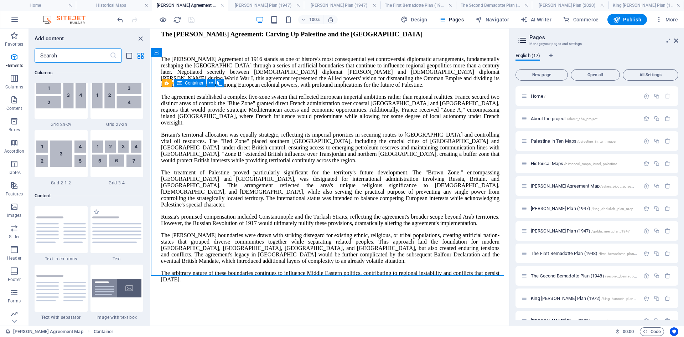
scroll to position [1246, 0]
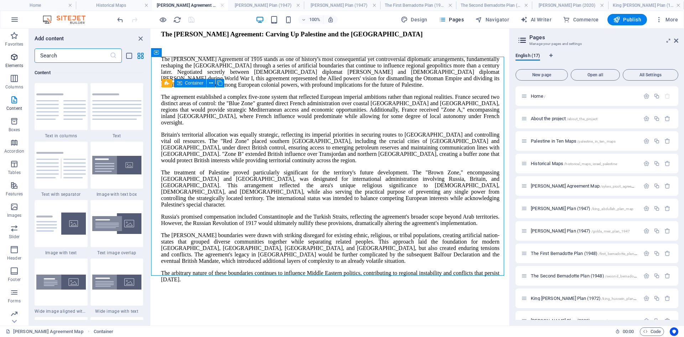
click at [15, 59] on icon "button" at bounding box center [14, 57] width 9 height 9
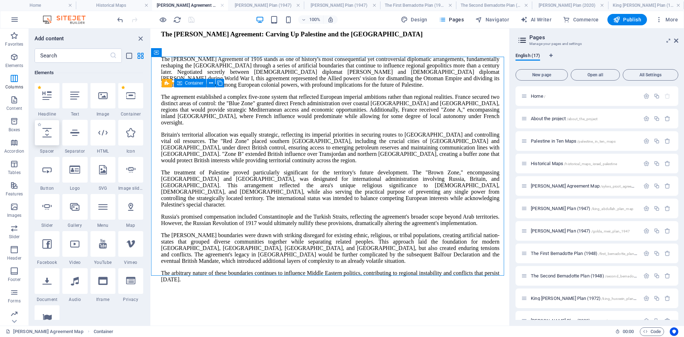
scroll to position [76, 0]
click at [73, 135] on icon at bounding box center [74, 132] width 9 height 9
select select "%"
select select "px"
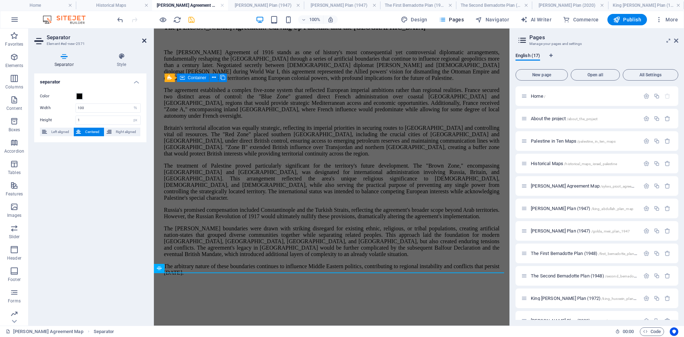
click at [143, 40] on icon at bounding box center [144, 41] width 4 height 6
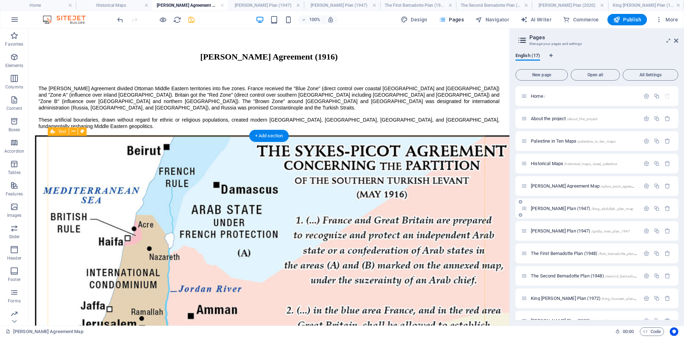
scroll to position [83, 0]
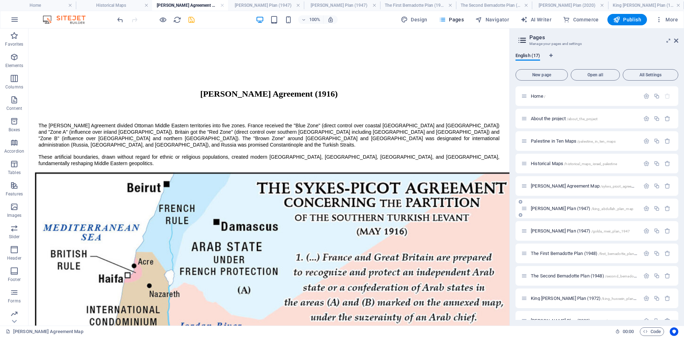
click at [536, 208] on span "[PERSON_NAME] Plan (1947) /king_abdullah_plan_map" at bounding box center [582, 208] width 103 height 5
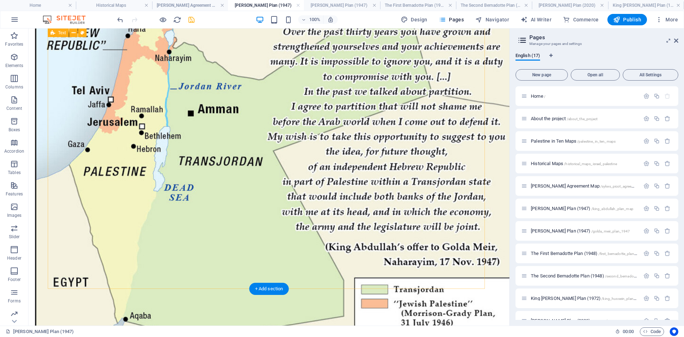
scroll to position [387, 0]
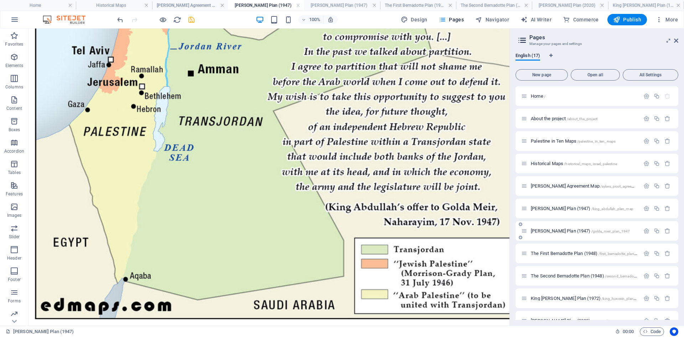
click at [542, 232] on span "[PERSON_NAME] Plan (1947) /golda_meir_plan_1947" at bounding box center [580, 230] width 99 height 5
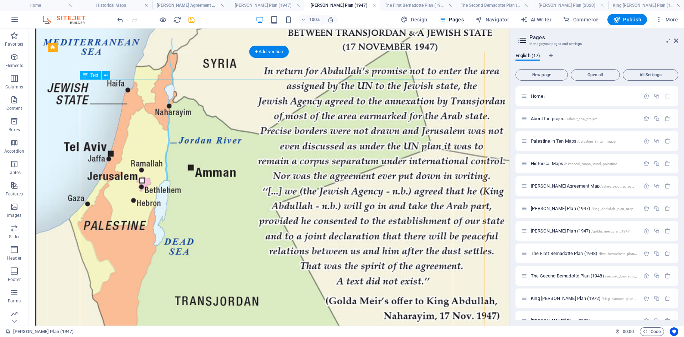
scroll to position [278, 0]
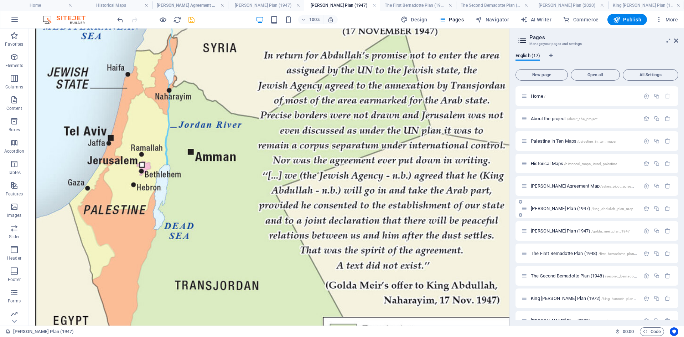
click at [540, 211] on div "[PERSON_NAME] Plan (1947) /king_abdullah_plan_map" at bounding box center [580, 208] width 119 height 8
click at [539, 208] on span "[PERSON_NAME] Plan (1947) /king_abdullah_plan_map" at bounding box center [582, 208] width 103 height 5
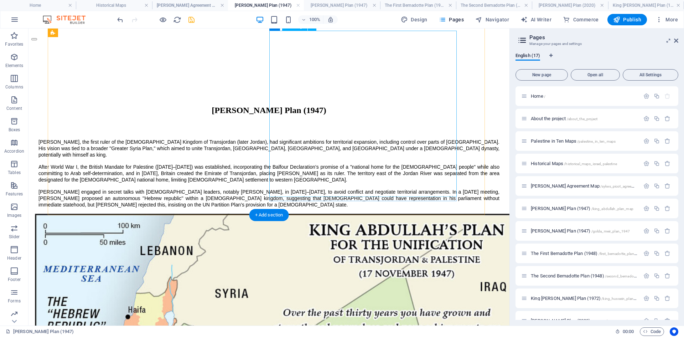
scroll to position [0, 0]
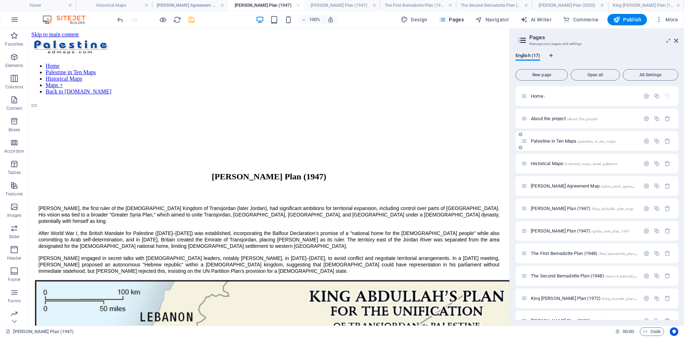
click at [543, 140] on span "[GEOGRAPHIC_DATA] in Ten Maps /[GEOGRAPHIC_DATA]" at bounding box center [573, 140] width 85 height 5
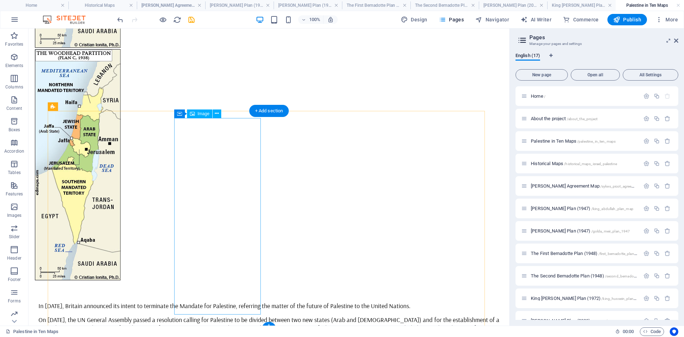
scroll to position [2543, 0]
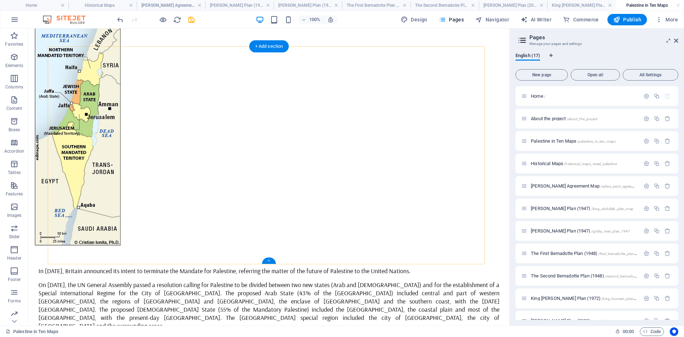
click at [270, 260] on div "+" at bounding box center [269, 260] width 14 height 6
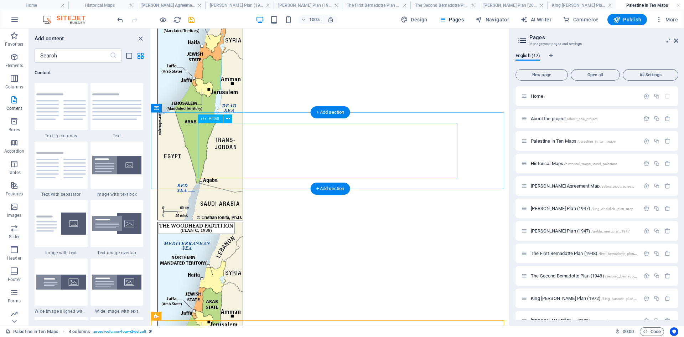
scroll to position [2089, 0]
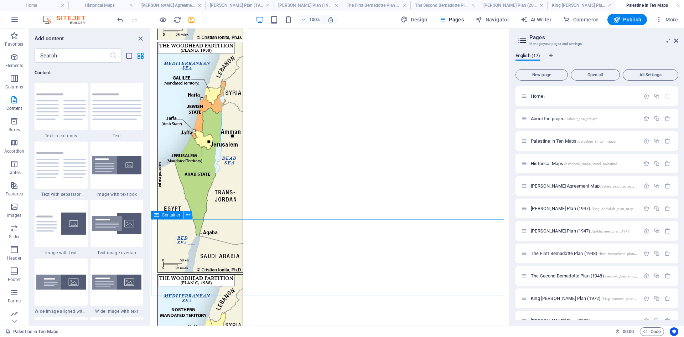
click at [187, 214] on icon at bounding box center [188, 214] width 4 height 7
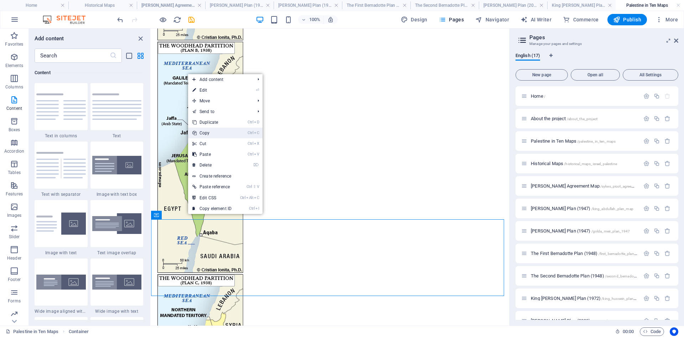
click at [206, 133] on link "Ctrl C Copy" at bounding box center [212, 133] width 48 height 11
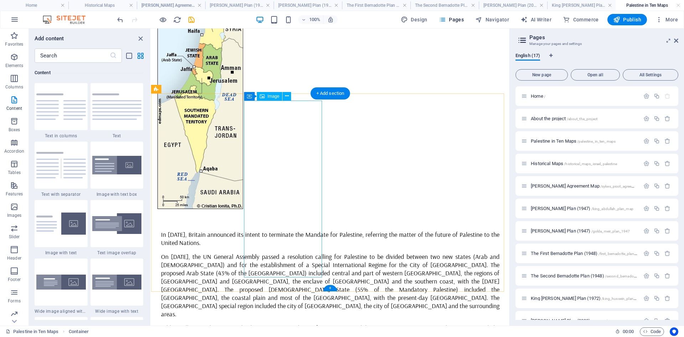
scroll to position [2445, 0]
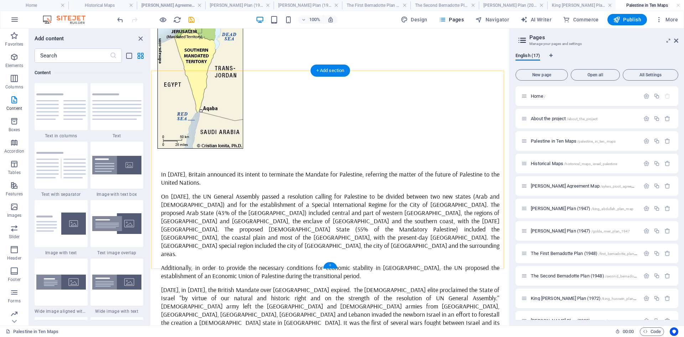
click at [329, 266] on div "+" at bounding box center [330, 265] width 14 height 6
click at [15, 76] on icon "button" at bounding box center [14, 78] width 9 height 9
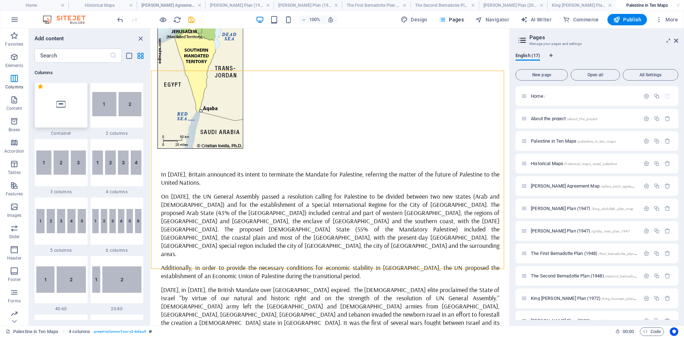
scroll to position [353, 0]
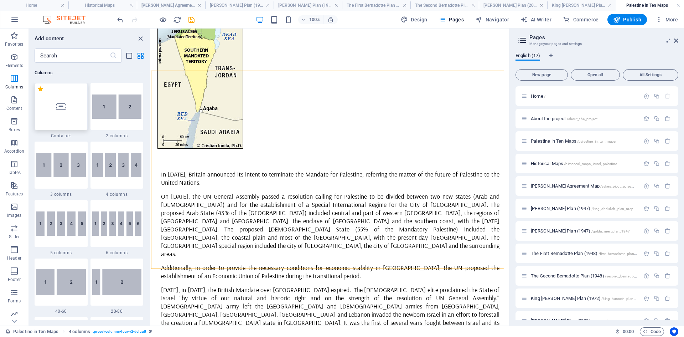
click at [59, 108] on icon at bounding box center [60, 106] width 9 height 9
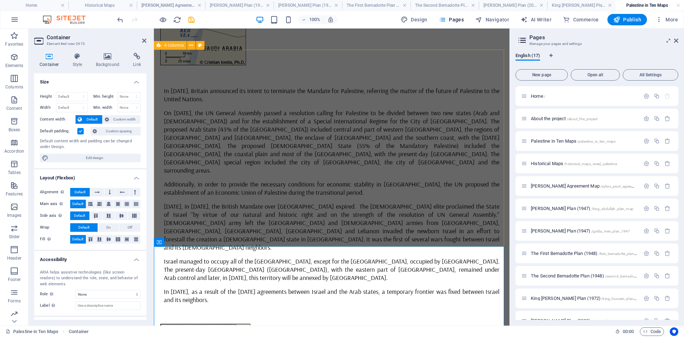
scroll to position [2535, 0]
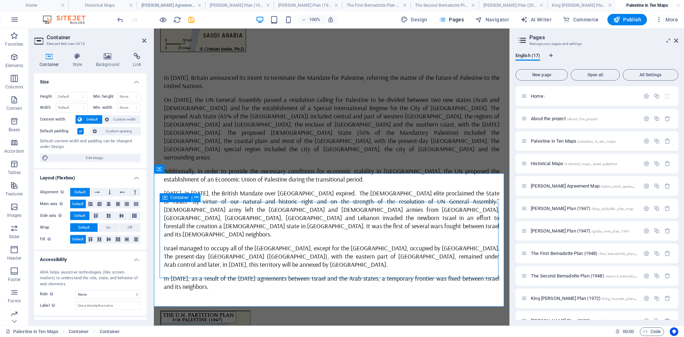
click at [196, 197] on icon at bounding box center [197, 196] width 4 height 7
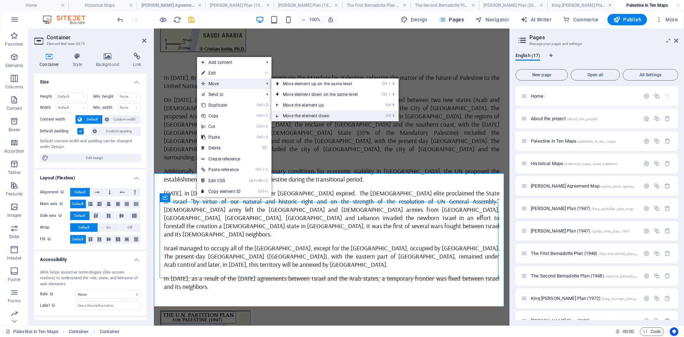
drag, startPoint x: 294, startPoint y: 115, endPoint x: 155, endPoint y: 106, distance: 139.6
click at [294, 115] on link "Ctrl ⬇ Move the element down" at bounding box center [321, 115] width 100 height 11
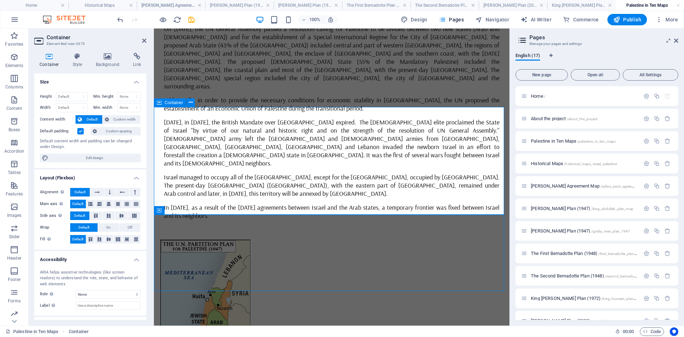
scroll to position [2607, 0]
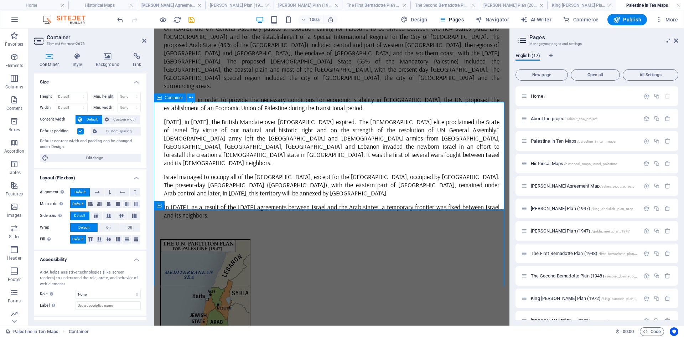
click at [190, 97] on icon at bounding box center [191, 97] width 4 height 7
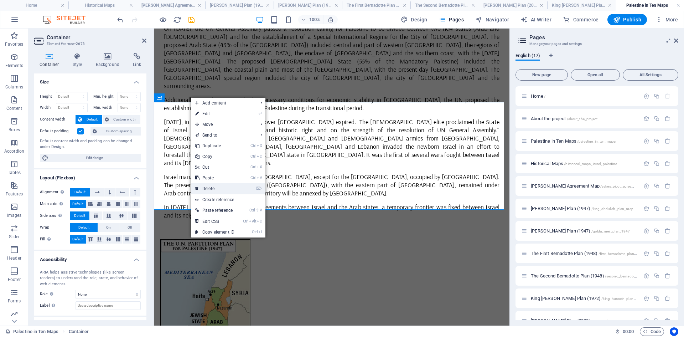
drag, startPoint x: 213, startPoint y: 188, endPoint x: 244, endPoint y: 191, distance: 30.4
click at [213, 188] on link "⌦ Delete" at bounding box center [215, 188] width 48 height 11
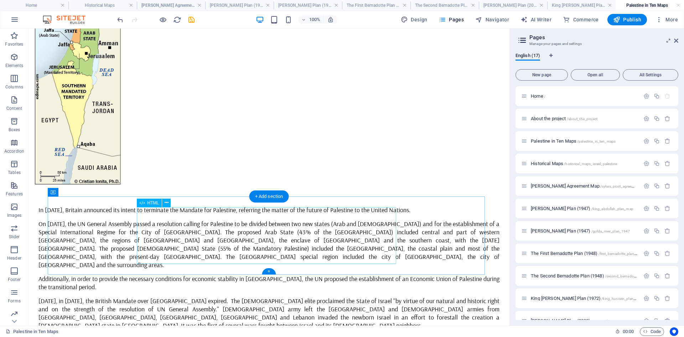
scroll to position [2609, 0]
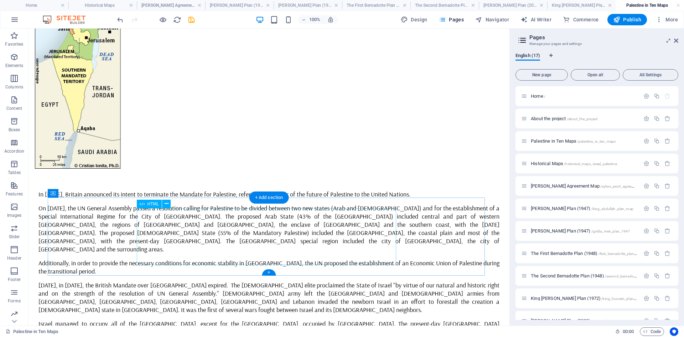
scroll to position [2621, 0]
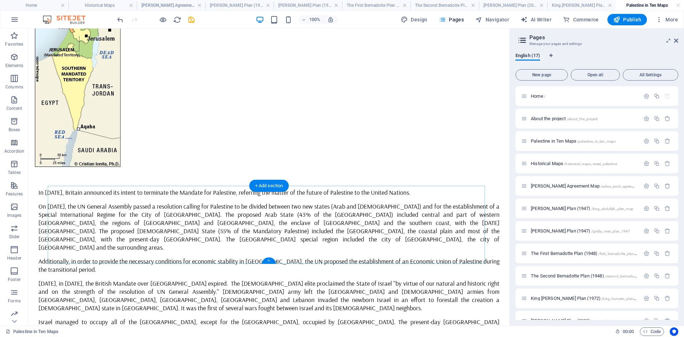
click at [269, 260] on div "+" at bounding box center [269, 260] width 14 height 6
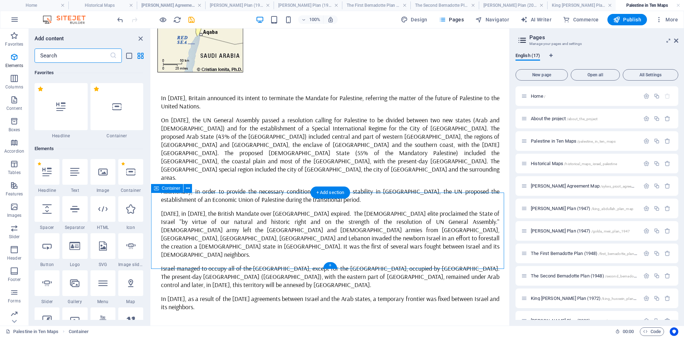
scroll to position [1246, 0]
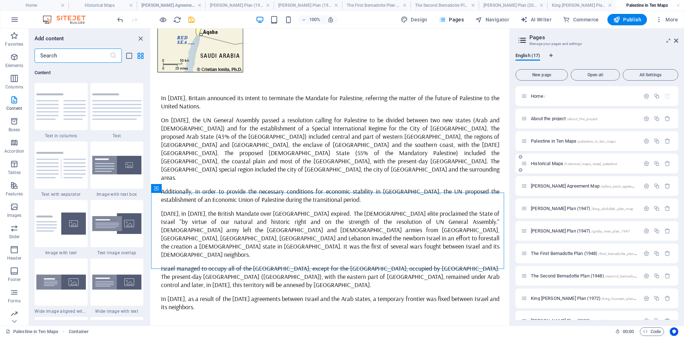
click at [542, 162] on span "Historical Maps /historical_maps_israel_palestine" at bounding box center [574, 163] width 86 height 5
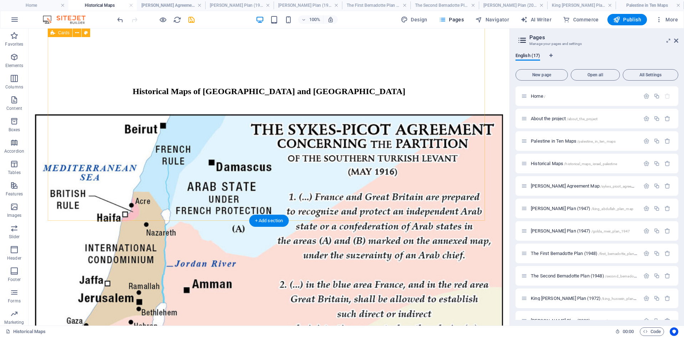
scroll to position [107, 0]
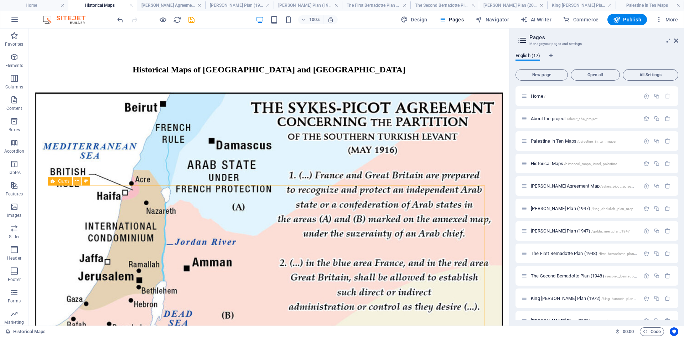
click at [76, 181] on icon at bounding box center [77, 180] width 4 height 7
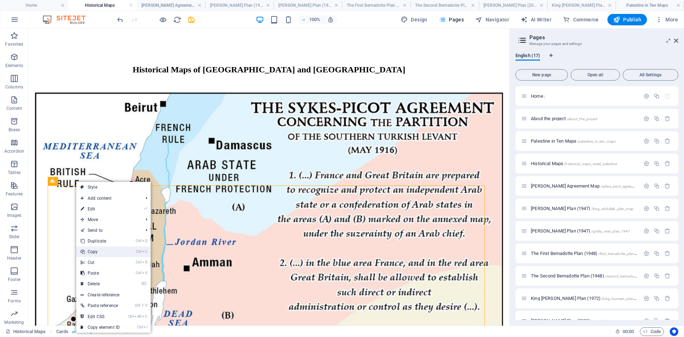
click at [93, 250] on link "Ctrl C Copy" at bounding box center [100, 251] width 48 height 11
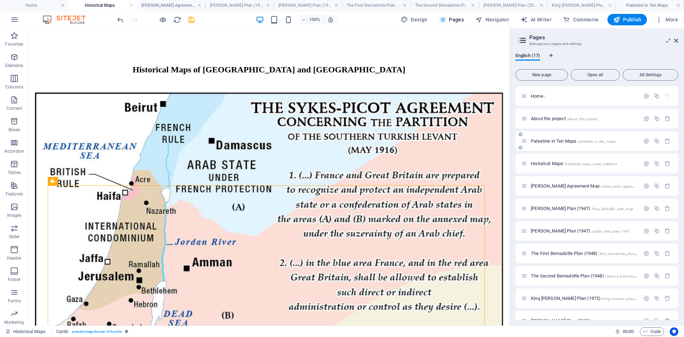
click at [547, 142] on span "[GEOGRAPHIC_DATA] in Ten Maps /[GEOGRAPHIC_DATA]" at bounding box center [573, 140] width 85 height 5
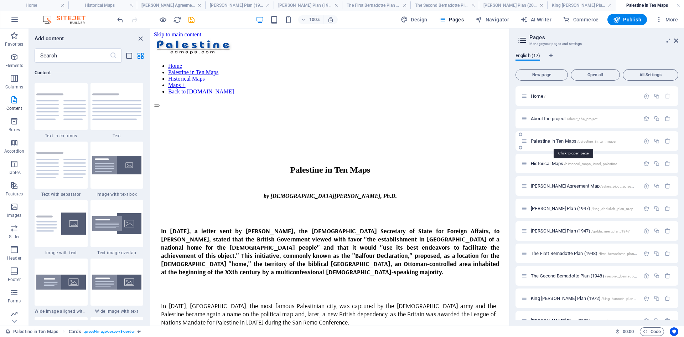
scroll to position [2521, 0]
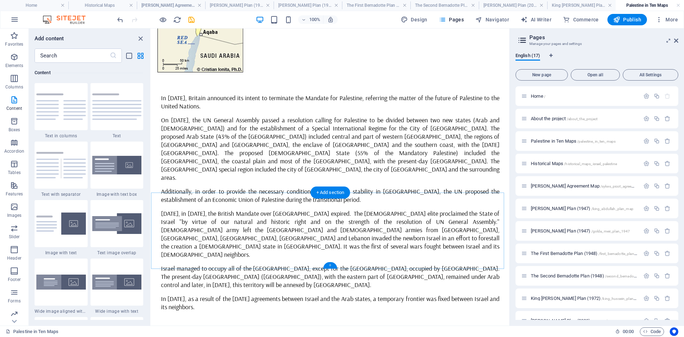
click at [330, 265] on div "+" at bounding box center [330, 265] width 14 height 6
click at [14, 79] on icon "button" at bounding box center [14, 78] width 9 height 9
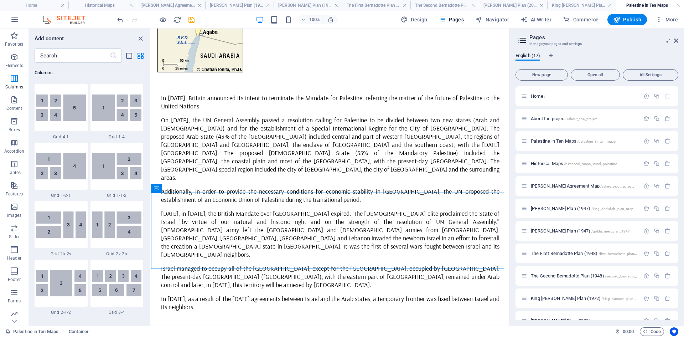
scroll to position [353, 0]
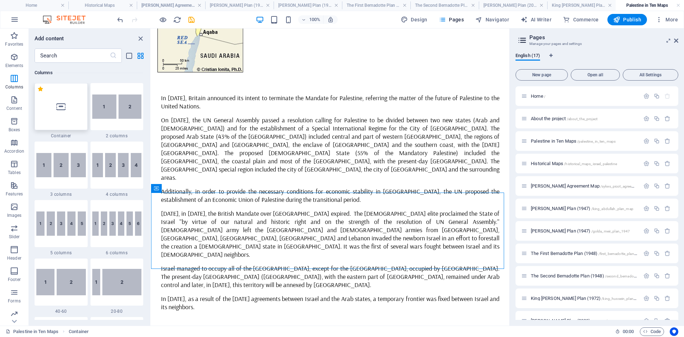
drag, startPoint x: 62, startPoint y: 112, endPoint x: 172, endPoint y: 235, distance: 164.7
click at [62, 112] on div at bounding box center [61, 106] width 53 height 47
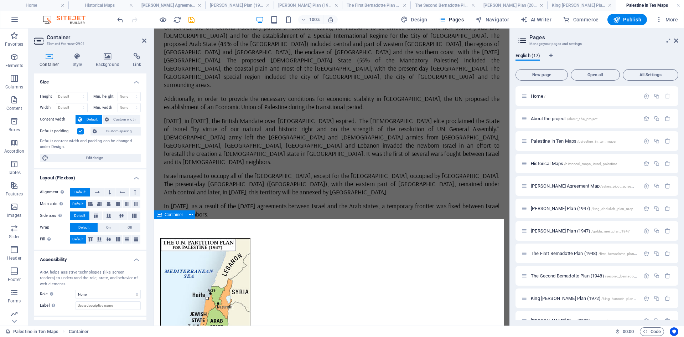
scroll to position [2612, 0]
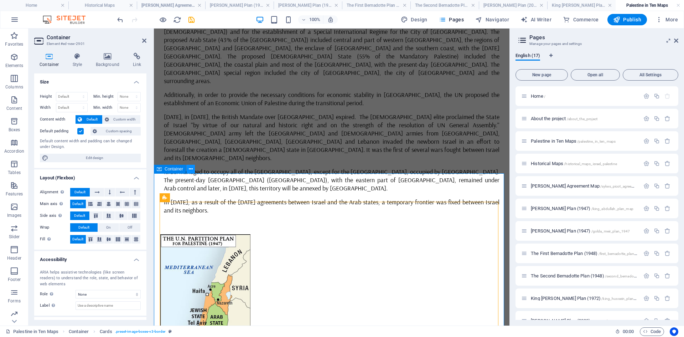
click at [190, 169] on icon at bounding box center [191, 168] width 4 height 7
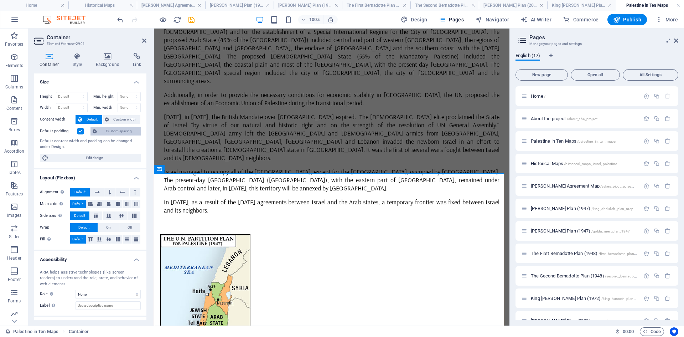
click at [120, 128] on span "Custom spacing" at bounding box center [119, 131] width 40 height 9
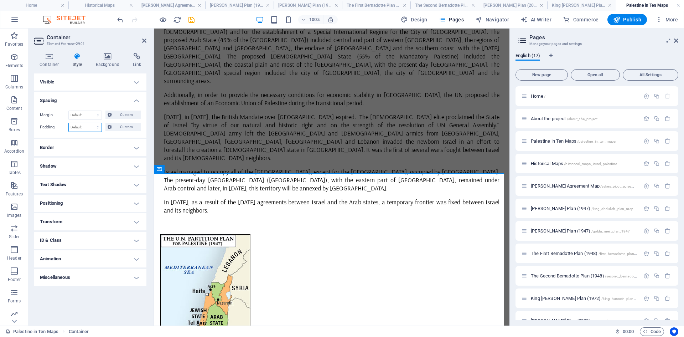
click at [96, 127] on select "Default px rem % vh vw Custom" at bounding box center [85, 127] width 33 height 9
select select "px"
click at [92, 123] on select "Default px rem % vh vw Custom" at bounding box center [85, 127] width 33 height 9
type input "20"
click at [146, 40] on icon at bounding box center [144, 41] width 4 height 6
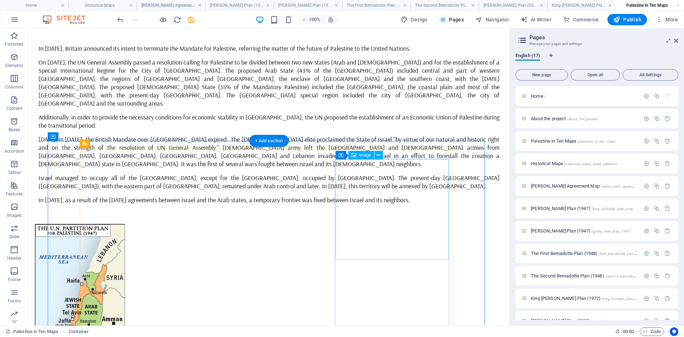
scroll to position [2793, 0]
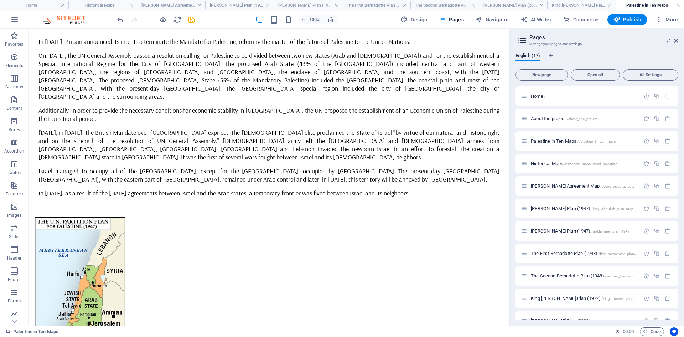
scroll to position [2736, 0]
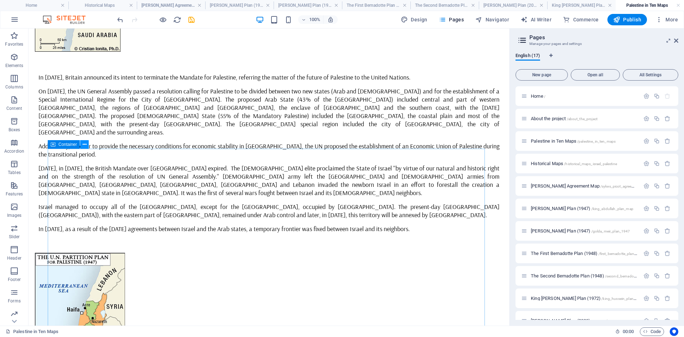
click at [84, 145] on icon at bounding box center [85, 144] width 4 height 7
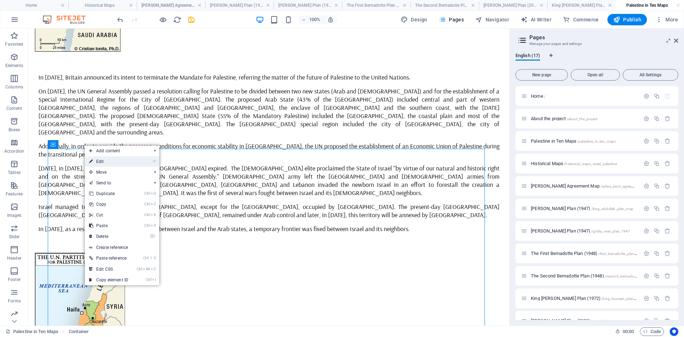
click at [99, 160] on link "⏎ Edit" at bounding box center [109, 161] width 48 height 11
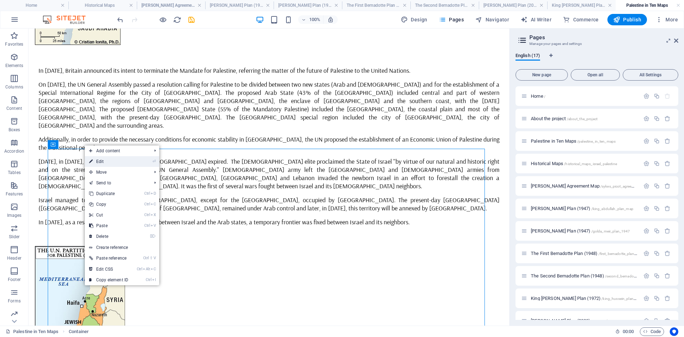
select select "px"
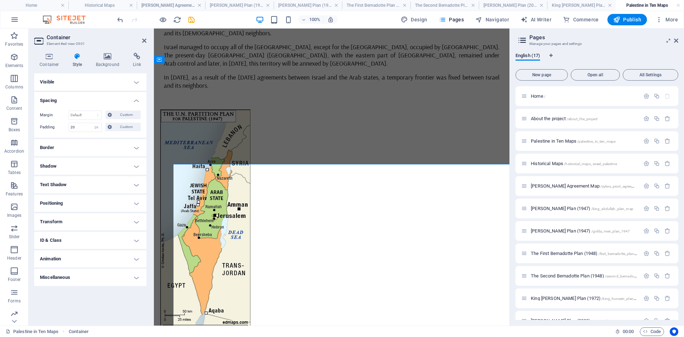
scroll to position [2721, 0]
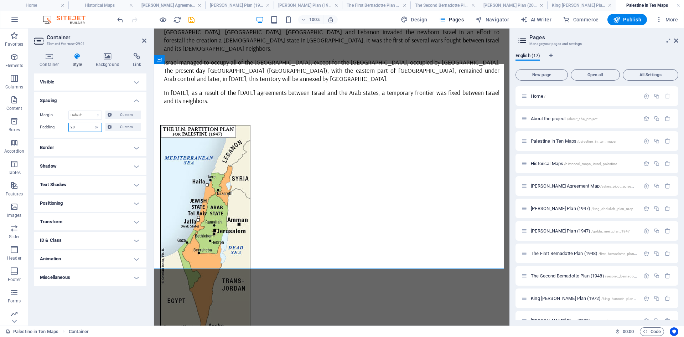
drag, startPoint x: 84, startPoint y: 128, endPoint x: 63, endPoint y: 128, distance: 21.0
click at [63, 128] on div "Padding 20 Default px rem % vh vw Custom Custom" at bounding box center [90, 127] width 101 height 9
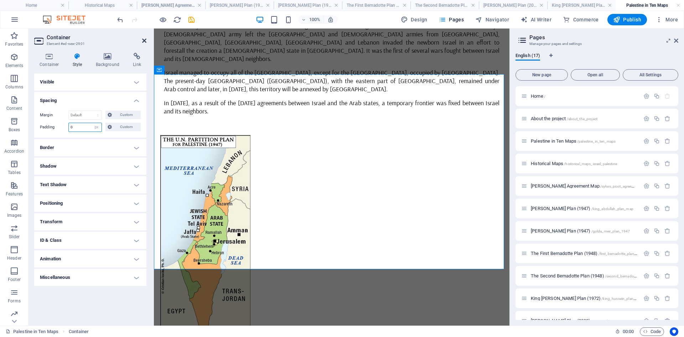
type input "0"
click at [146, 39] on icon at bounding box center [144, 41] width 4 height 6
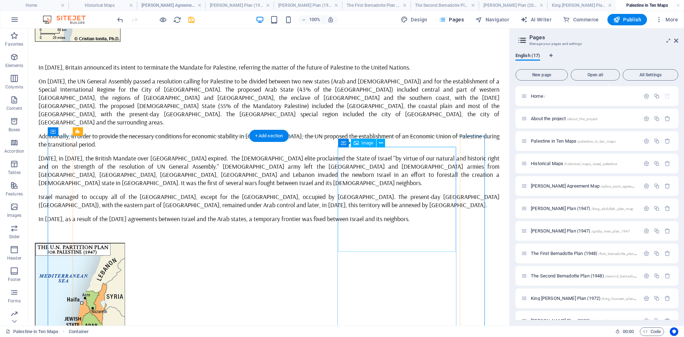
scroll to position [2823, 0]
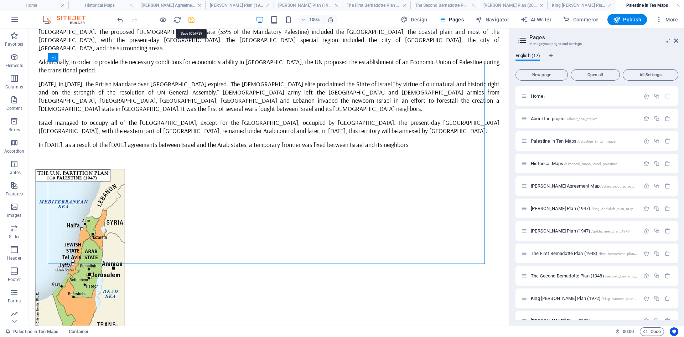
click at [191, 21] on icon "save" at bounding box center [191, 20] width 8 height 8
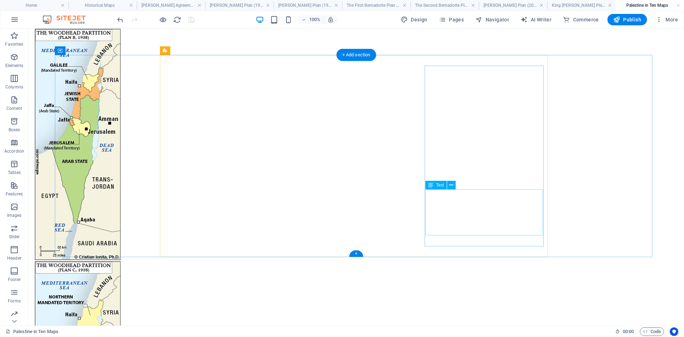
scroll to position [2830, 0]
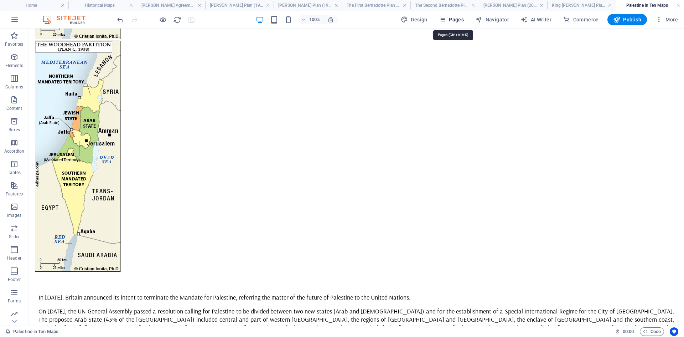
click at [446, 20] on icon "button" at bounding box center [442, 19] width 7 height 7
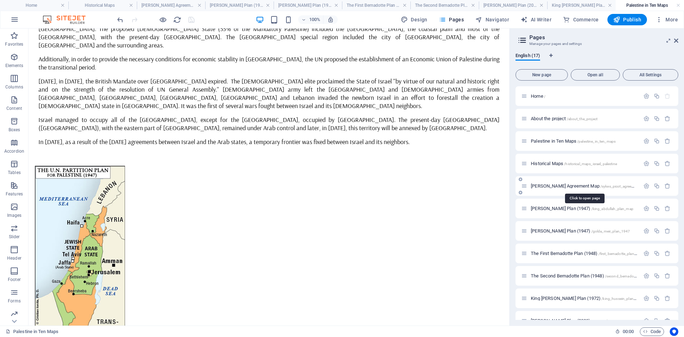
click at [535, 185] on span "[PERSON_NAME] Agreement Map /sykes_picot_agreement_plan" at bounding box center [590, 185] width 118 height 5
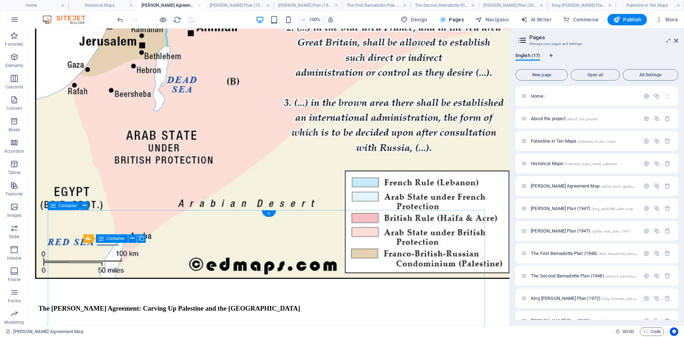
scroll to position [439, 0]
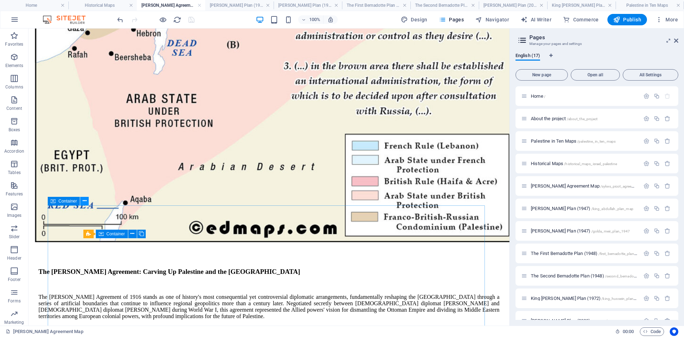
click at [84, 201] on icon at bounding box center [85, 200] width 4 height 7
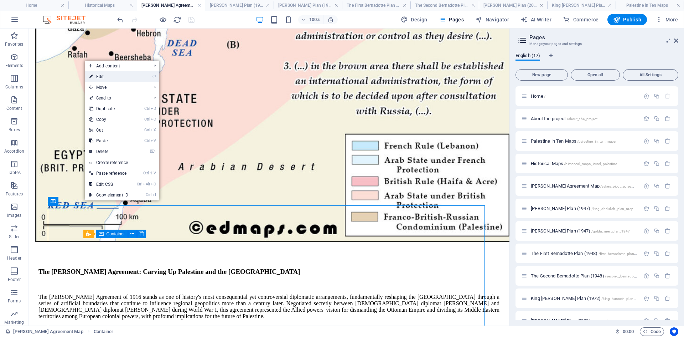
click at [104, 78] on link "⏎ Edit" at bounding box center [109, 76] width 48 height 11
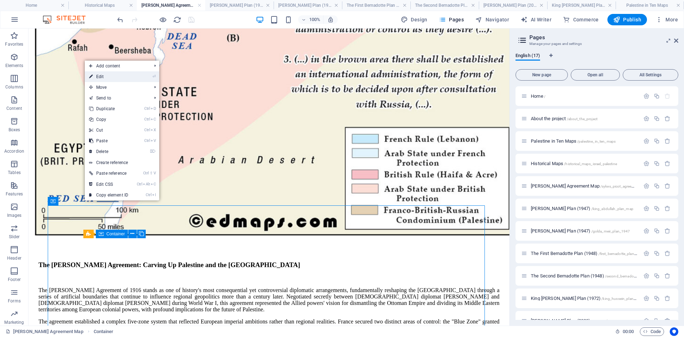
select select "px"
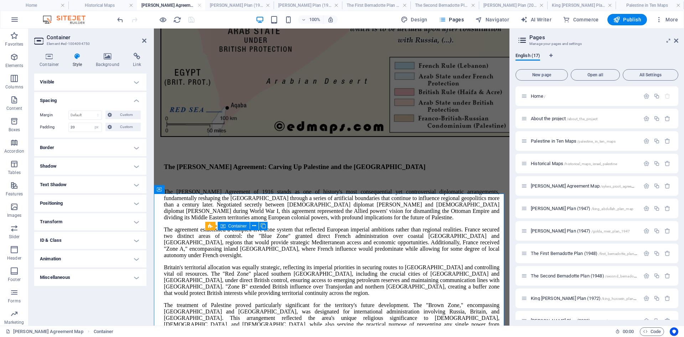
scroll to position [436, 0]
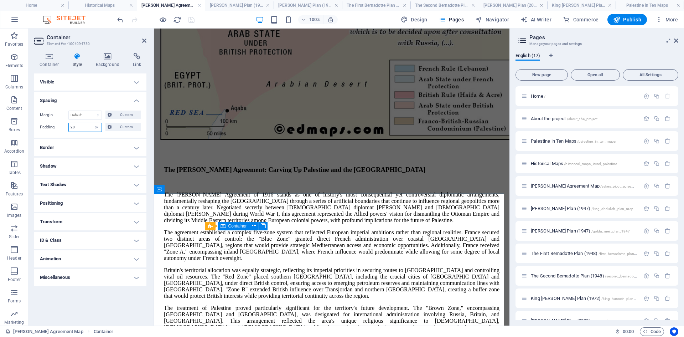
click at [62, 127] on div "Padding 20 Default px rem % vh vw Custom Custom" at bounding box center [90, 127] width 101 height 9
type input "0"
click at [144, 40] on icon at bounding box center [144, 41] width 4 height 6
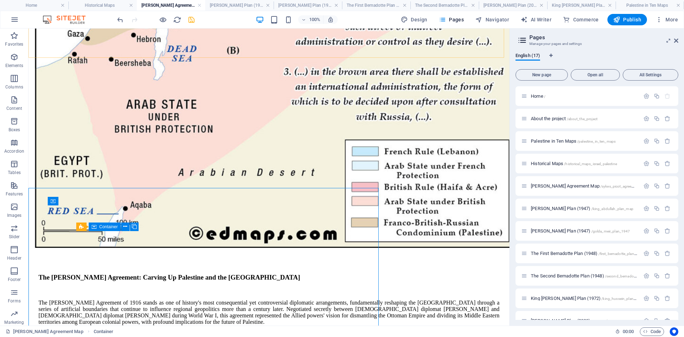
scroll to position [439, 0]
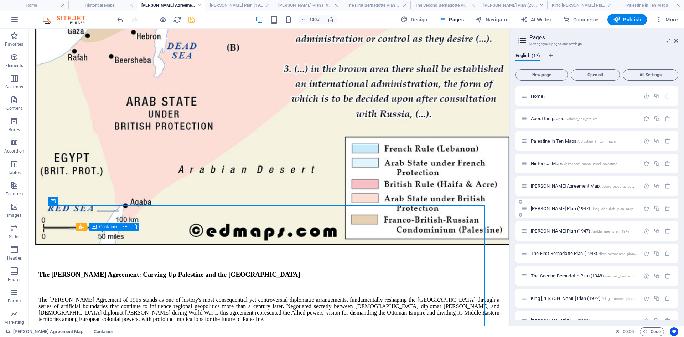
click at [538, 208] on span "[PERSON_NAME] Plan (1947) /king_abdullah_plan_map" at bounding box center [582, 208] width 103 height 5
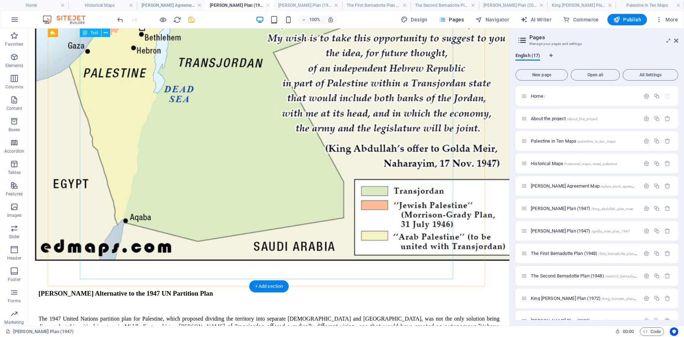
scroll to position [463, 0]
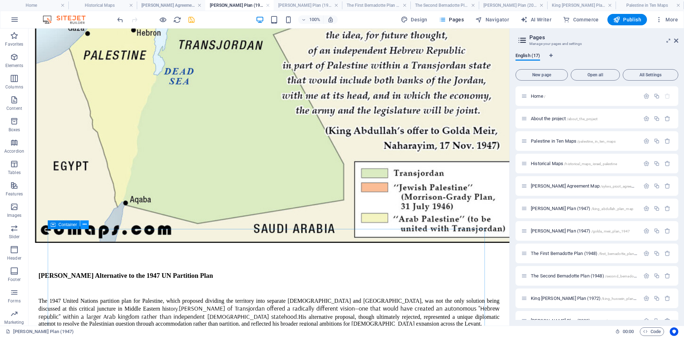
click at [83, 224] on icon at bounding box center [85, 224] width 4 height 7
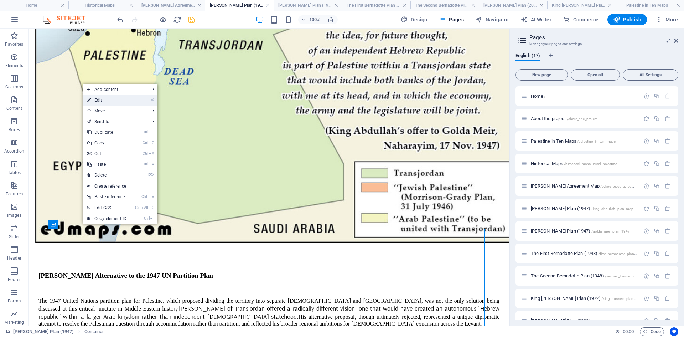
click at [102, 100] on link "⏎ Edit" at bounding box center [107, 100] width 48 height 11
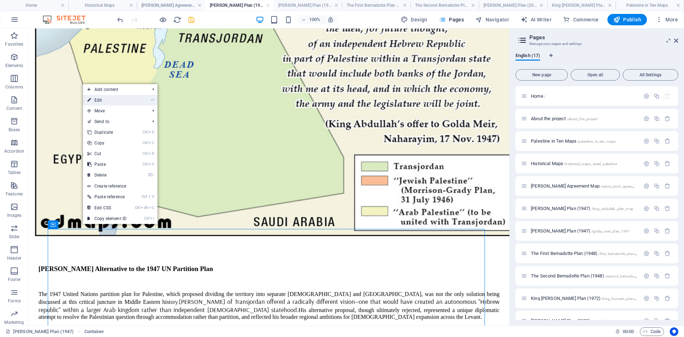
select select "px"
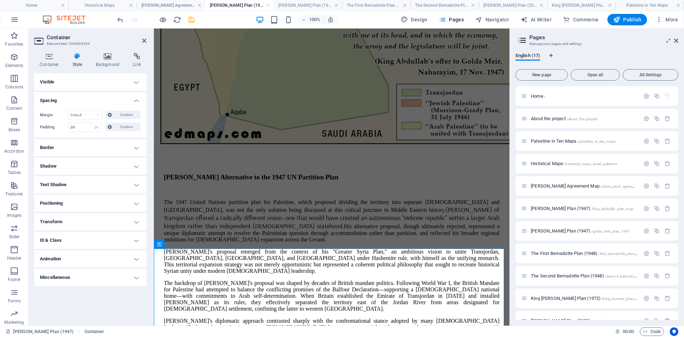
scroll to position [460, 0]
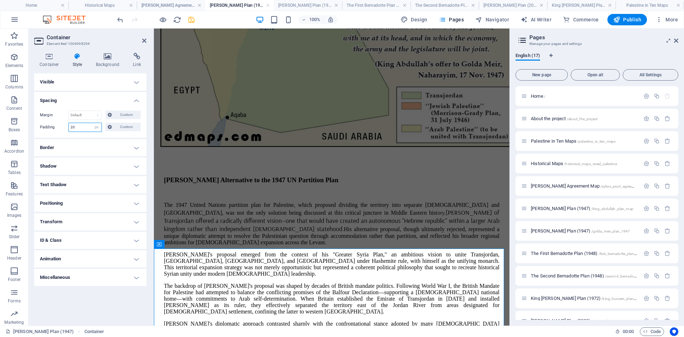
drag, startPoint x: 83, startPoint y: 125, endPoint x: 66, endPoint y: 126, distance: 17.5
click at [66, 126] on div "Padding 20 Default px rem % vh vw Custom Custom" at bounding box center [90, 127] width 101 height 9
type input "0"
click at [144, 40] on icon at bounding box center [144, 41] width 4 height 6
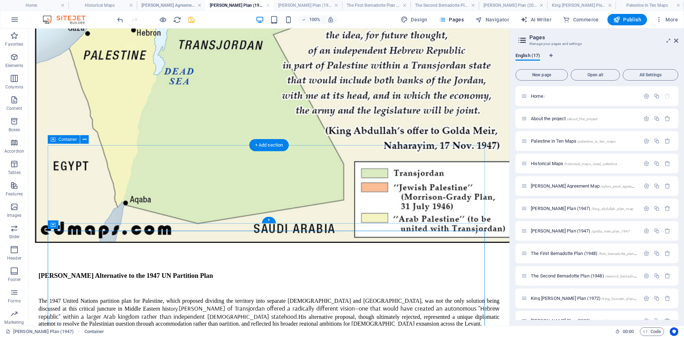
scroll to position [463, 0]
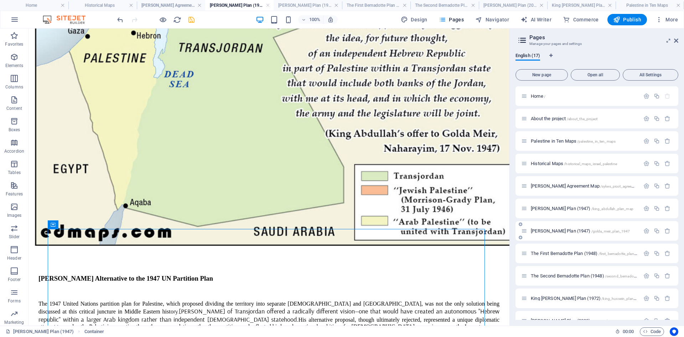
click at [538, 230] on span "[PERSON_NAME] Plan (1947) /golda_meir_plan_1947" at bounding box center [580, 230] width 99 height 5
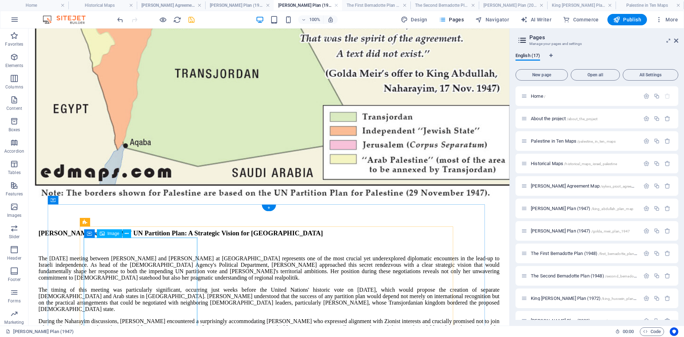
scroll to position [492, 0]
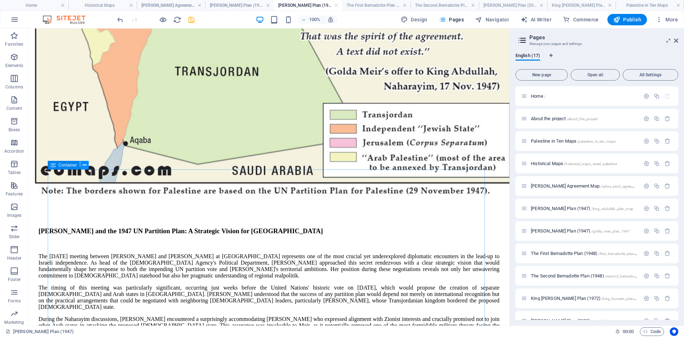
click at [83, 164] on icon at bounding box center [85, 164] width 4 height 7
click at [546, 185] on span "[PERSON_NAME] Agreement Map /sykes_picot_agreement_plan" at bounding box center [590, 185] width 118 height 5
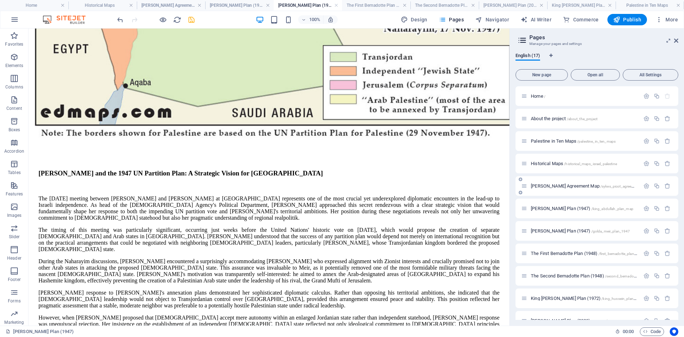
scroll to position [0, 0]
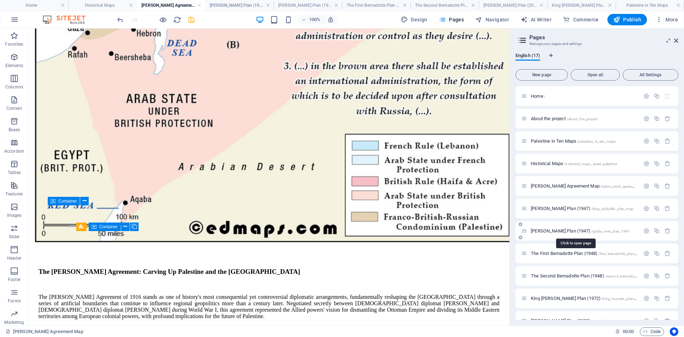
click at [534, 231] on span "[PERSON_NAME] Plan (1947) /golda_meir_plan_1947" at bounding box center [580, 230] width 99 height 5
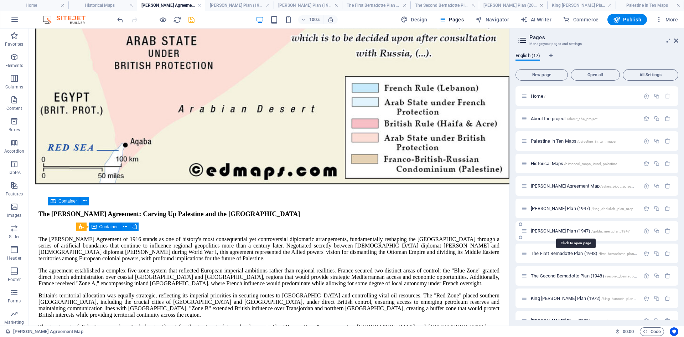
scroll to position [492, 0]
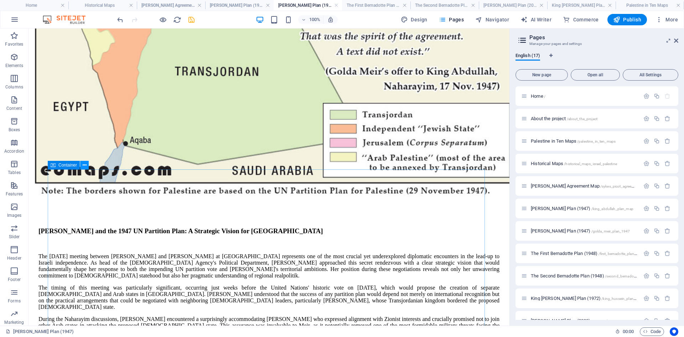
click at [86, 165] on icon at bounding box center [85, 164] width 4 height 7
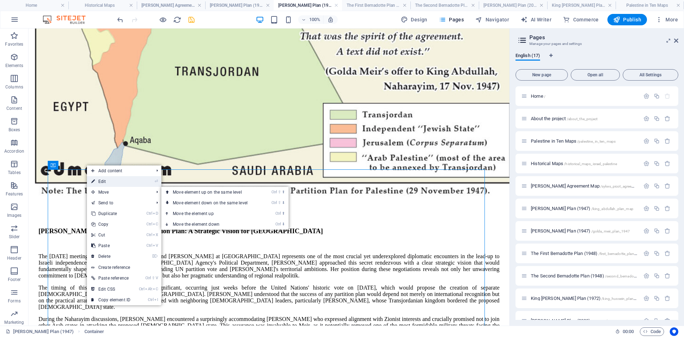
click at [103, 181] on link "⏎ Edit" at bounding box center [111, 181] width 48 height 11
select select "px"
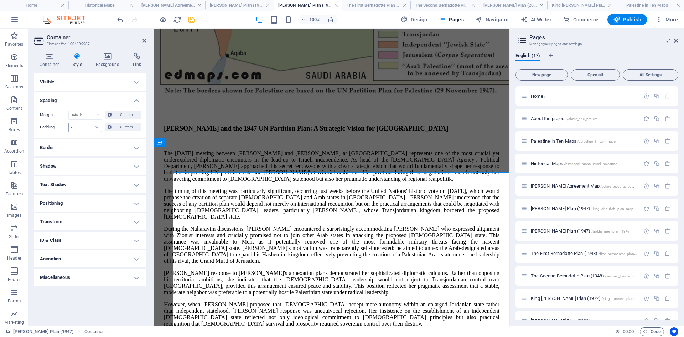
scroll to position [489, 0]
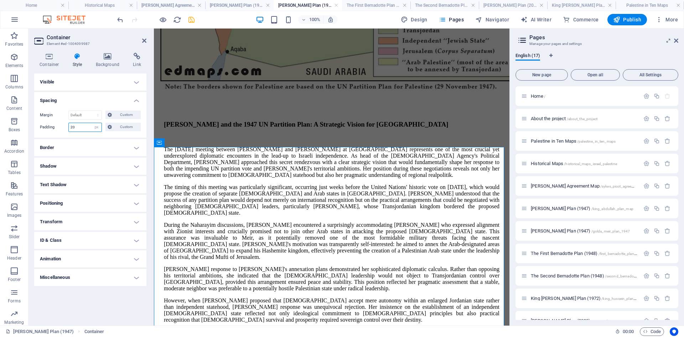
drag, startPoint x: 87, startPoint y: 129, endPoint x: 61, endPoint y: 127, distance: 26.4
click at [61, 127] on div "Padding 20 Default px rem % vh vw Custom Custom" at bounding box center [90, 127] width 101 height 9
type input "0"
drag, startPoint x: 145, startPoint y: 40, endPoint x: 118, endPoint y: 11, distance: 39.6
click at [145, 40] on icon at bounding box center [144, 41] width 4 height 6
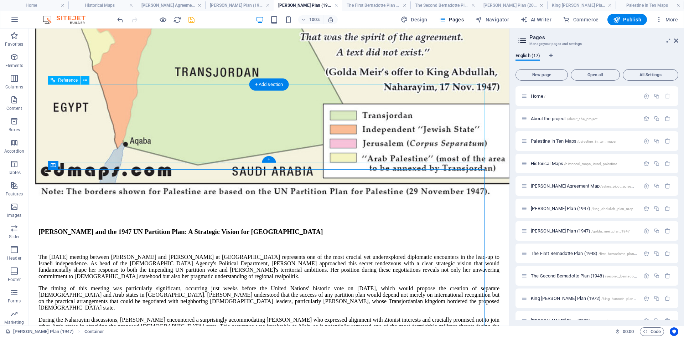
scroll to position [492, 0]
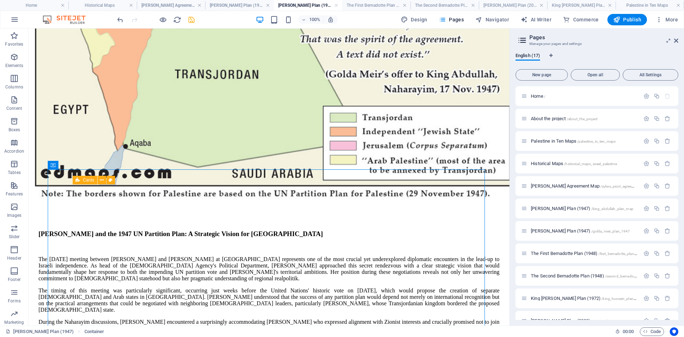
click at [541, 253] on span "The First Bernadotte Plan (1948) /first_bernadotte_plan_1948" at bounding box center [588, 252] width 114 height 5
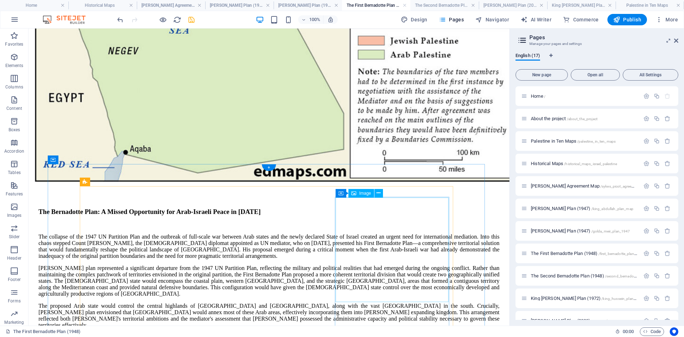
scroll to position [473, 0]
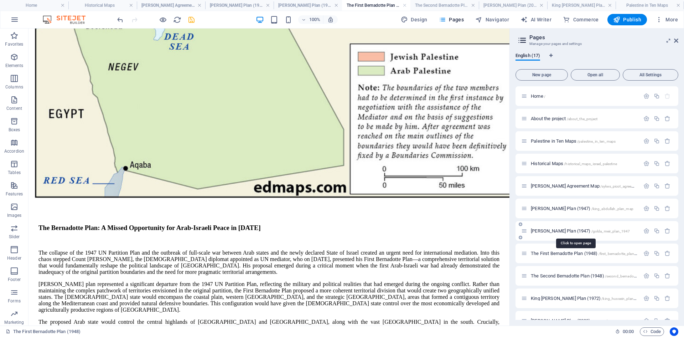
click at [541, 231] on span "[PERSON_NAME] Plan (1947) /golda_meir_plan_1947" at bounding box center [580, 230] width 99 height 5
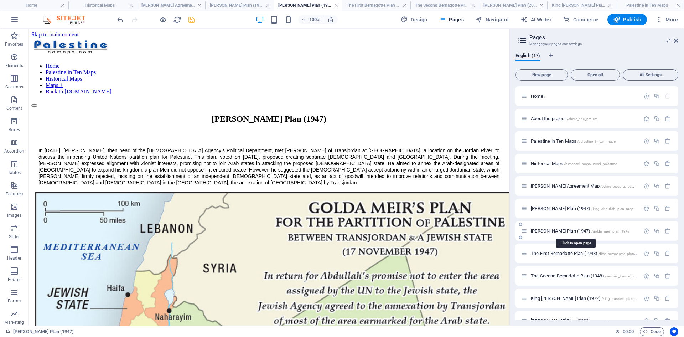
scroll to position [0, 0]
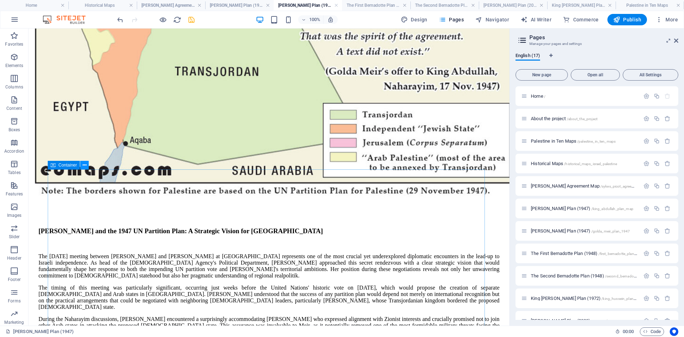
click at [84, 165] on icon at bounding box center [85, 164] width 4 height 7
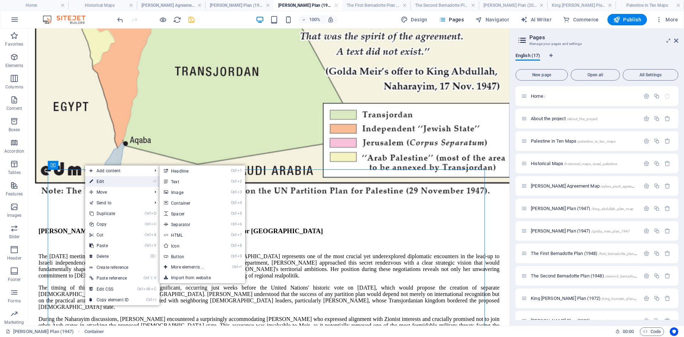
click at [104, 181] on link "⏎ Edit" at bounding box center [109, 181] width 48 height 11
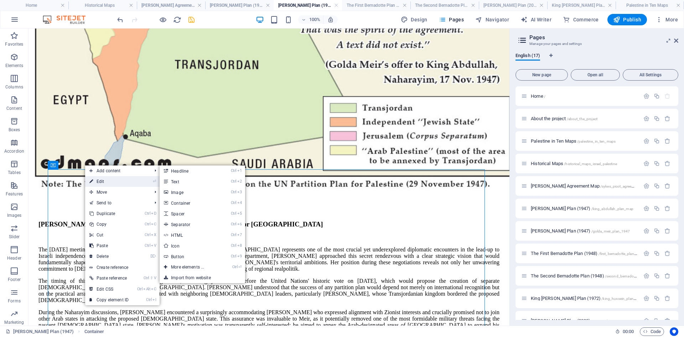
select select "px"
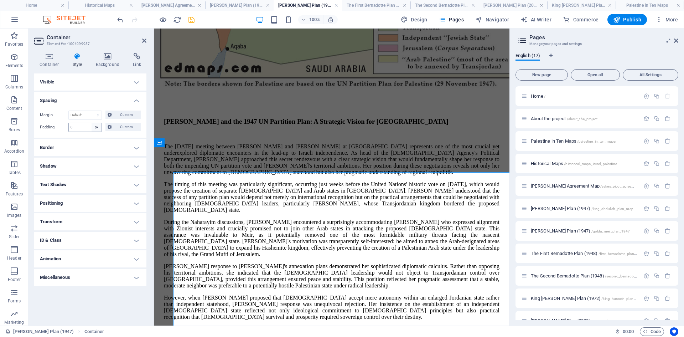
scroll to position [489, 0]
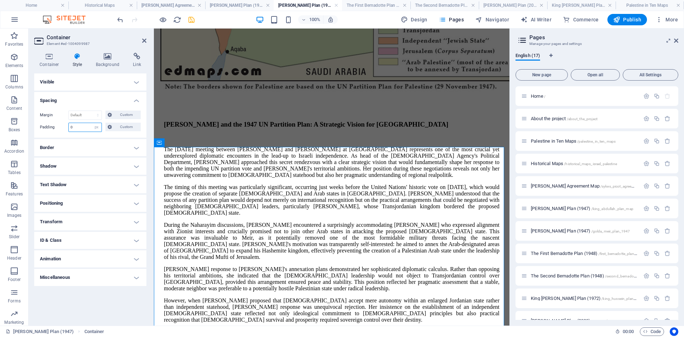
drag, startPoint x: 83, startPoint y: 127, endPoint x: 55, endPoint y: 126, distance: 28.5
click at [55, 126] on div "Padding 0 Default px rem % vh vw Custom Custom" at bounding box center [90, 127] width 101 height 9
type input "20"
drag, startPoint x: 144, startPoint y: 41, endPoint x: 158, endPoint y: 22, distance: 23.7
click at [144, 41] on icon at bounding box center [144, 41] width 4 height 6
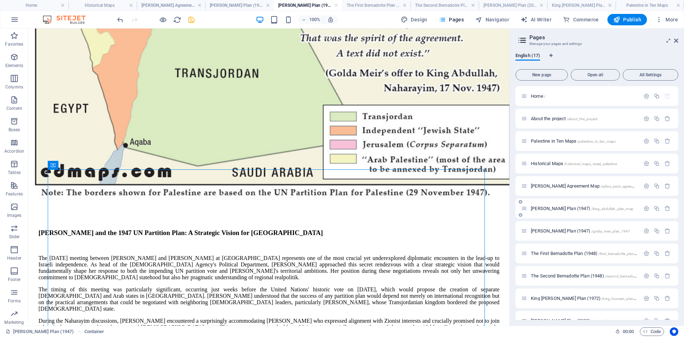
scroll to position [492, 0]
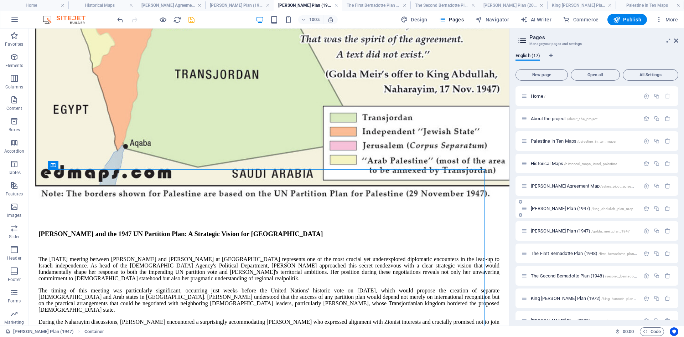
click at [548, 208] on span "[PERSON_NAME] Plan (1947) /king_abdullah_plan_map" at bounding box center [582, 208] width 103 height 5
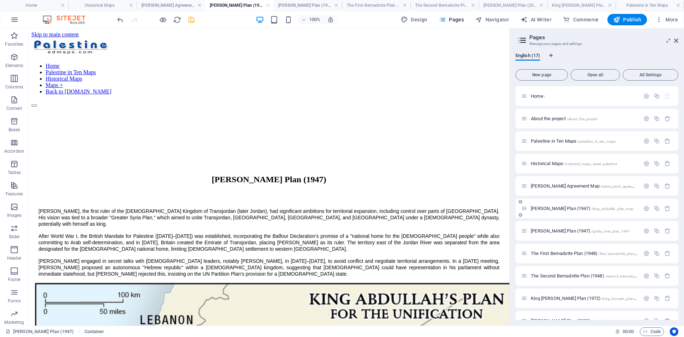
scroll to position [0, 0]
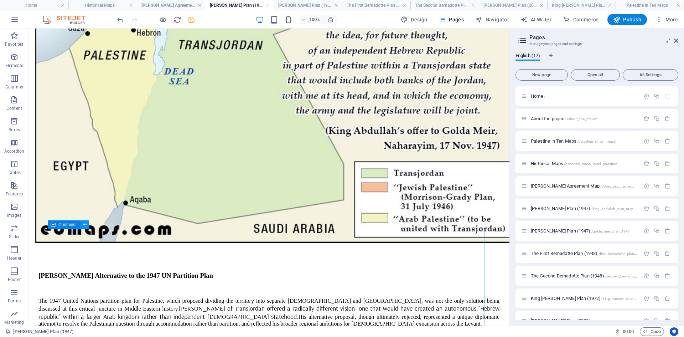
click at [84, 224] on icon at bounding box center [85, 224] width 4 height 7
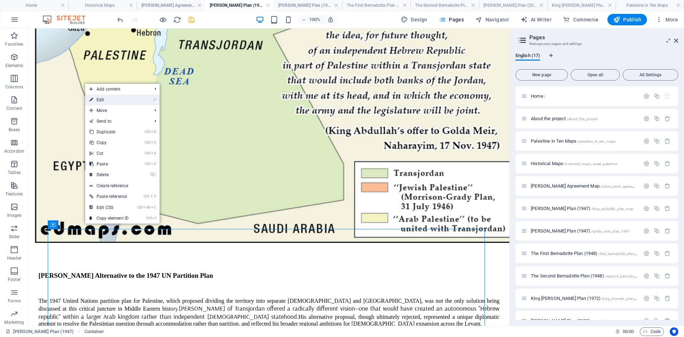
click at [105, 100] on link "⏎ Edit" at bounding box center [109, 99] width 48 height 11
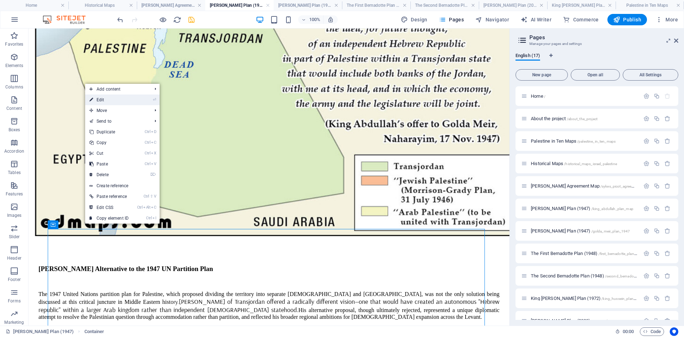
select select "px"
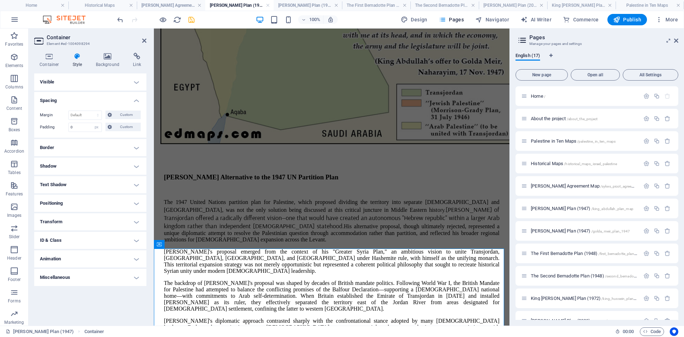
scroll to position [460, 0]
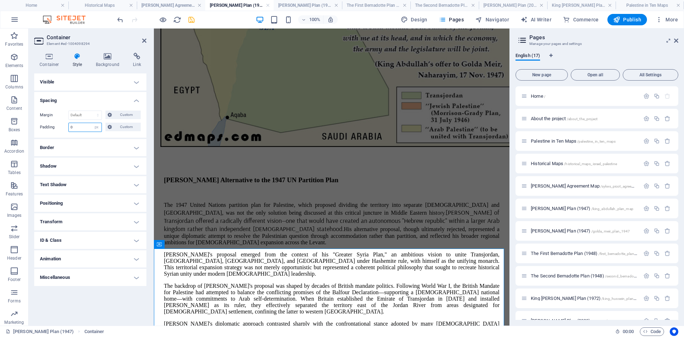
drag, startPoint x: 89, startPoint y: 126, endPoint x: 61, endPoint y: 125, distance: 28.5
click at [61, 125] on div "Padding 0 Default px rem % vh vw Custom Custom" at bounding box center [90, 127] width 101 height 9
type input "20"
click at [144, 41] on icon at bounding box center [144, 41] width 4 height 6
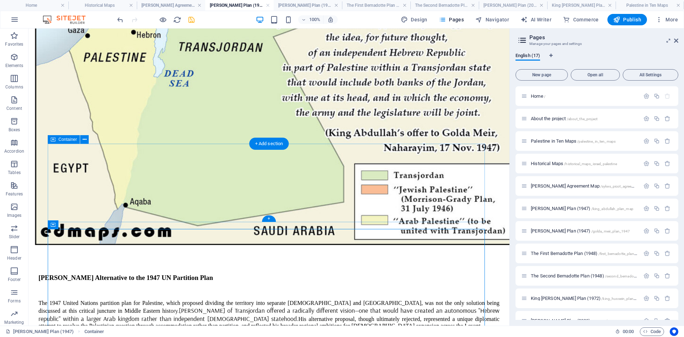
scroll to position [463, 0]
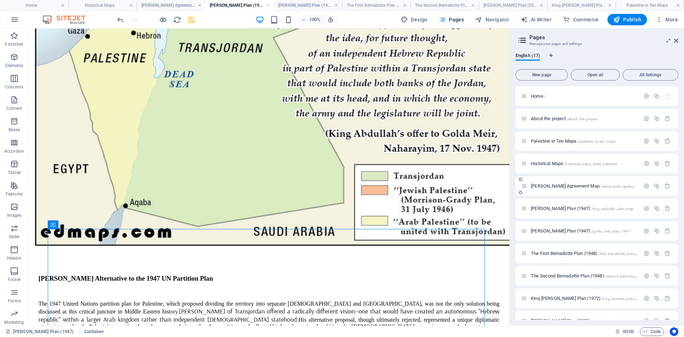
click at [552, 186] on span "[PERSON_NAME] Agreement Map /sykes_picot_agreement_plan" at bounding box center [590, 185] width 118 height 5
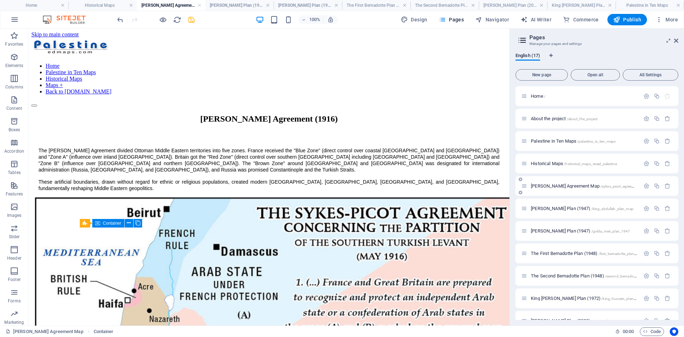
scroll to position [0, 0]
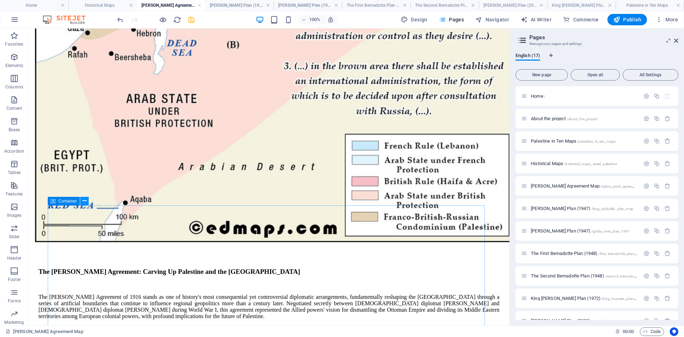
click at [85, 201] on icon at bounding box center [85, 200] width 4 height 7
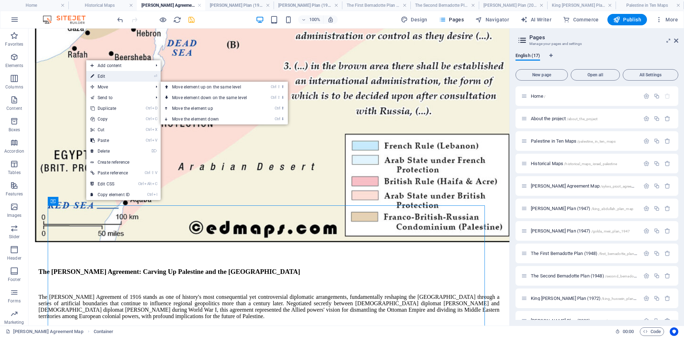
click at [107, 76] on link "⏎ Edit" at bounding box center [110, 76] width 48 height 11
select select "px"
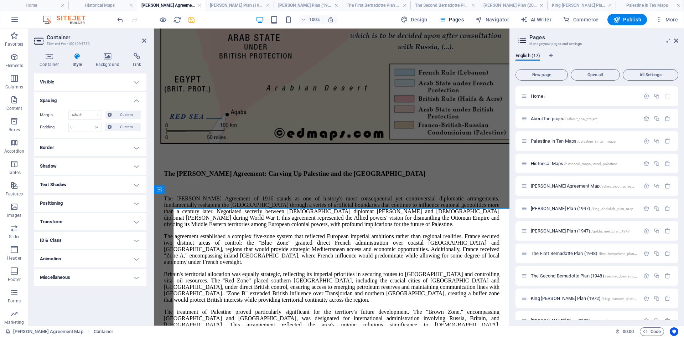
scroll to position [436, 0]
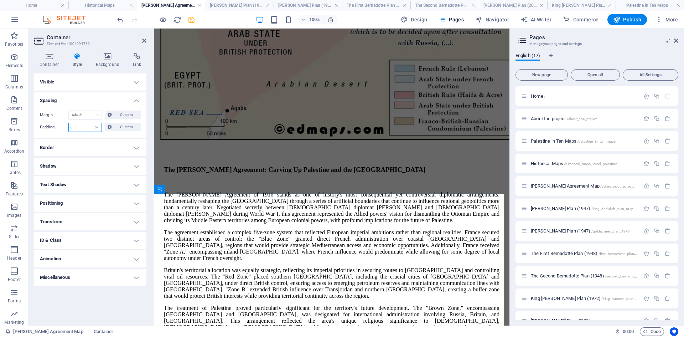
drag, startPoint x: 84, startPoint y: 127, endPoint x: 68, endPoint y: 127, distance: 16.0
click at [68, 127] on div "Padding 0 Default px rem % vh vw Custom Custom" at bounding box center [90, 127] width 101 height 9
type input "20"
drag, startPoint x: 145, startPoint y: 39, endPoint x: 118, endPoint y: 14, distance: 37.1
click at [145, 39] on icon at bounding box center [144, 41] width 4 height 6
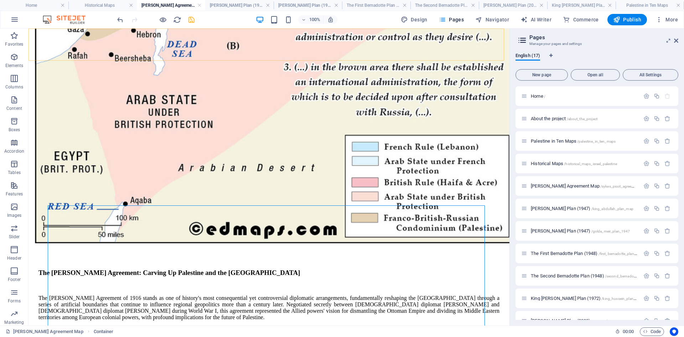
scroll to position [439, 0]
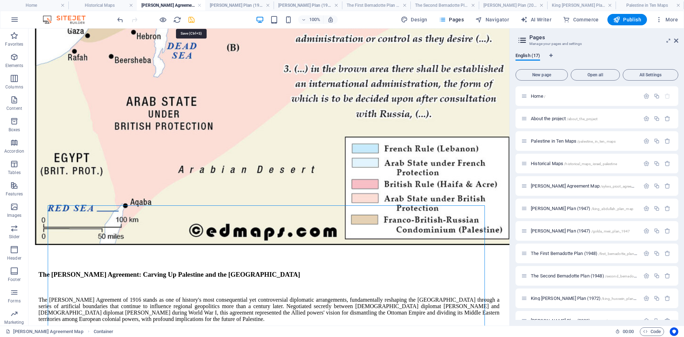
drag, startPoint x: 192, startPoint y: 21, endPoint x: 431, endPoint y: 190, distance: 293.0
click at [192, 21] on icon "save" at bounding box center [191, 20] width 8 height 8
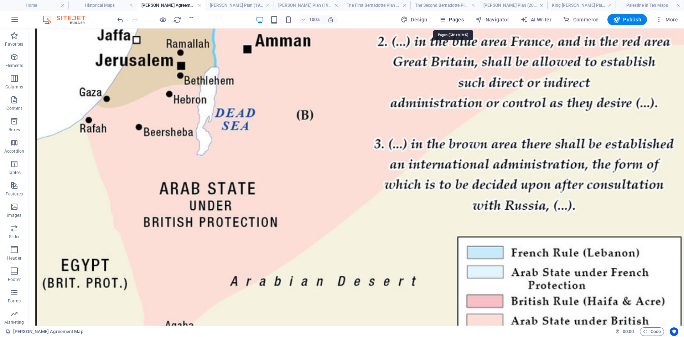
click at [444, 18] on icon "button" at bounding box center [442, 19] width 7 height 7
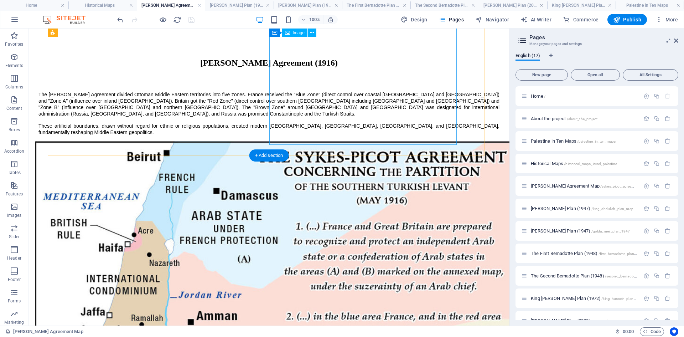
scroll to position [0, 0]
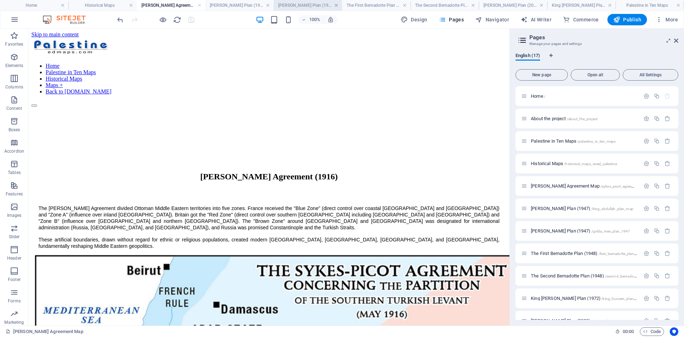
click at [336, 5] on link at bounding box center [336, 5] width 4 height 7
click at [298, 4] on link at bounding box center [298, 5] width 4 height 7
click at [298, 4] on h4 "The First Bernadotte Plan (1948)" at bounding box center [298, 5] width 85 height 8
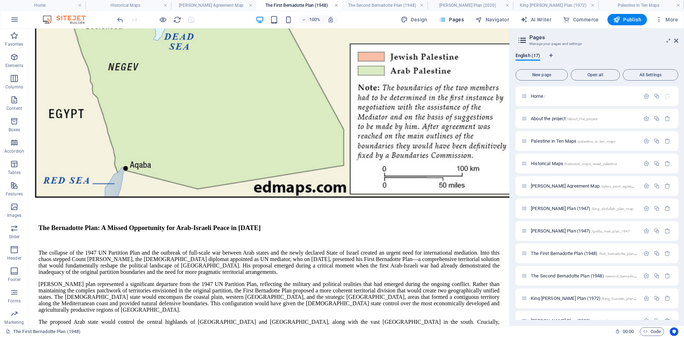
click at [336, 5] on link at bounding box center [336, 5] width 4 height 7
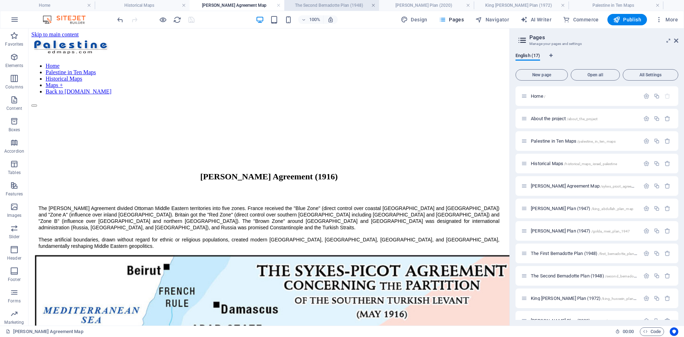
click at [372, 4] on link at bounding box center [373, 5] width 4 height 7
click at [337, 5] on h4 "[PERSON_NAME] Plan (2020)" at bounding box center [331, 5] width 95 height 8
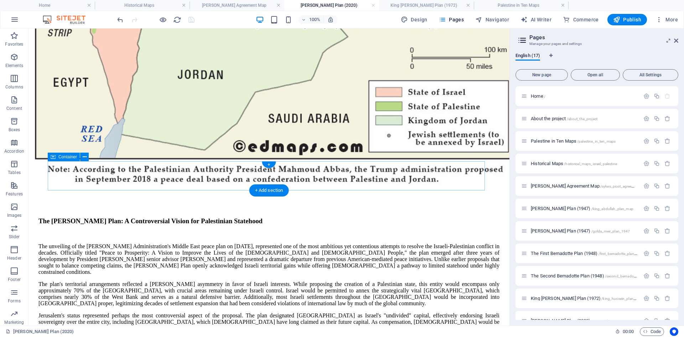
scroll to position [460, 0]
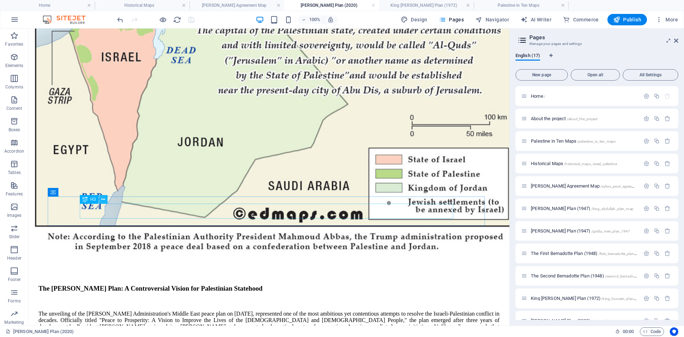
click at [103, 199] on icon at bounding box center [103, 199] width 4 height 7
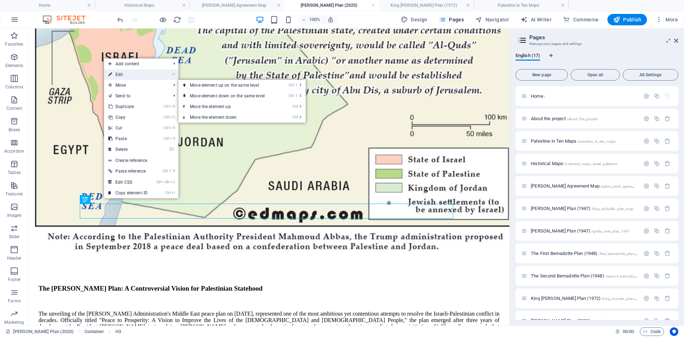
click at [124, 74] on link "⏎ Edit" at bounding box center [128, 74] width 48 height 11
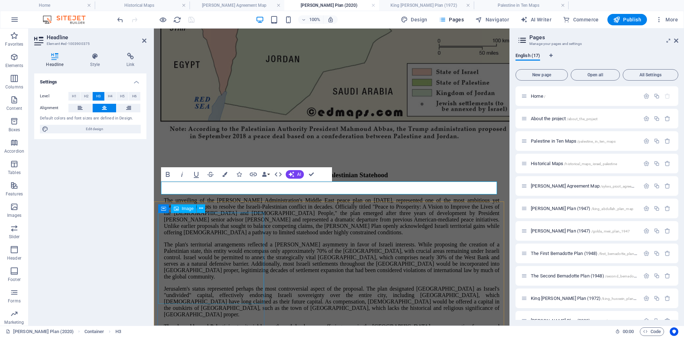
scroll to position [457, 0]
drag, startPoint x: 315, startPoint y: 187, endPoint x: 379, endPoint y: 186, distance: 63.8
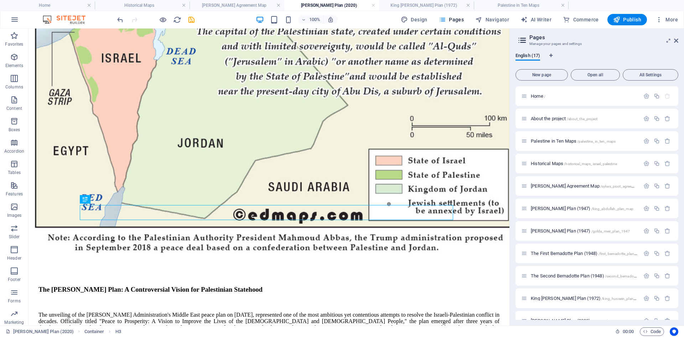
scroll to position [460, 0]
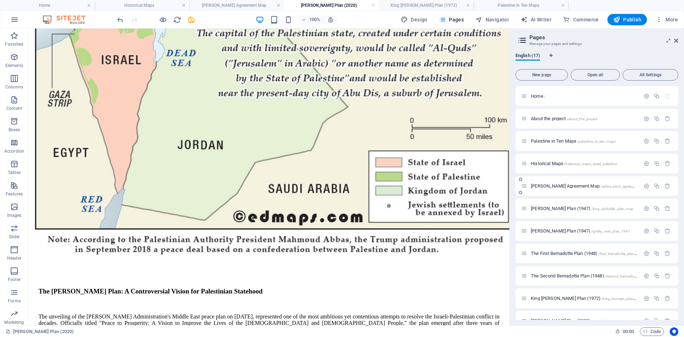
click at [541, 186] on span "[PERSON_NAME] Agreement Map /sykes_picot_agreement_plan" at bounding box center [590, 185] width 118 height 5
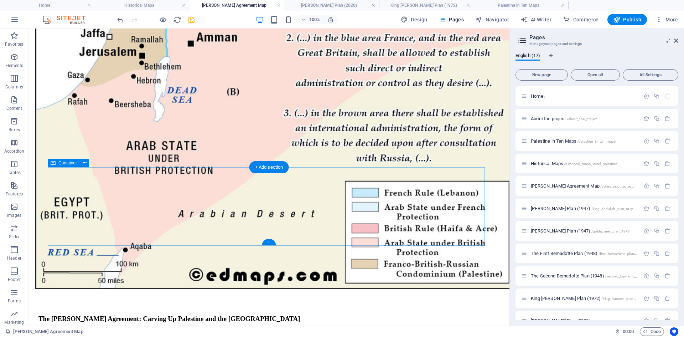
scroll to position [534, 0]
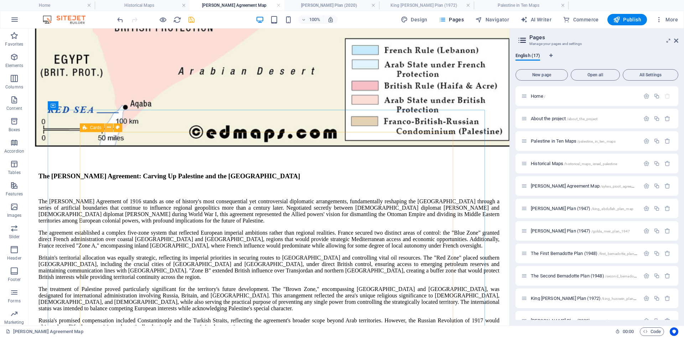
click at [109, 127] on icon at bounding box center [109, 127] width 4 height 7
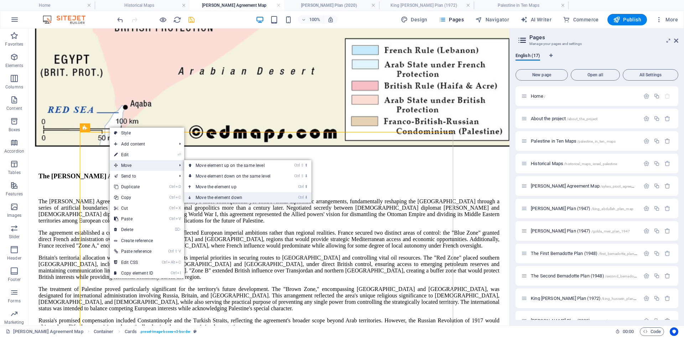
click at [222, 196] on link "Ctrl ⬇ Move the element down" at bounding box center [234, 197] width 100 height 11
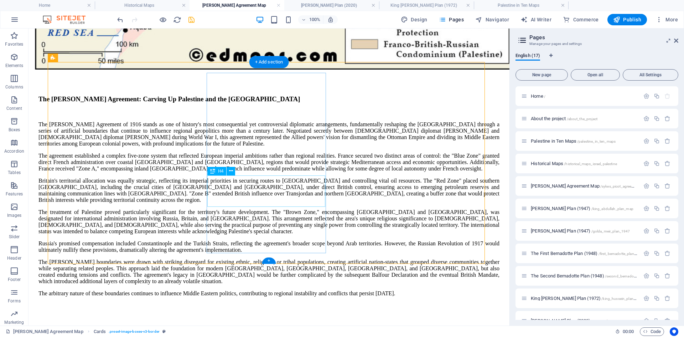
scroll to position [540, 0]
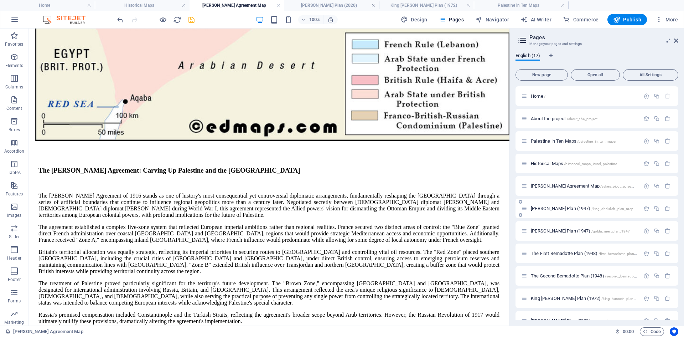
click at [546, 207] on span "[PERSON_NAME] Plan (1947) /king_abdullah_plan_map" at bounding box center [582, 208] width 103 height 5
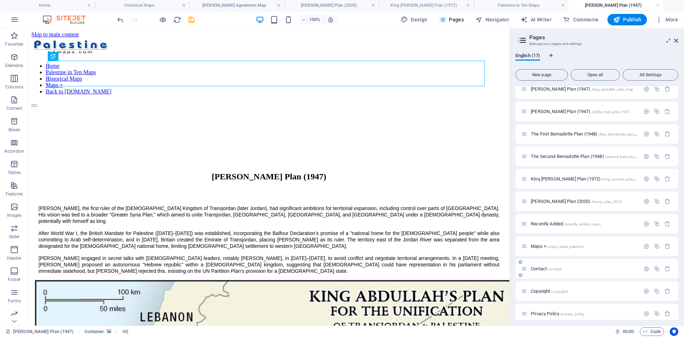
scroll to position [148, 0]
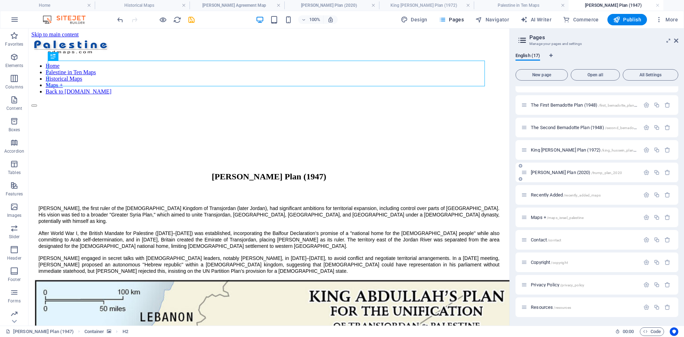
click at [542, 174] on span "[PERSON_NAME] Plan (2020) /trump_plan_2020" at bounding box center [576, 172] width 91 height 5
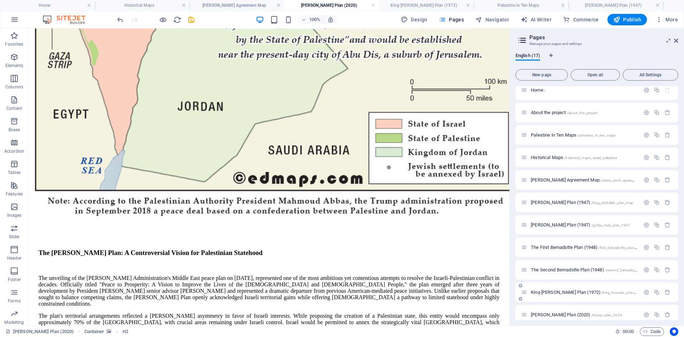
scroll to position [6, 0]
click at [546, 202] on span "[PERSON_NAME] Plan (1947) /king_abdullah_plan_map" at bounding box center [582, 202] width 103 height 5
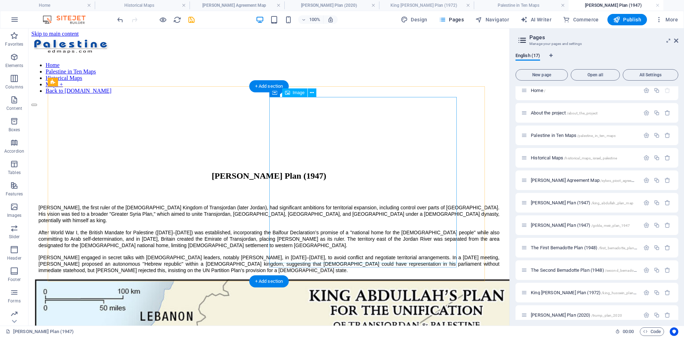
scroll to position [0, 0]
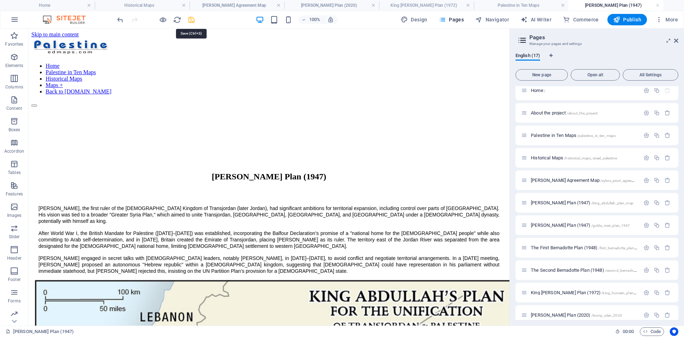
click at [192, 20] on icon "save" at bounding box center [191, 20] width 8 height 8
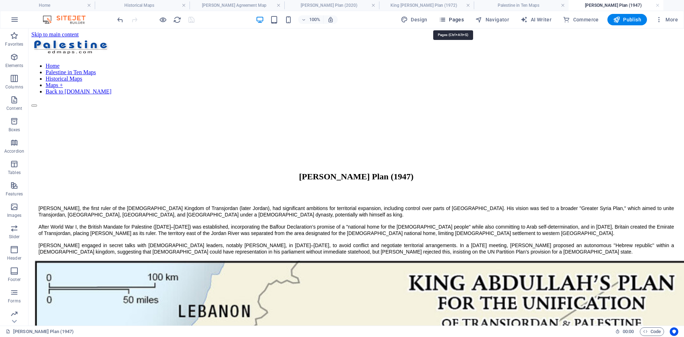
drag, startPoint x: 446, startPoint y: 19, endPoint x: 472, endPoint y: 28, distance: 27.5
click at [446, 19] on icon "button" at bounding box center [442, 19] width 7 height 7
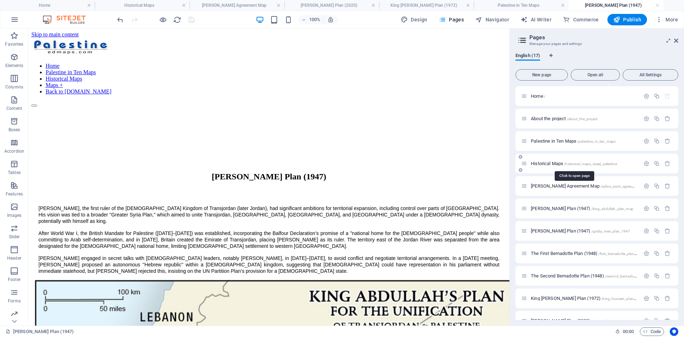
click at [546, 163] on span "Historical Maps /historical_maps_israel_palestine" at bounding box center [574, 163] width 86 height 5
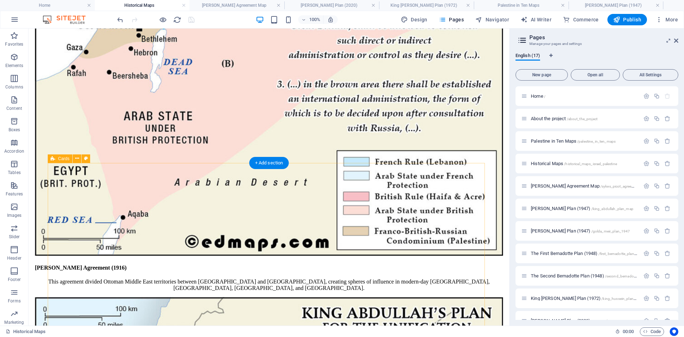
scroll to position [392, 0]
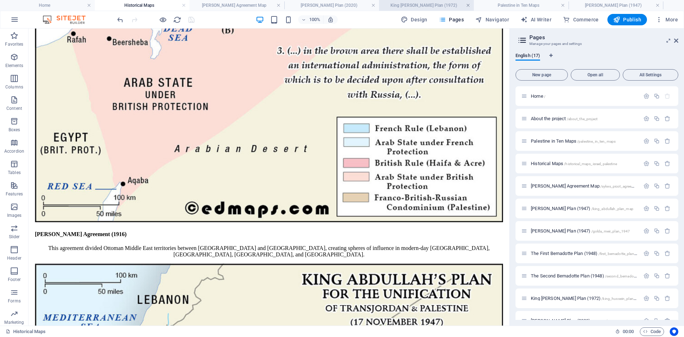
click at [469, 5] on link at bounding box center [468, 5] width 4 height 7
click at [561, 5] on link at bounding box center [563, 5] width 4 height 7
click at [375, 5] on link at bounding box center [373, 5] width 4 height 7
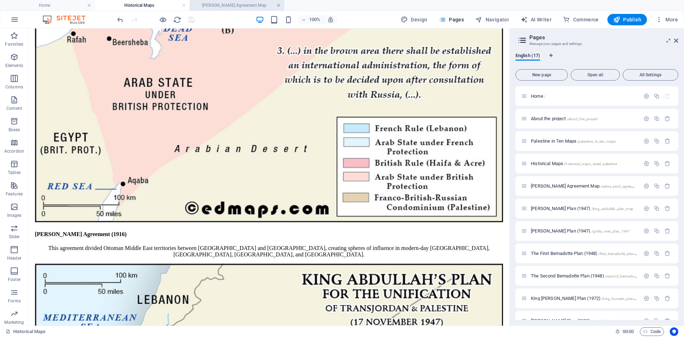
click at [280, 5] on link at bounding box center [278, 5] width 4 height 7
click at [184, 4] on link at bounding box center [184, 5] width 4 height 7
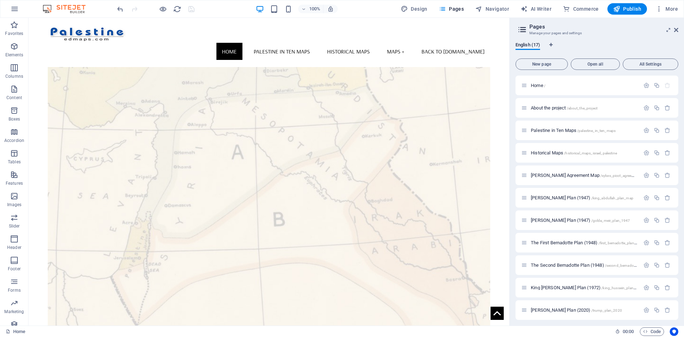
scroll to position [32, 0]
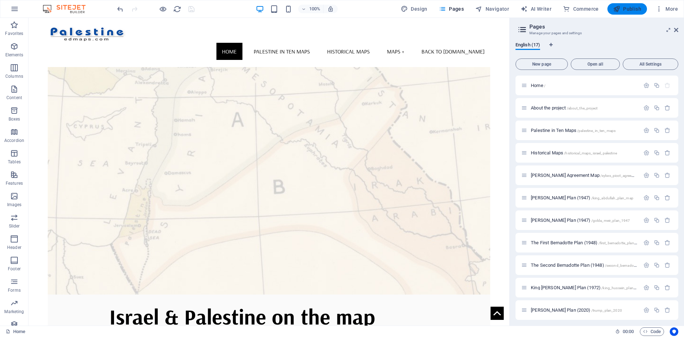
click at [635, 9] on span "Publish" at bounding box center [627, 8] width 28 height 7
